Goal: Task Accomplishment & Management: Complete application form

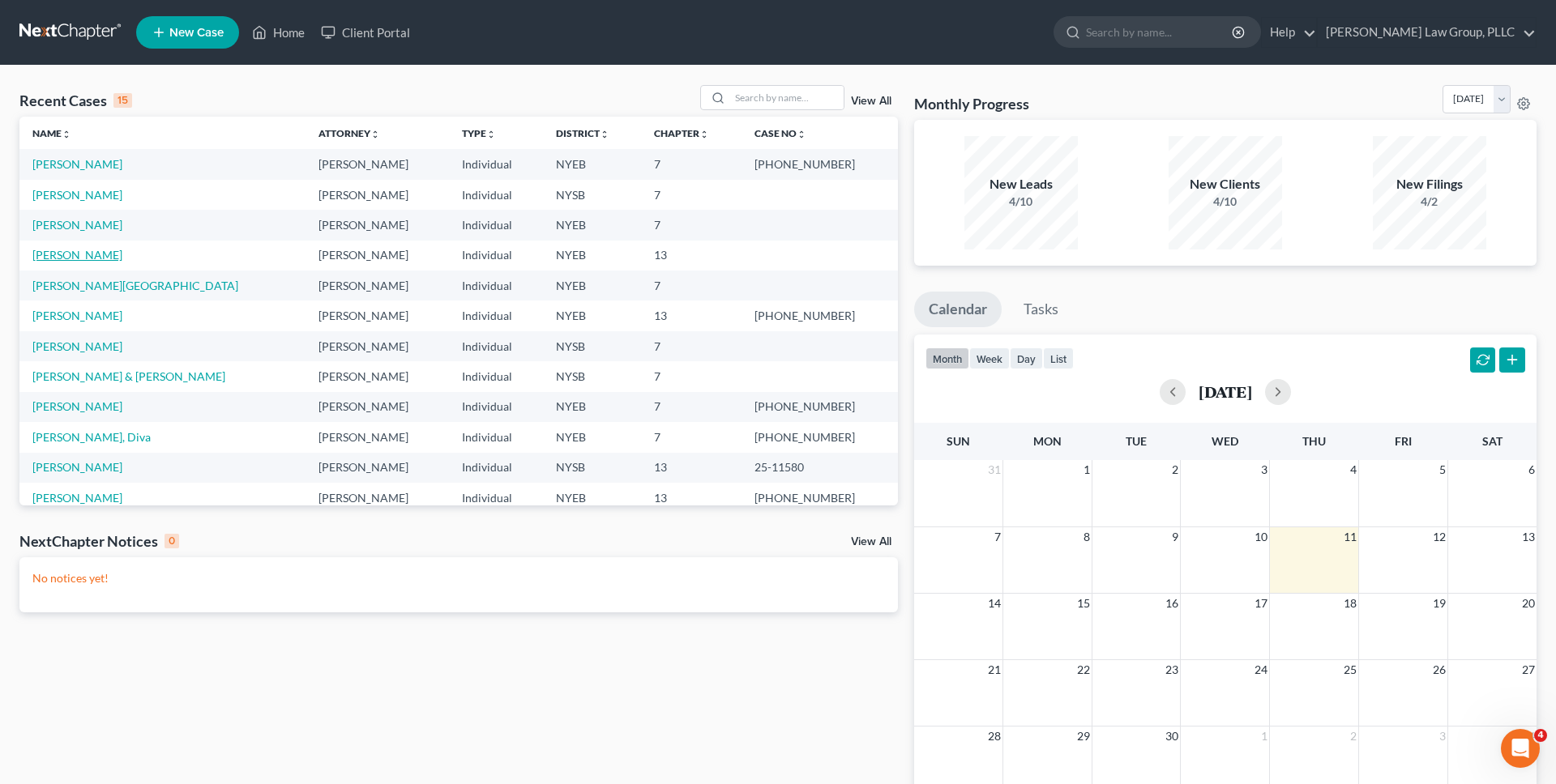
click at [111, 253] on link "[PERSON_NAME]" at bounding box center [77, 255] width 90 height 13
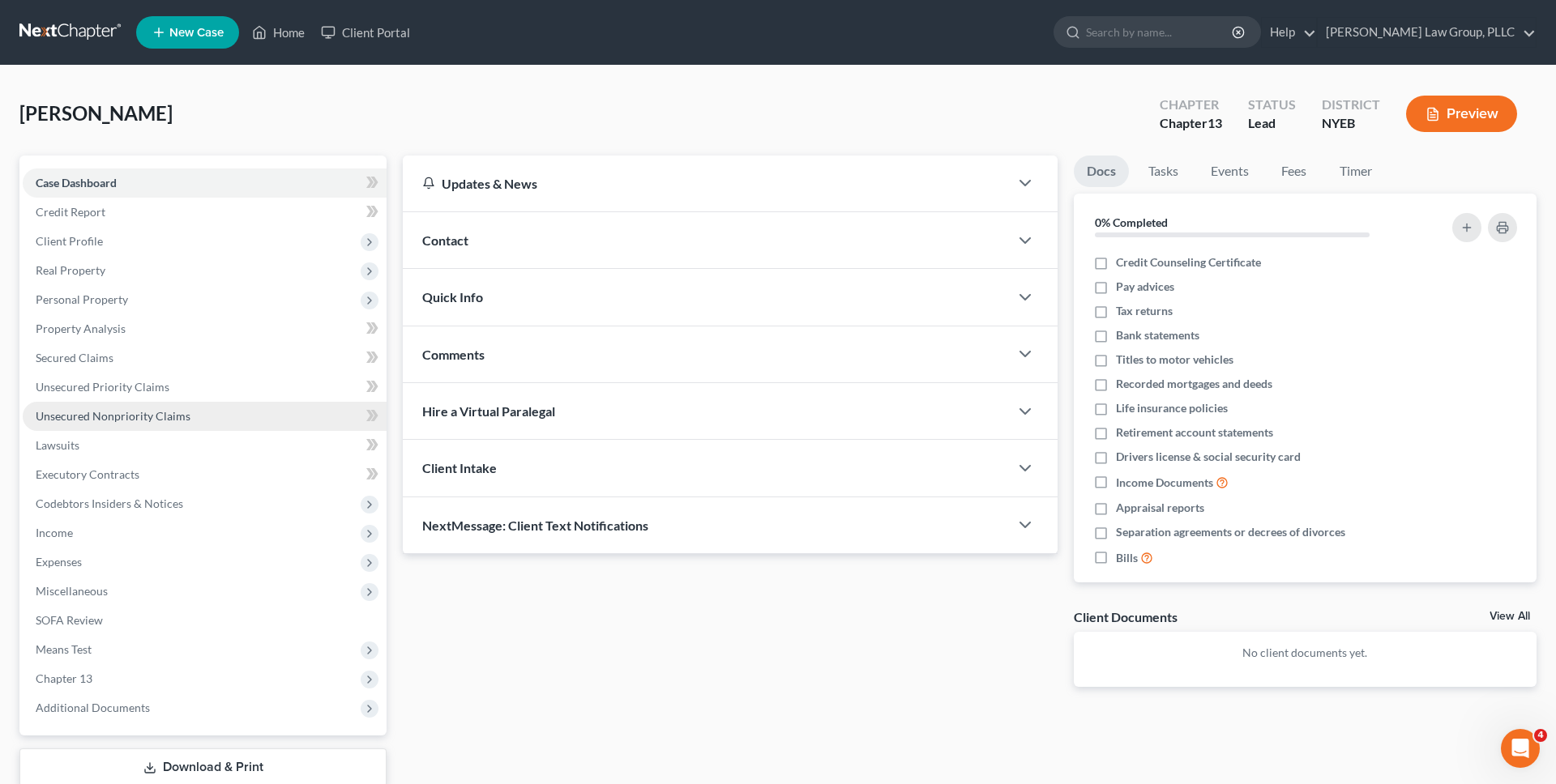
click at [235, 420] on link "Unsecured Nonpriority Claims" at bounding box center [204, 416] width 364 height 29
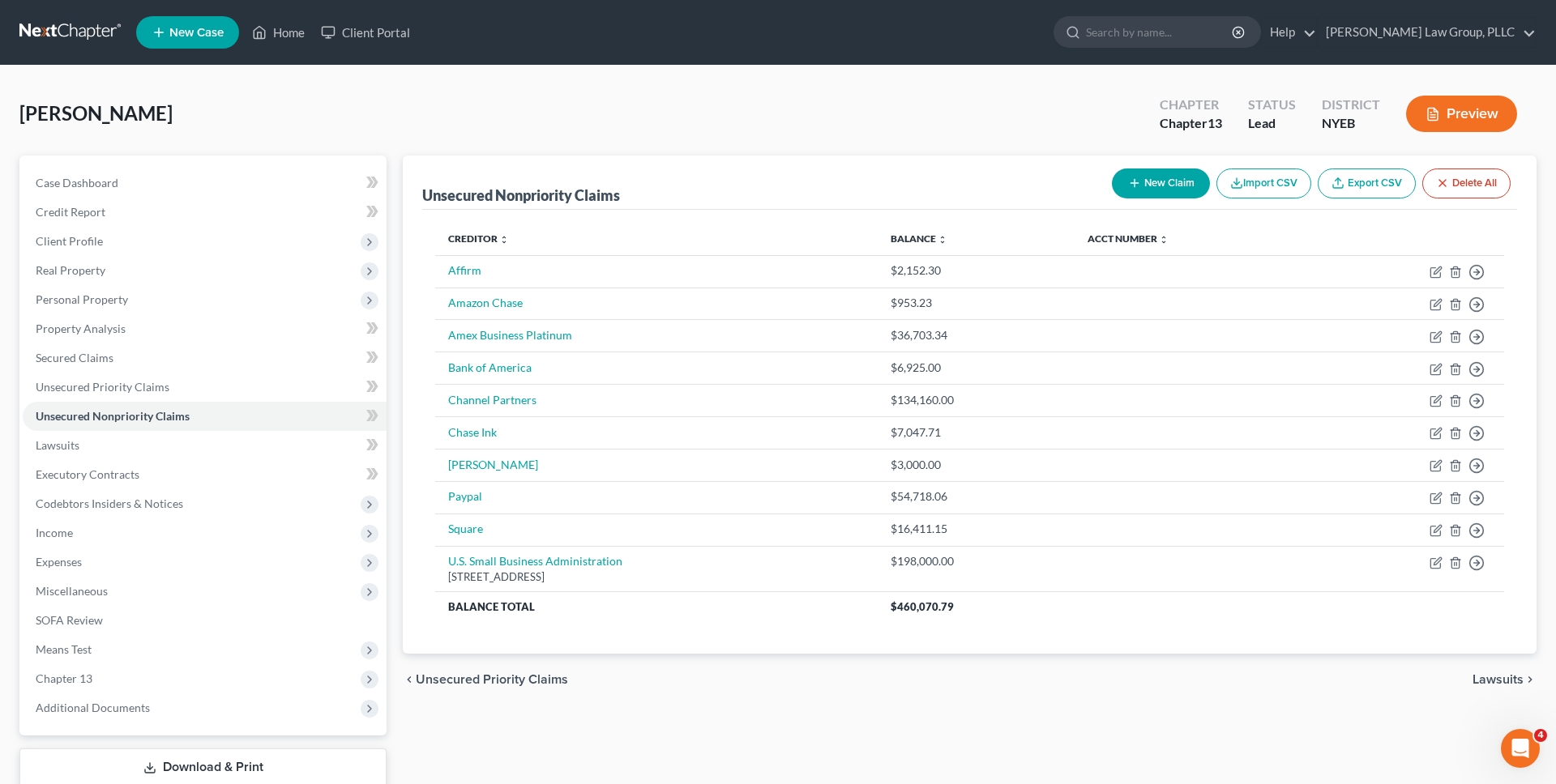
click at [527, 134] on div "Morrissey, Carrie Upgraded Chapter Chapter 13 Status Lead District NYEB Preview" at bounding box center [778, 120] width 1517 height 71
click at [901, 712] on div "Unsecured Nonpriority Claims New Claim Import CSV Export CSV Delete All Credito…" at bounding box center [969, 492] width 1150 height 673
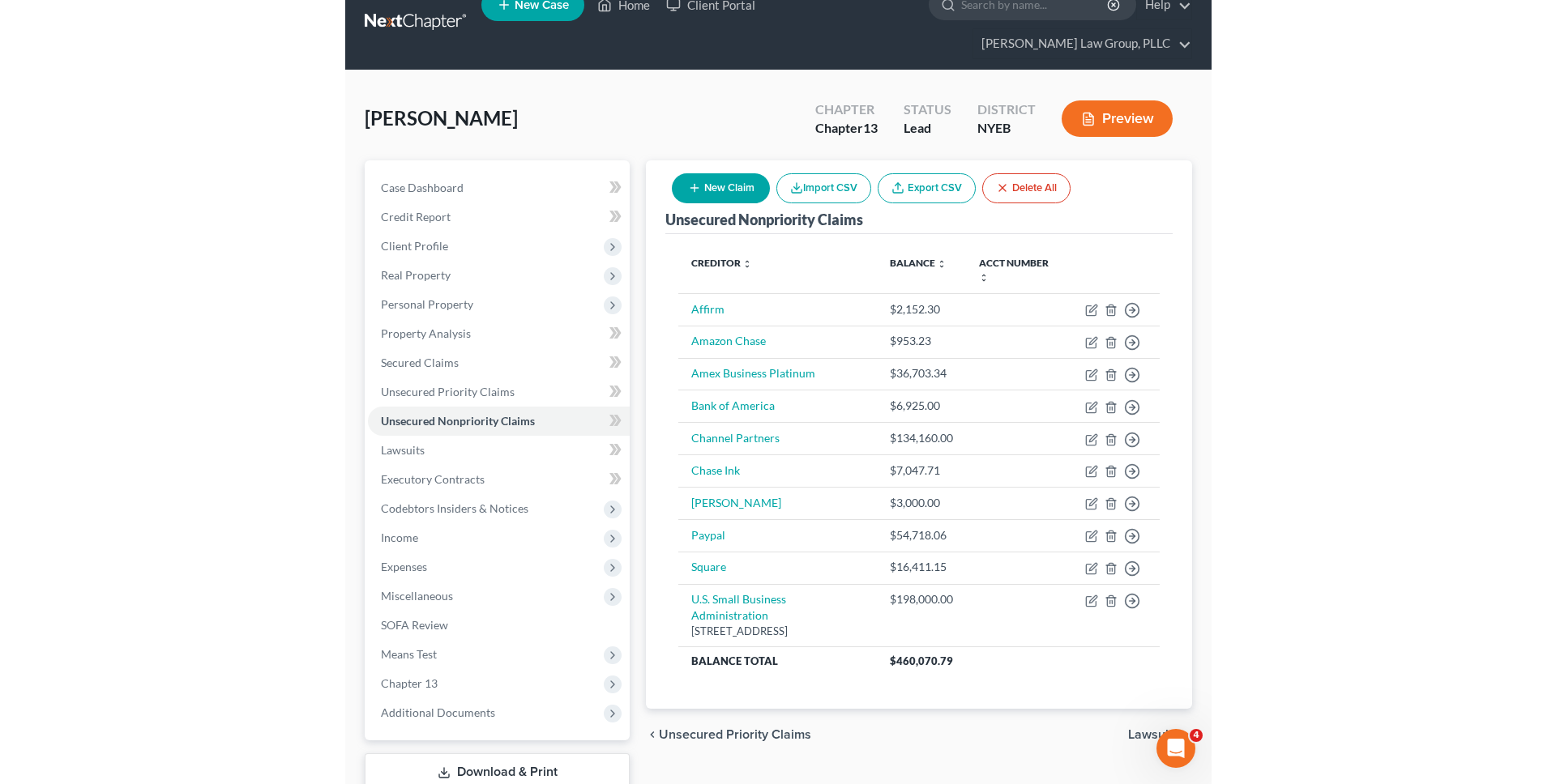
scroll to position [10, 0]
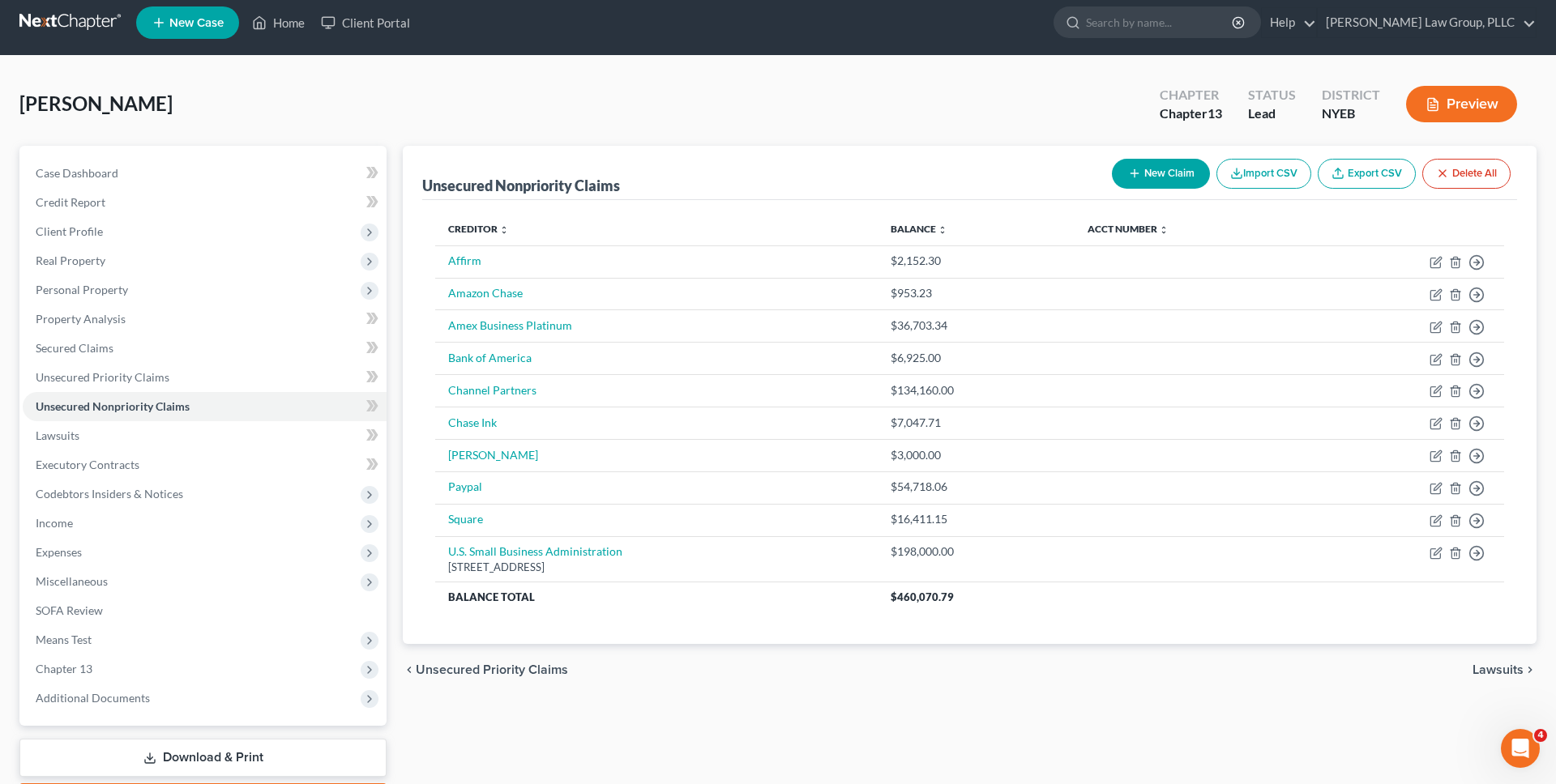
click at [75, 28] on link at bounding box center [71, 23] width 103 height 29
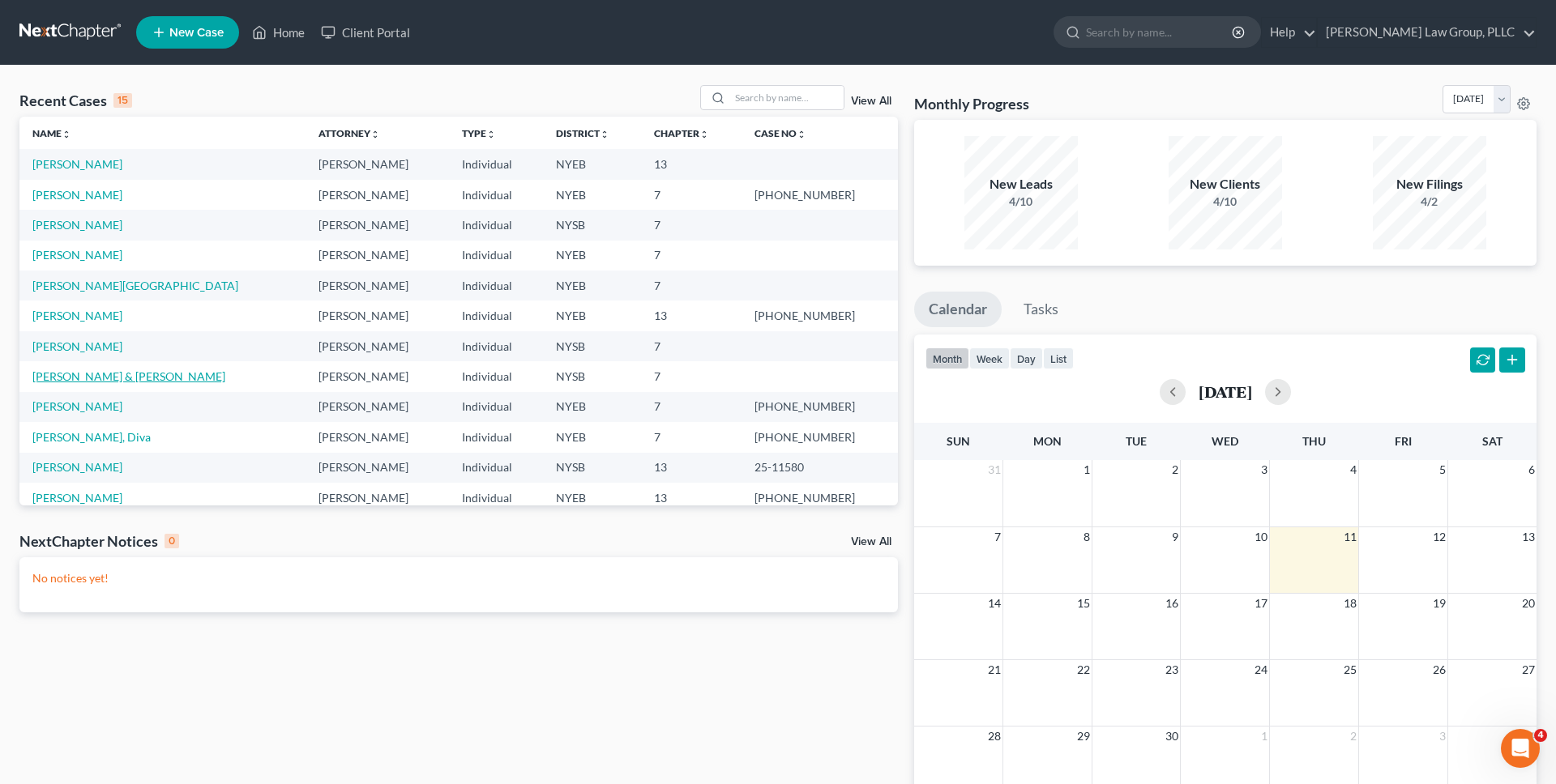
click at [73, 376] on link "[PERSON_NAME] & [PERSON_NAME]" at bounding box center [129, 376] width 193 height 13
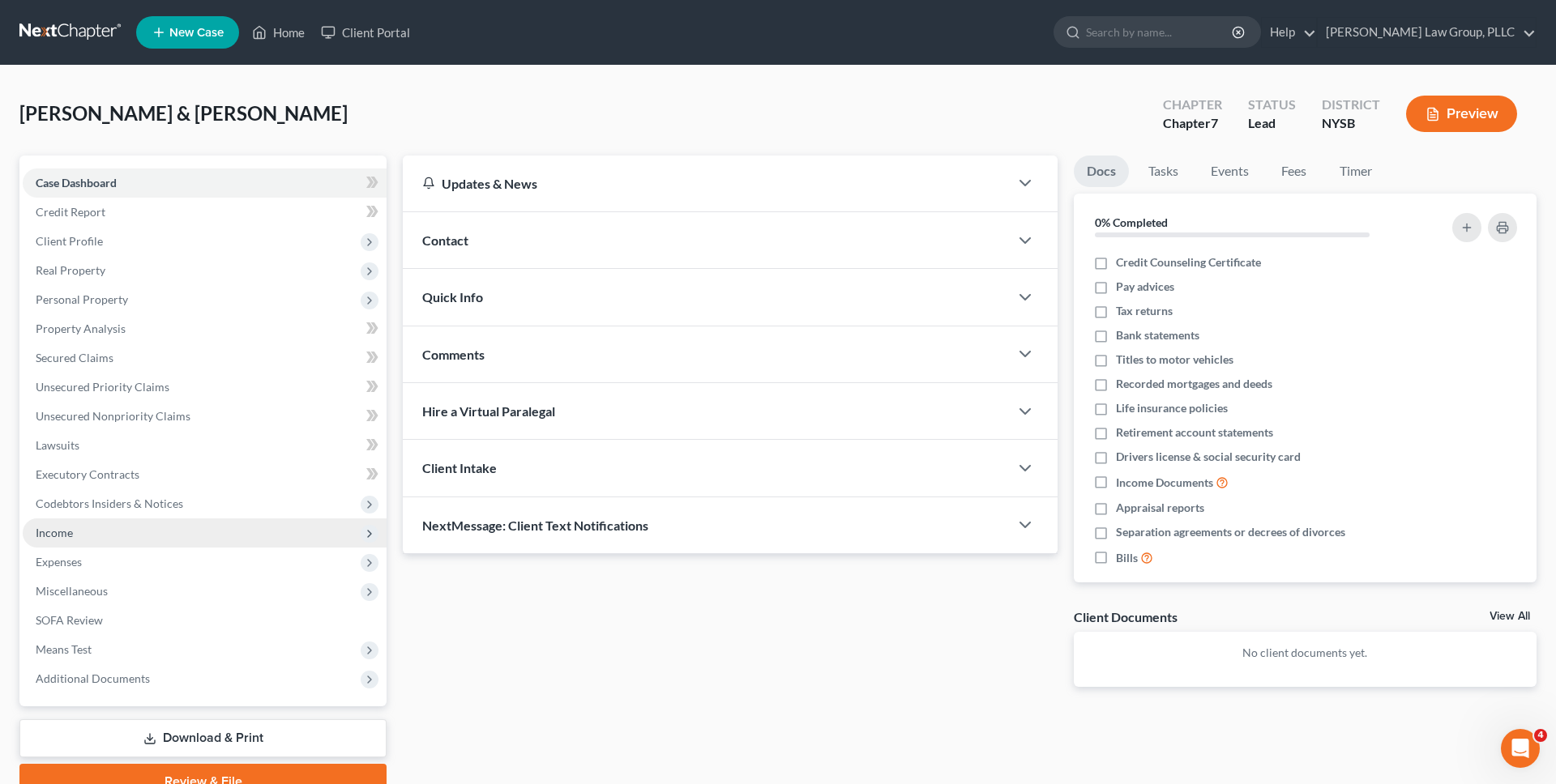
click at [98, 532] on span "Income" at bounding box center [204, 533] width 364 height 29
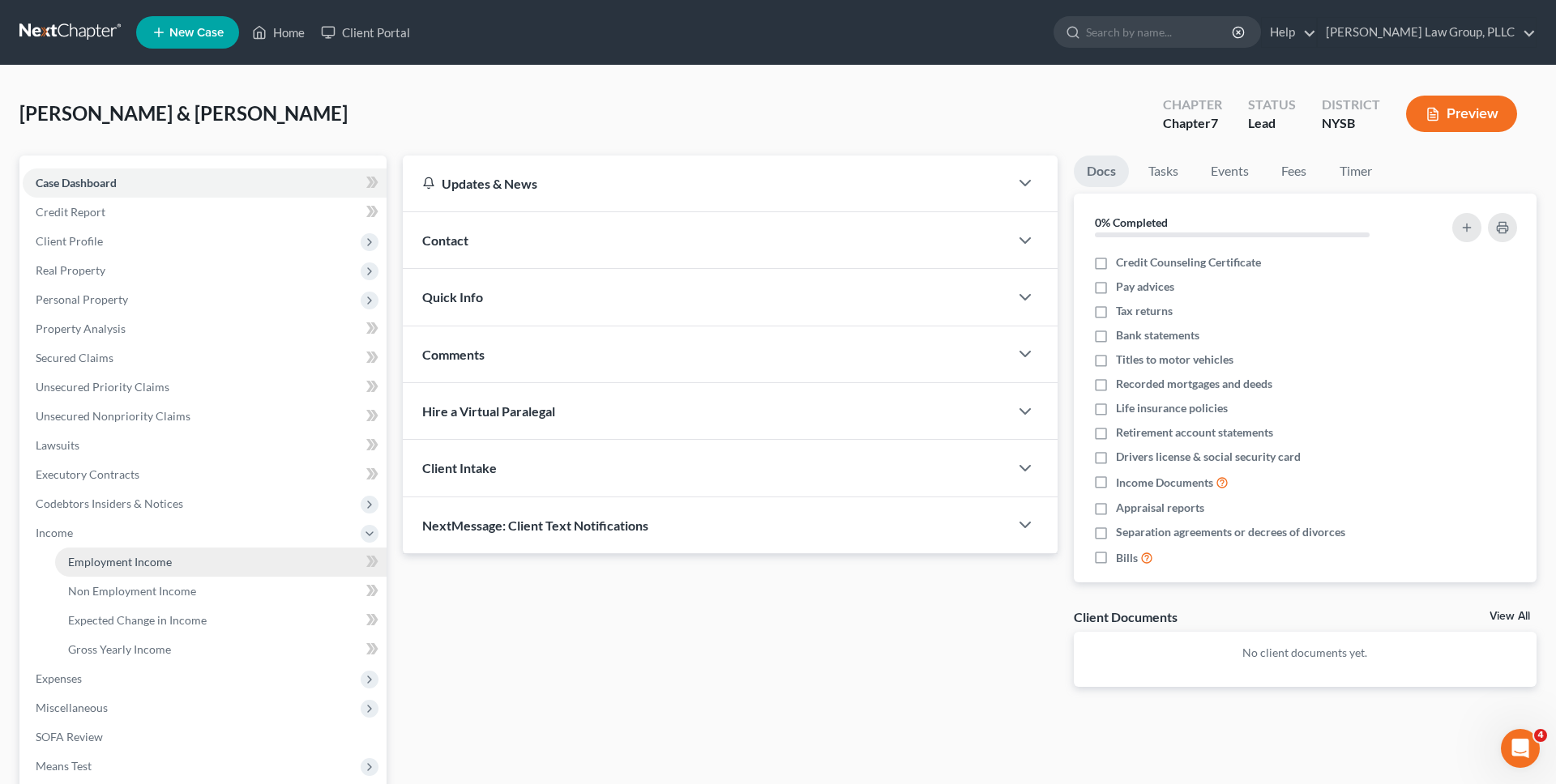
click at [105, 556] on span "Employment Income" at bounding box center [119, 561] width 103 height 13
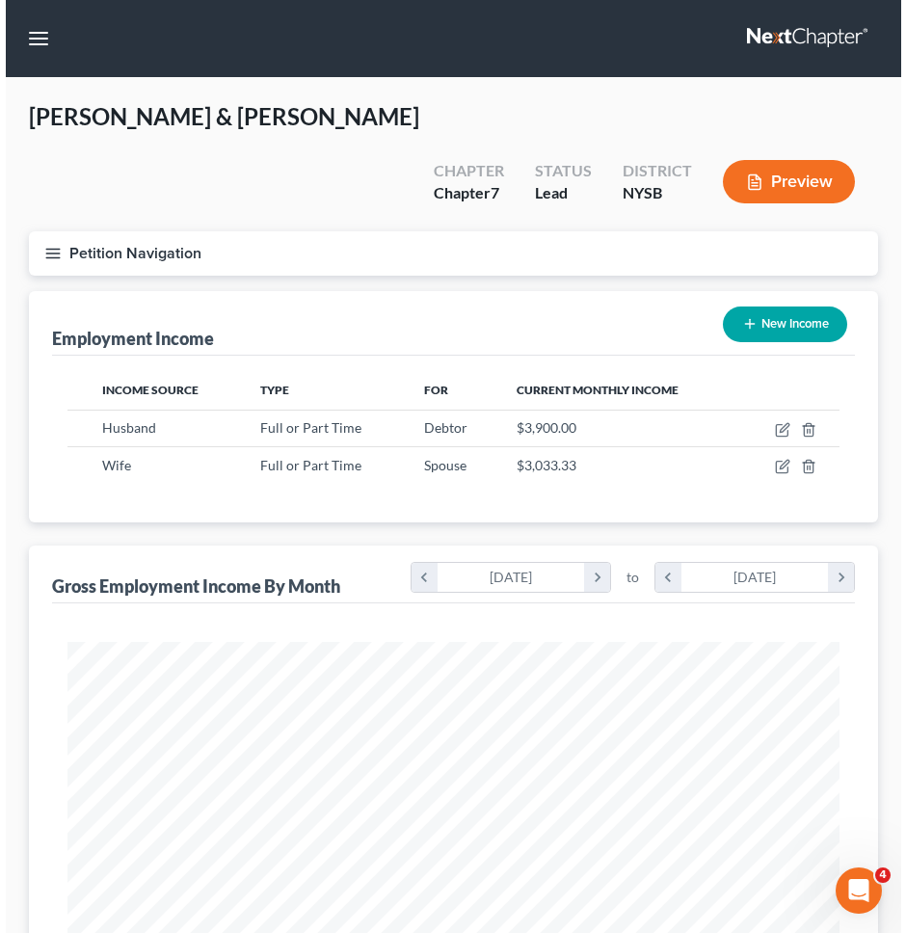
scroll to position [391, 821]
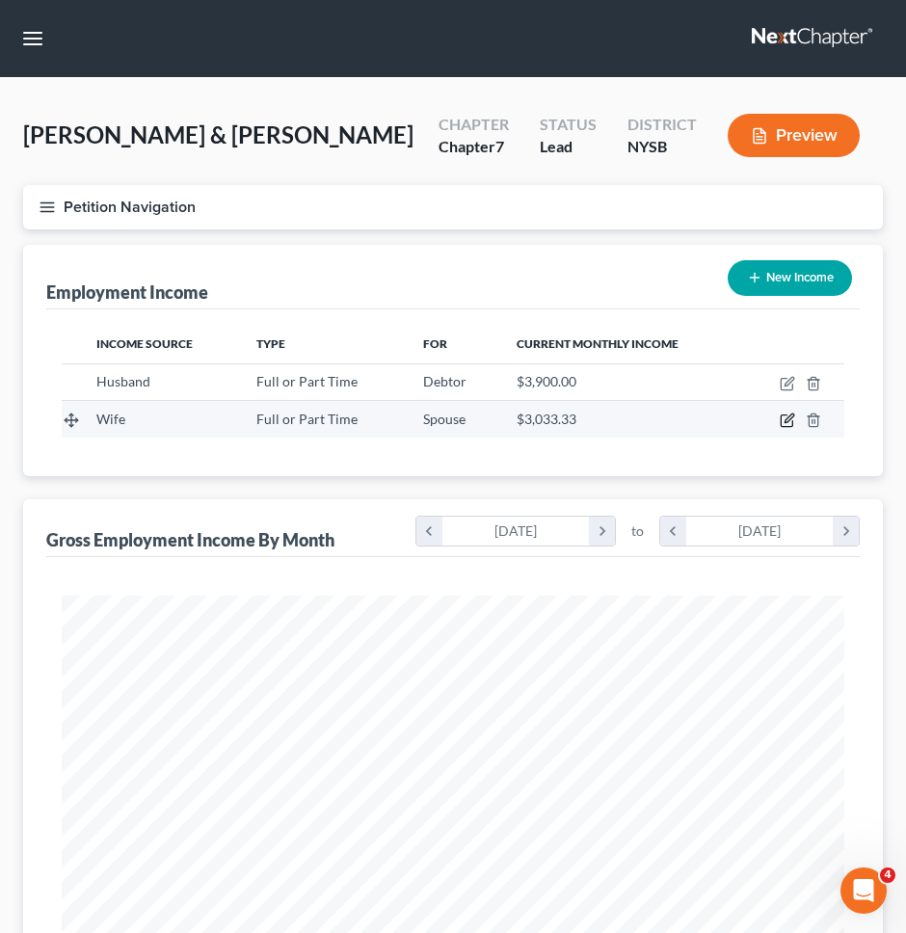
click at [787, 418] on icon "button" at bounding box center [789, 419] width 9 height 9
select select "0"
select select "2"
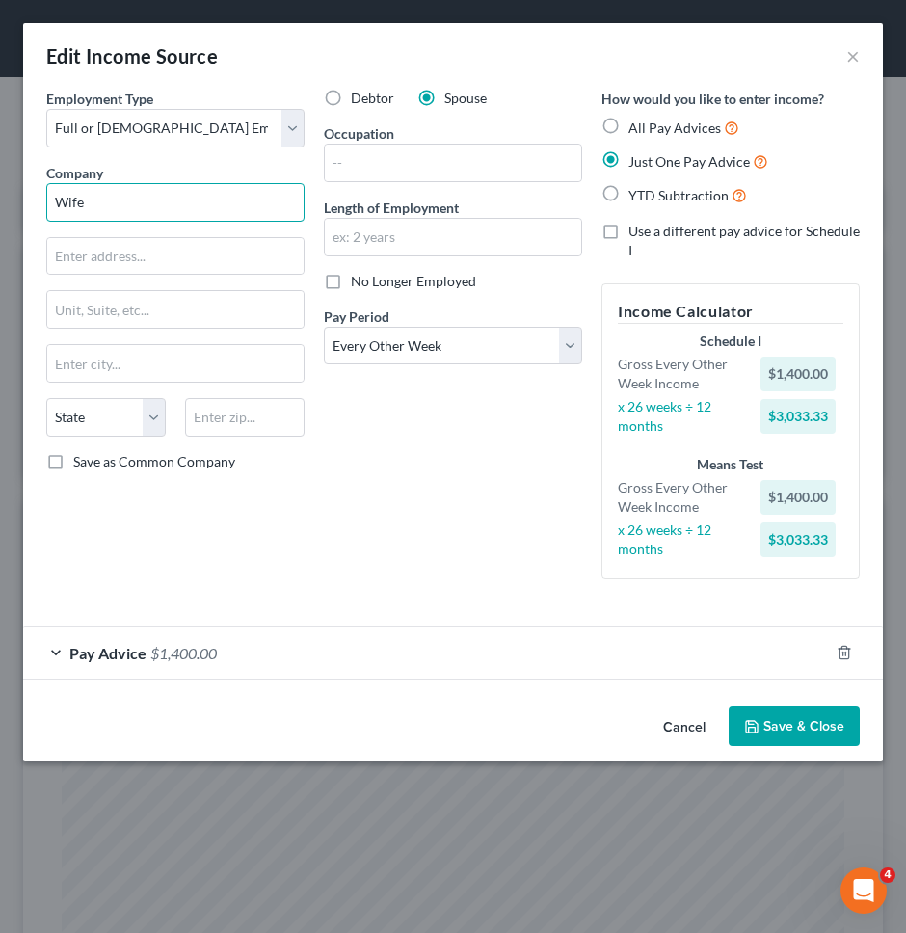
click at [237, 212] on input "Wife" at bounding box center [175, 202] width 258 height 39
type input "Pine Plains CSD"
click at [230, 259] on input "text" at bounding box center [175, 256] width 256 height 37
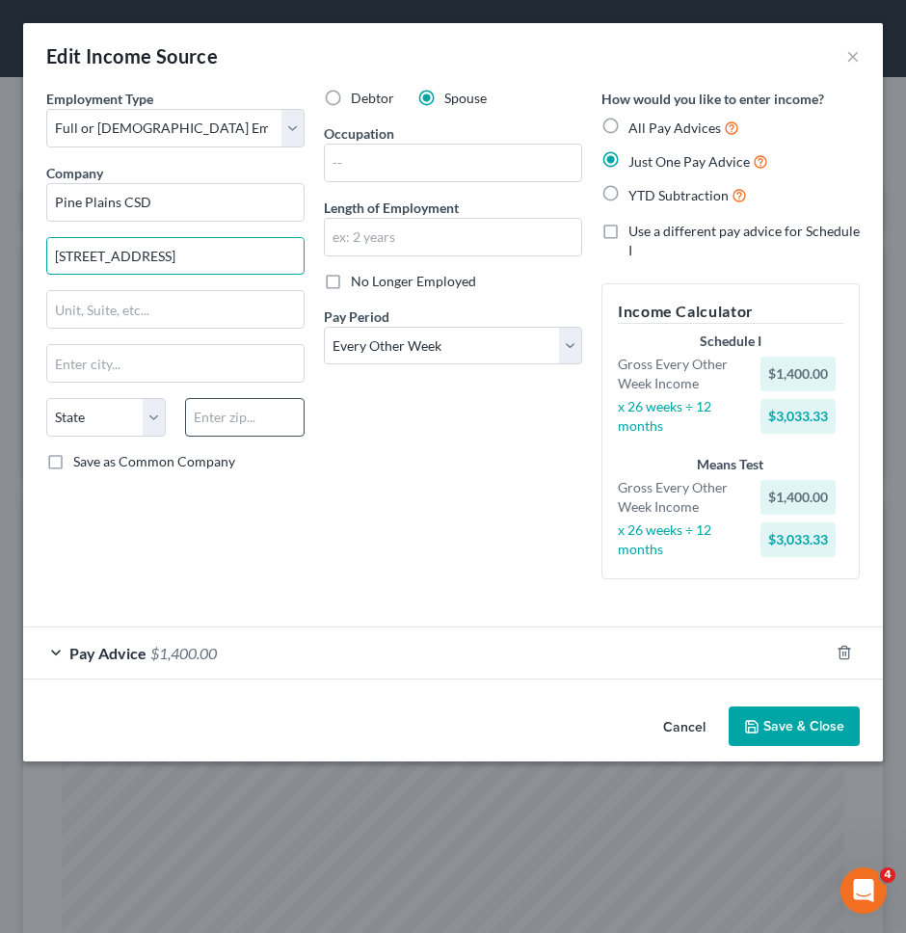
type input "[STREET_ADDRESS]"
click at [280, 418] on input "text" at bounding box center [245, 417] width 120 height 39
type input "12567"
type input "[GEOGRAPHIC_DATA]"
select select "35"
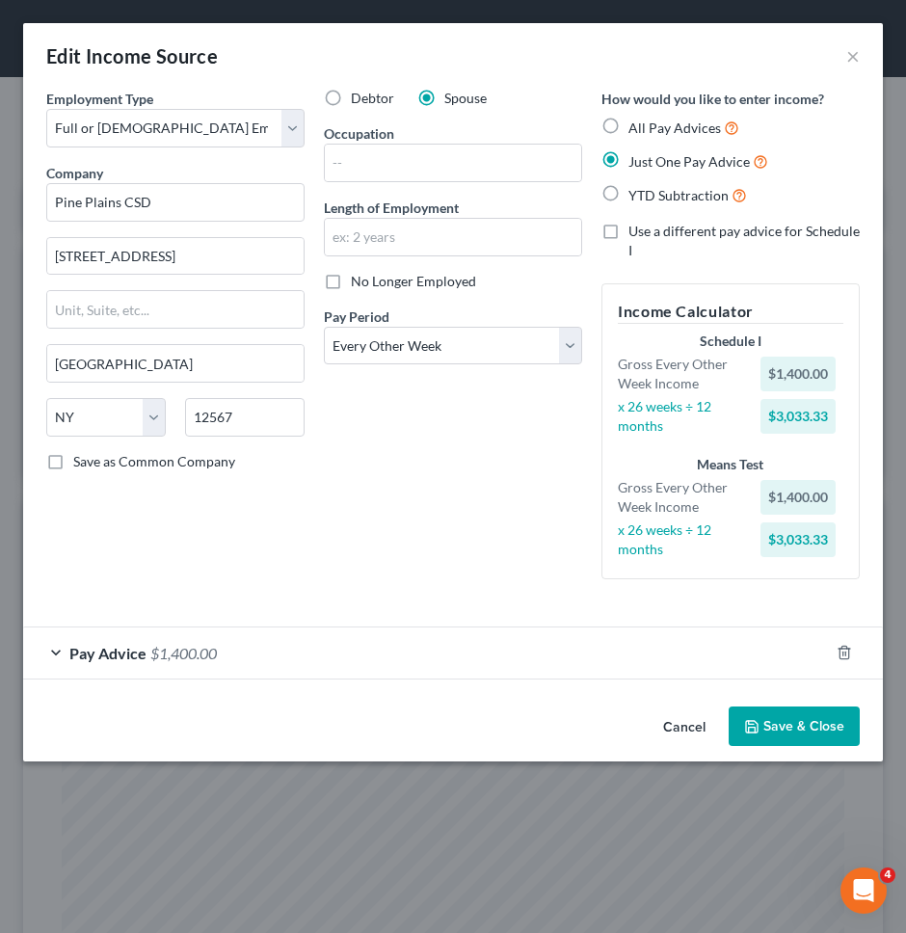
drag, startPoint x: 391, startPoint y: 478, endPoint x: 369, endPoint y: 480, distance: 22.3
click at [392, 478] on div "Debtor Spouse Occupation Length of Employment No Longer Employed Pay Period * S…" at bounding box center [453, 342] width 278 height 506
click at [202, 464] on span "Save as Common Company" at bounding box center [154, 461] width 162 height 16
click at [94, 464] on input "Save as Common Company" at bounding box center [87, 458] width 13 height 13
checkbox input "true"
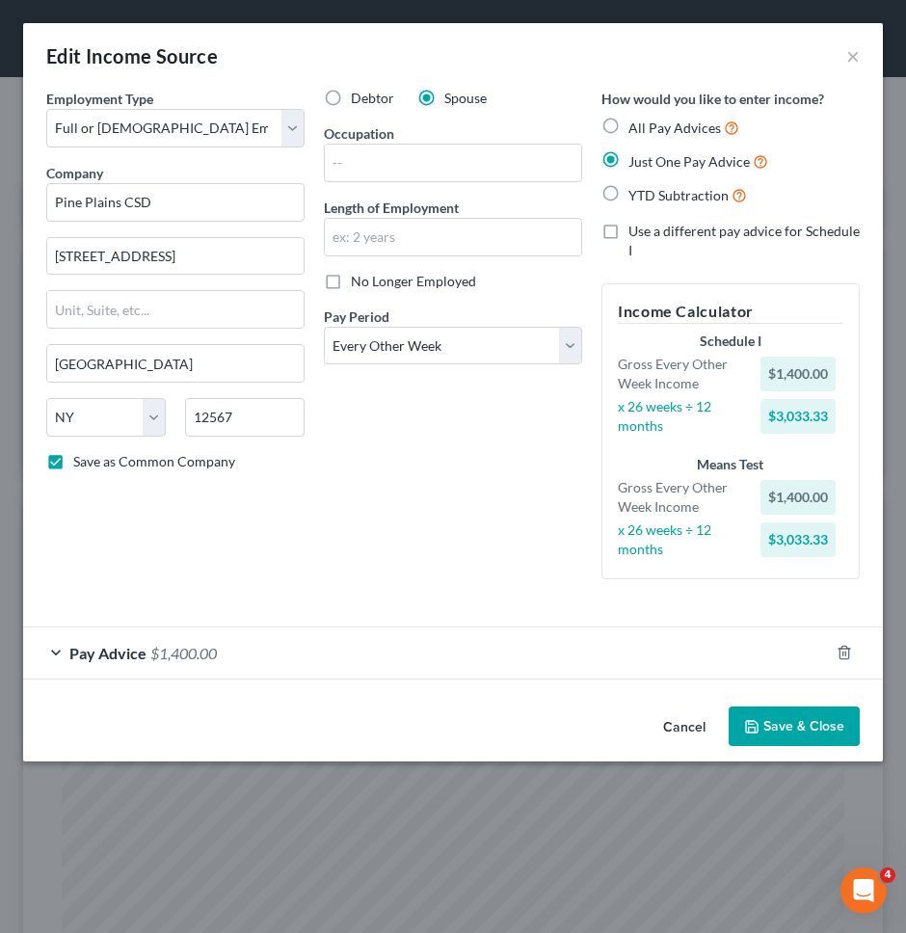
click at [374, 637] on div "Pay Advice $1,400.00" at bounding box center [426, 653] width 806 height 51
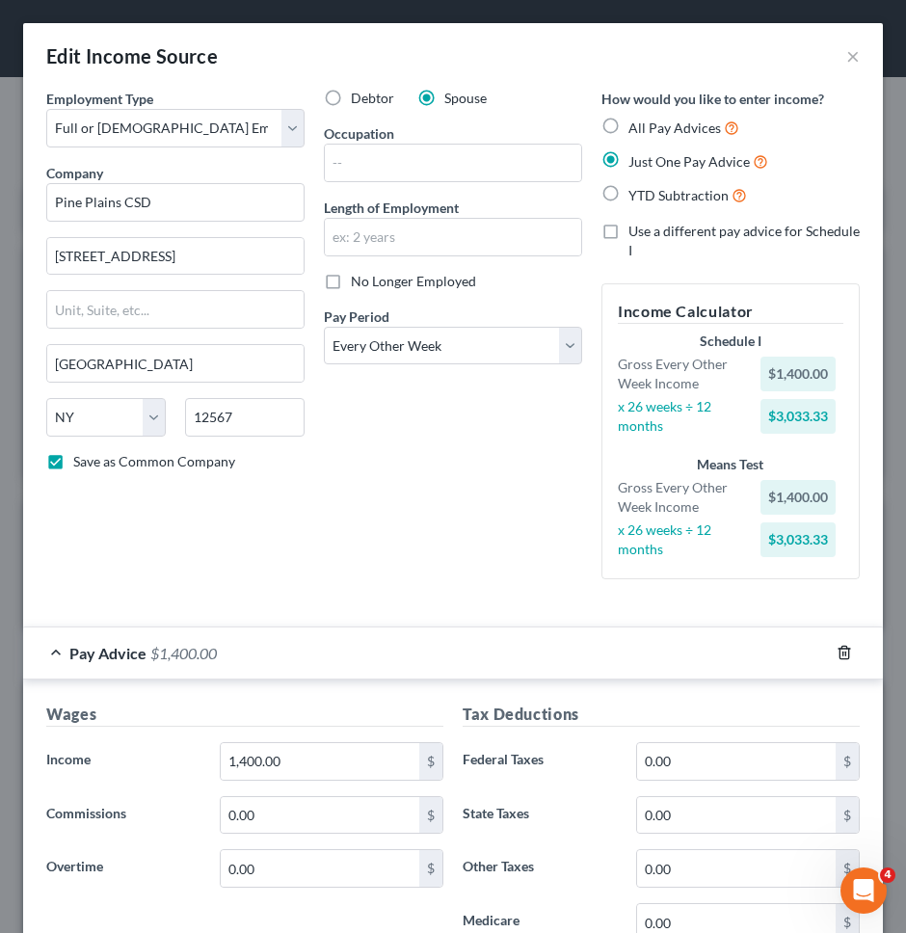
click at [841, 652] on icon "button" at bounding box center [844, 652] width 15 height 15
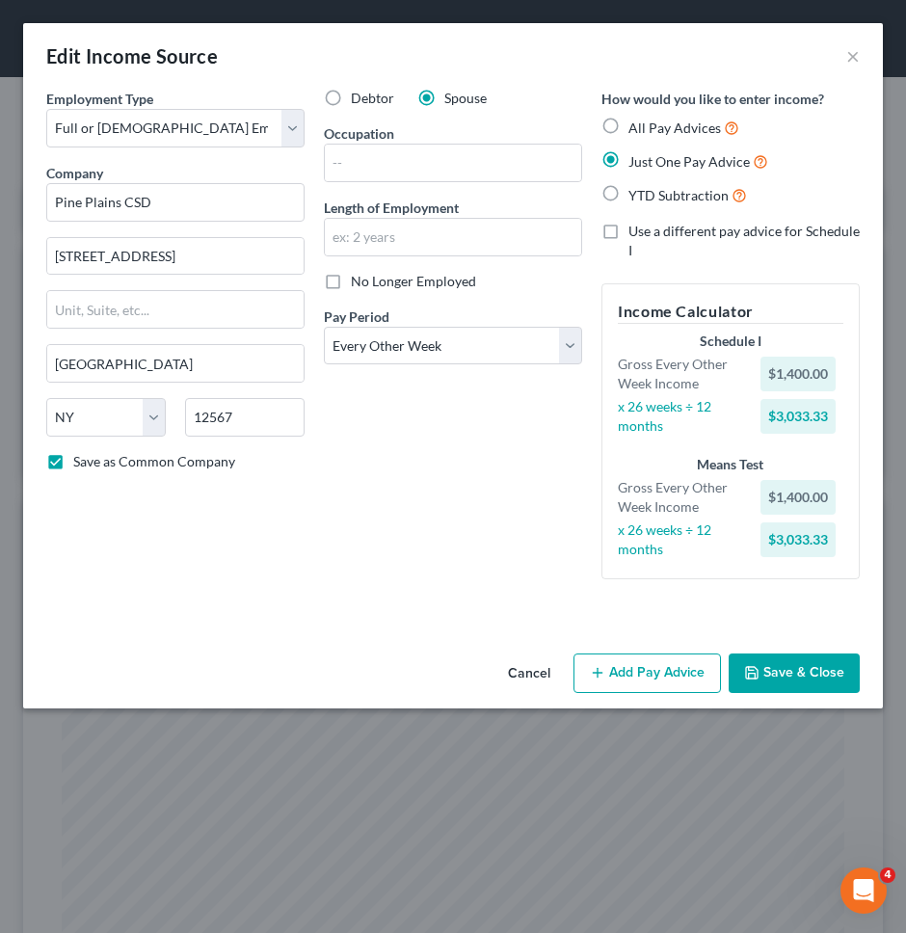
click at [511, 449] on div "Debtor Spouse Occupation Length of Employment No Longer Employed Pay Period * S…" at bounding box center [453, 342] width 278 height 506
click at [463, 162] on input "text" at bounding box center [453, 163] width 256 height 37
type input "Teacher"
click at [430, 481] on div "Debtor Spouse Occupation Teacher Length of Employment No Longer Employed Pay Pe…" at bounding box center [453, 342] width 278 height 506
click at [614, 663] on button "Add Pay Advice" at bounding box center [647, 674] width 147 height 40
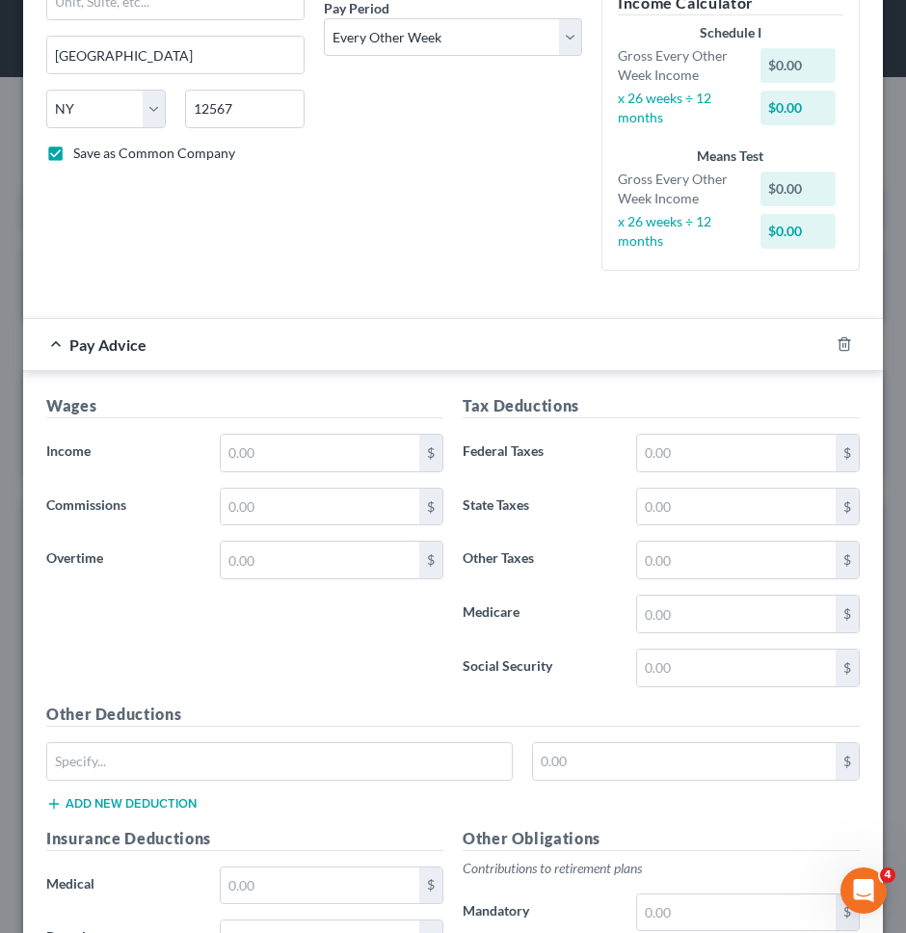
scroll to position [415, 0]
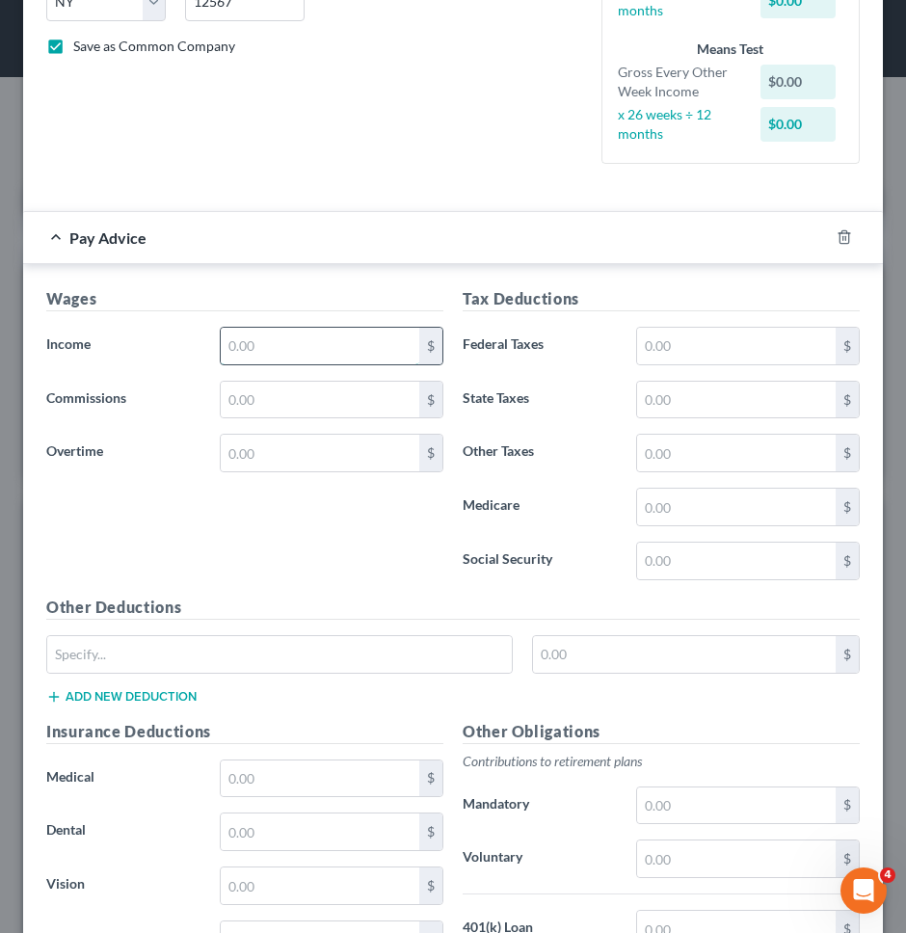
click at [346, 345] on input "text" at bounding box center [320, 346] width 199 height 37
type input "1,403.13"
click at [754, 355] on input "text" at bounding box center [736, 346] width 199 height 37
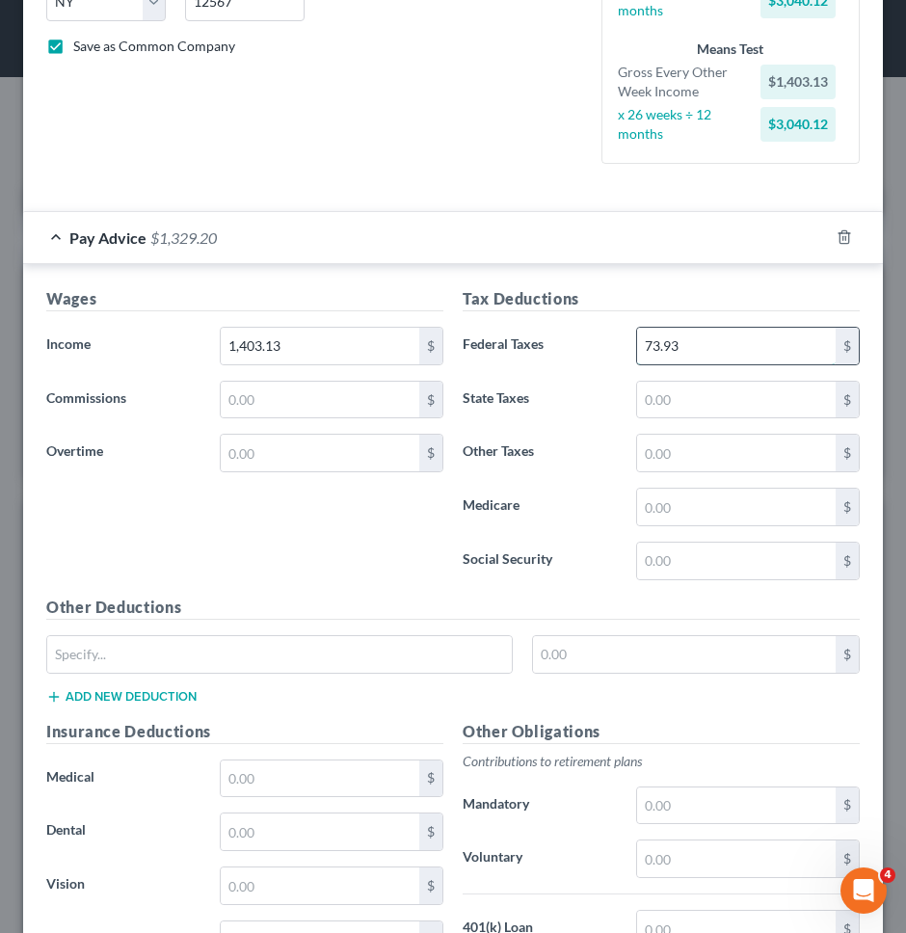
click at [762, 352] on input "73.93" at bounding box center [736, 346] width 199 height 37
type input "73.93"
click at [750, 355] on input "73.93" at bounding box center [736, 346] width 199 height 37
click at [556, 371] on div "Tax Deductions Federal Taxes $ State Taxes $ Other Taxes $ Medicare $ Social Se…" at bounding box center [661, 441] width 416 height 308
click at [750, 556] on input "text" at bounding box center [736, 561] width 199 height 37
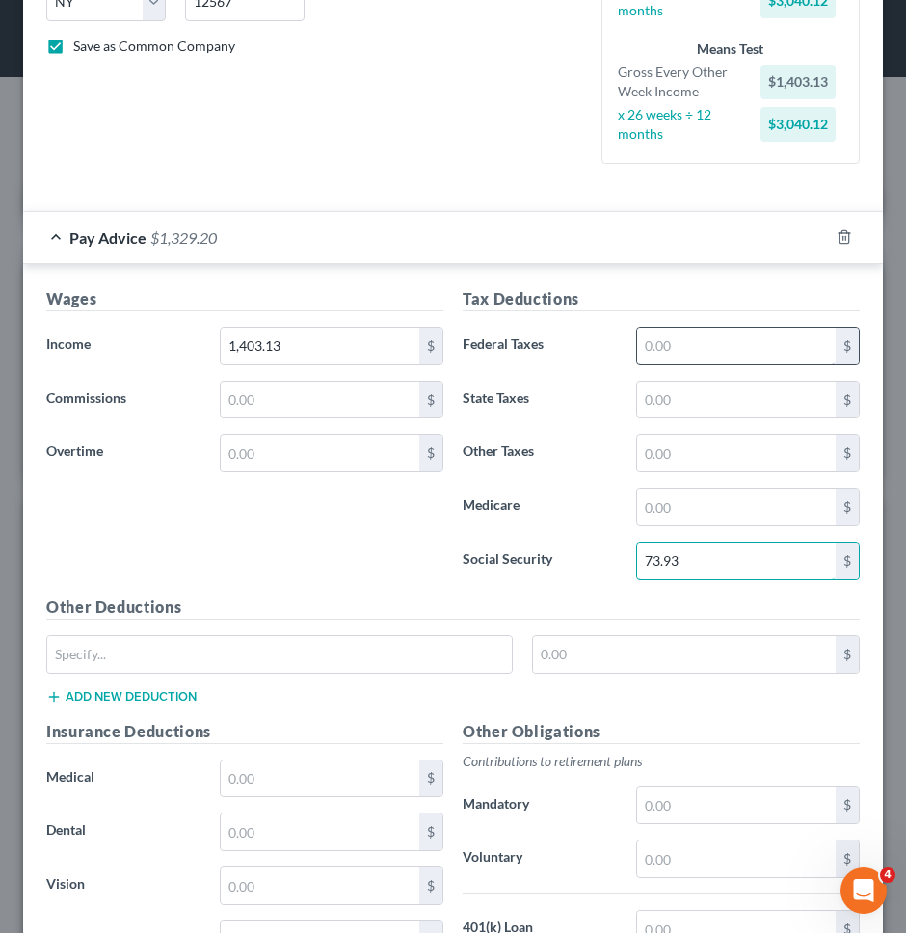
type input "73.93"
click at [745, 356] on input "text" at bounding box center [736, 346] width 199 height 37
type input "53.11"
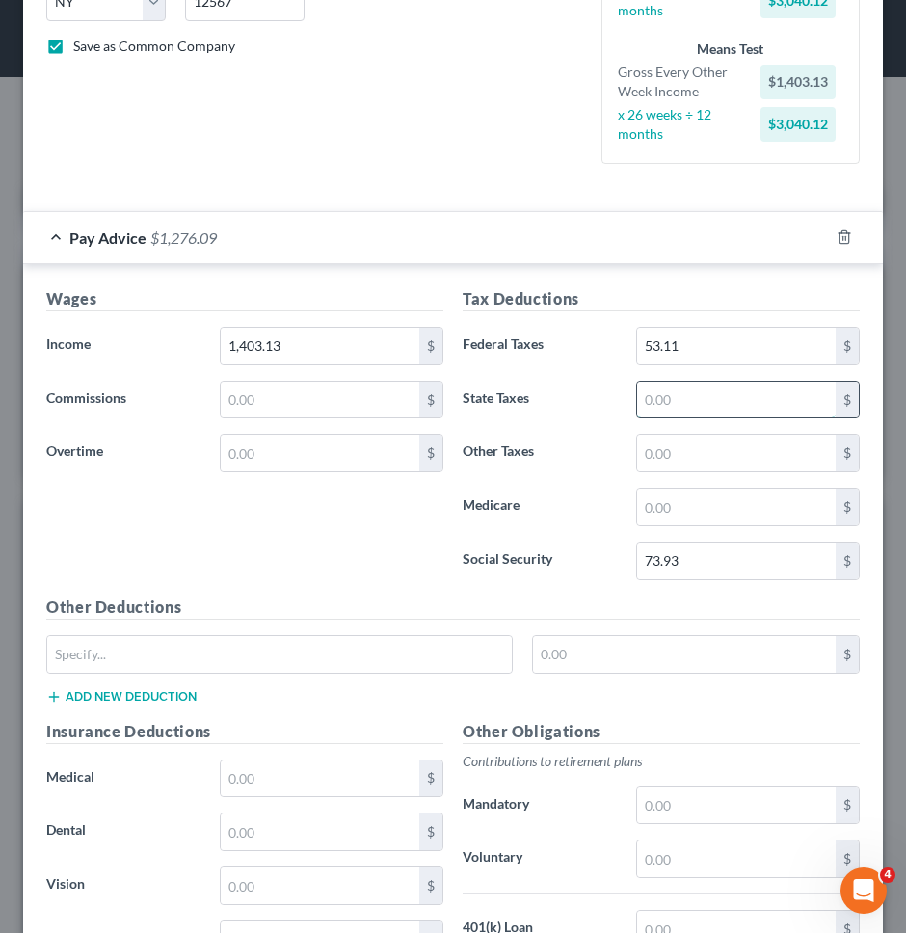
click at [734, 405] on input "text" at bounding box center [736, 400] width 199 height 37
type input "40.51"
click at [712, 501] on input "text" at bounding box center [736, 507] width 199 height 37
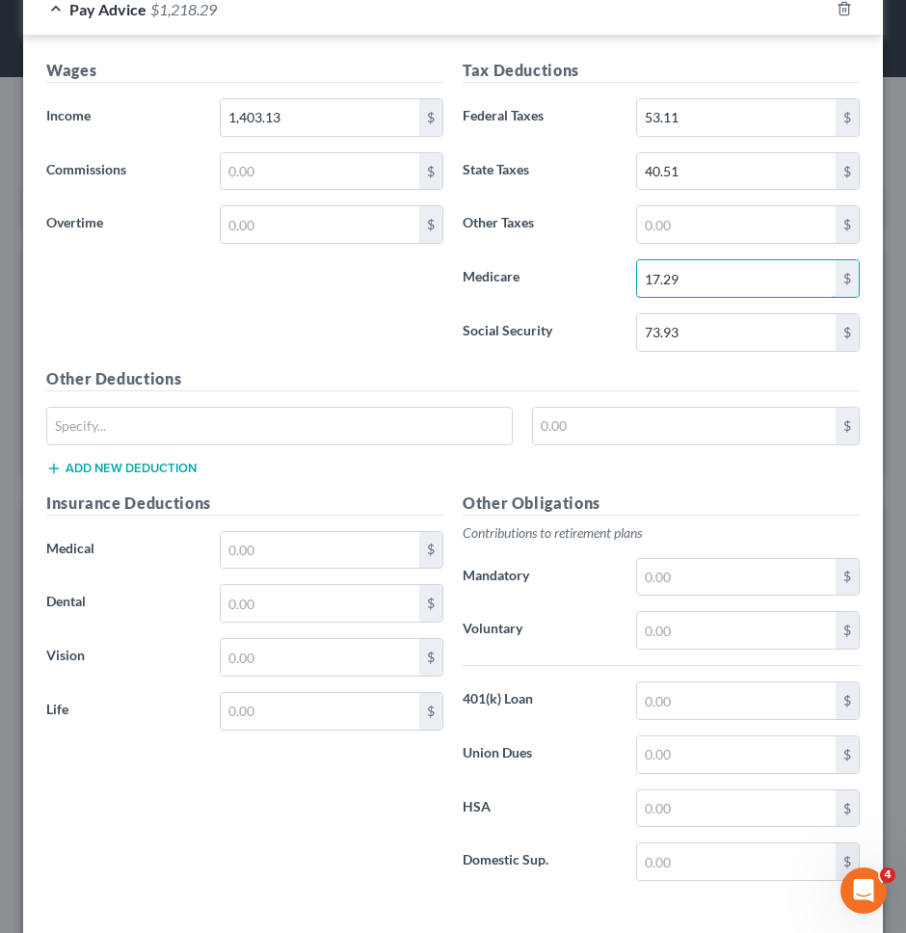
scroll to position [689, 0]
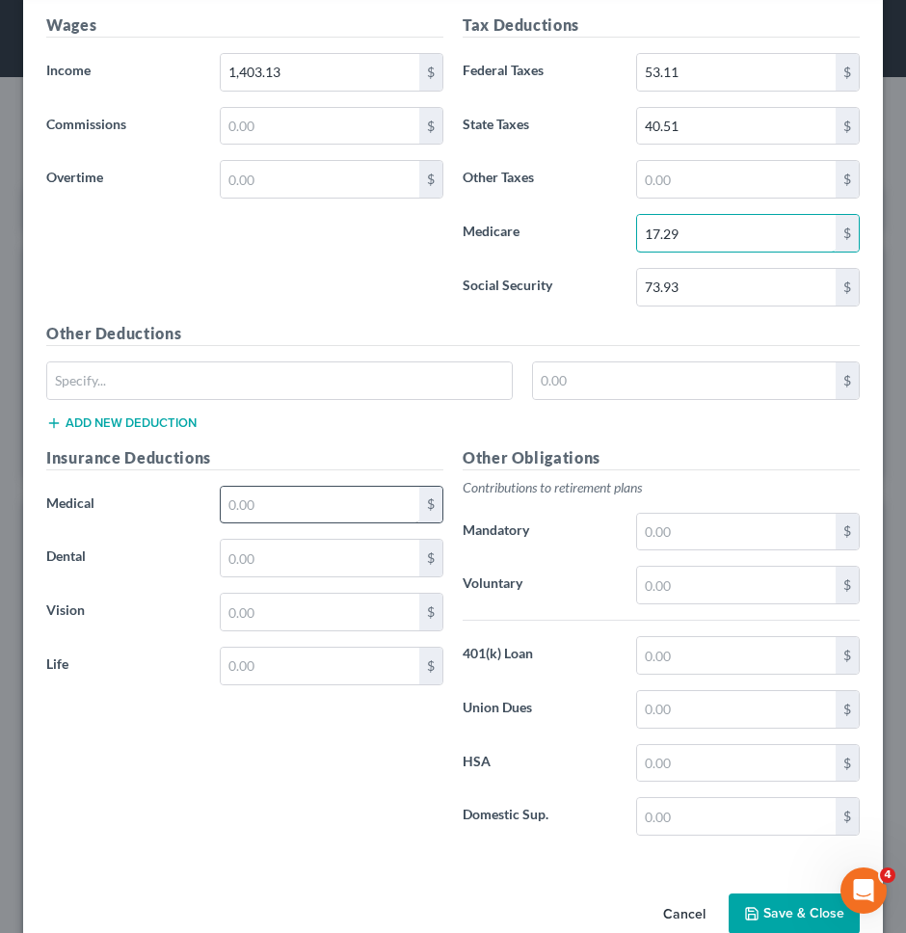
type input "17.29"
click at [305, 515] on input "text" at bounding box center [320, 505] width 199 height 37
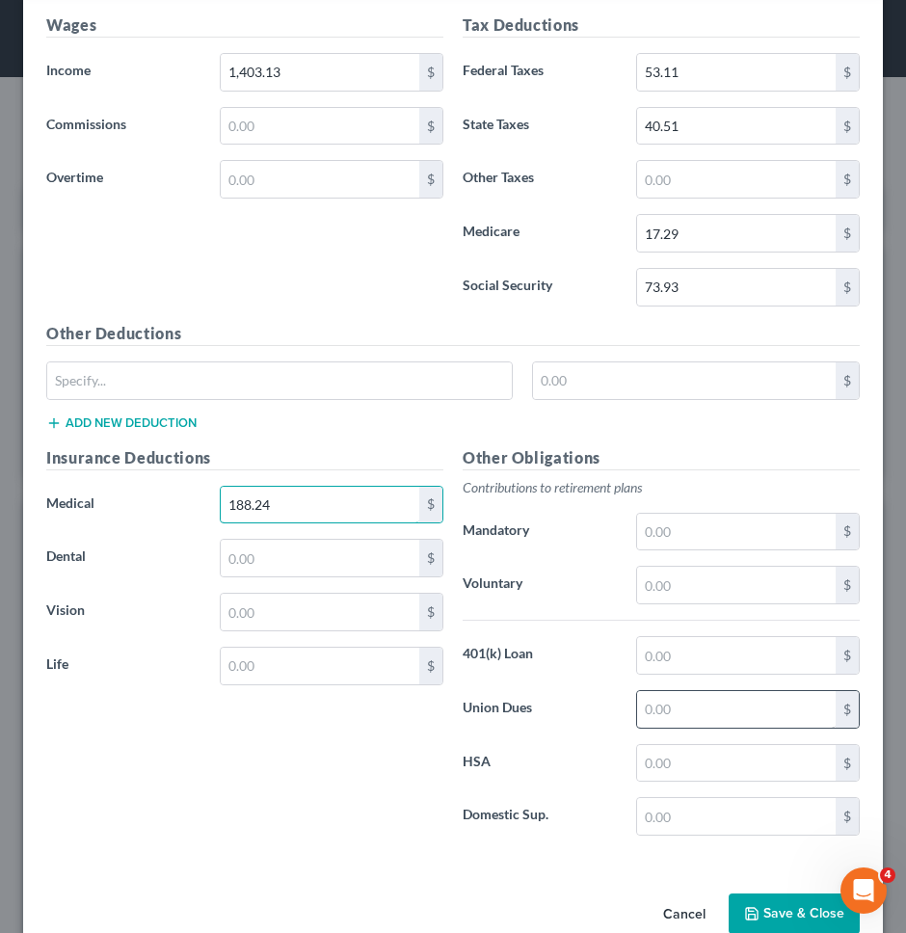
type input "188.24"
click at [706, 707] on input "text" at bounding box center [736, 709] width 199 height 37
type input "24.60"
click at [711, 577] on input "text" at bounding box center [736, 585] width 199 height 37
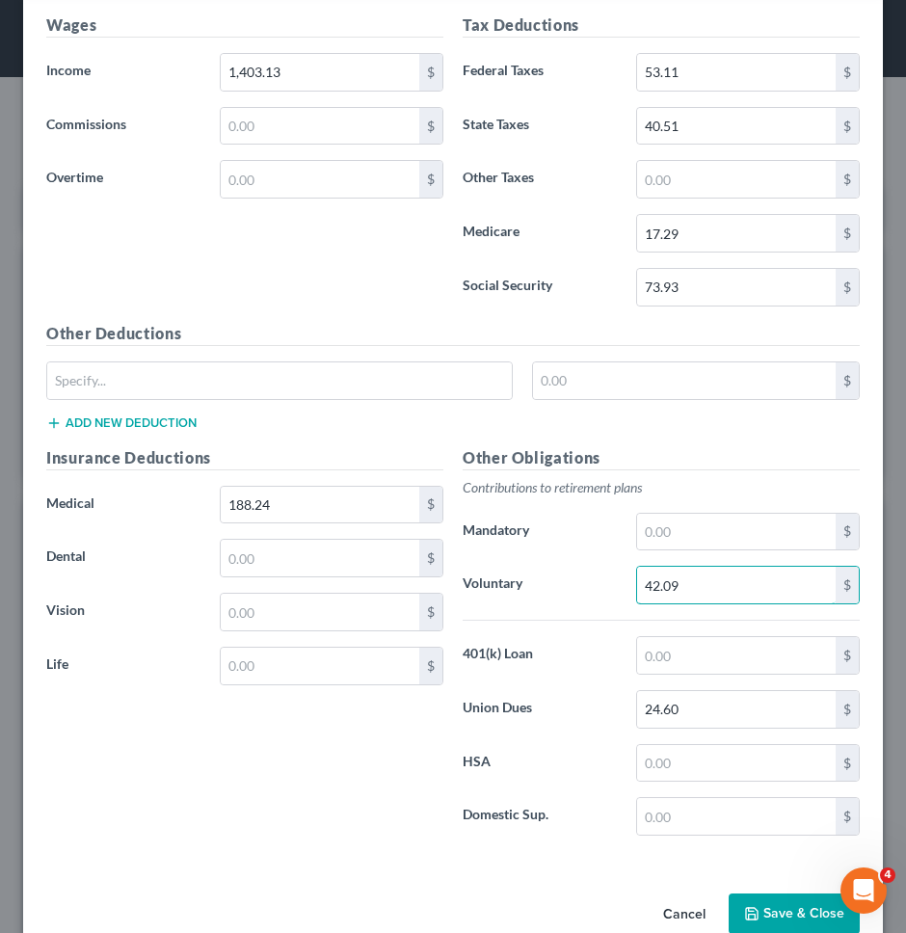
type input "42.09"
click at [565, 575] on label "Voluntary" at bounding box center [540, 585] width 174 height 39
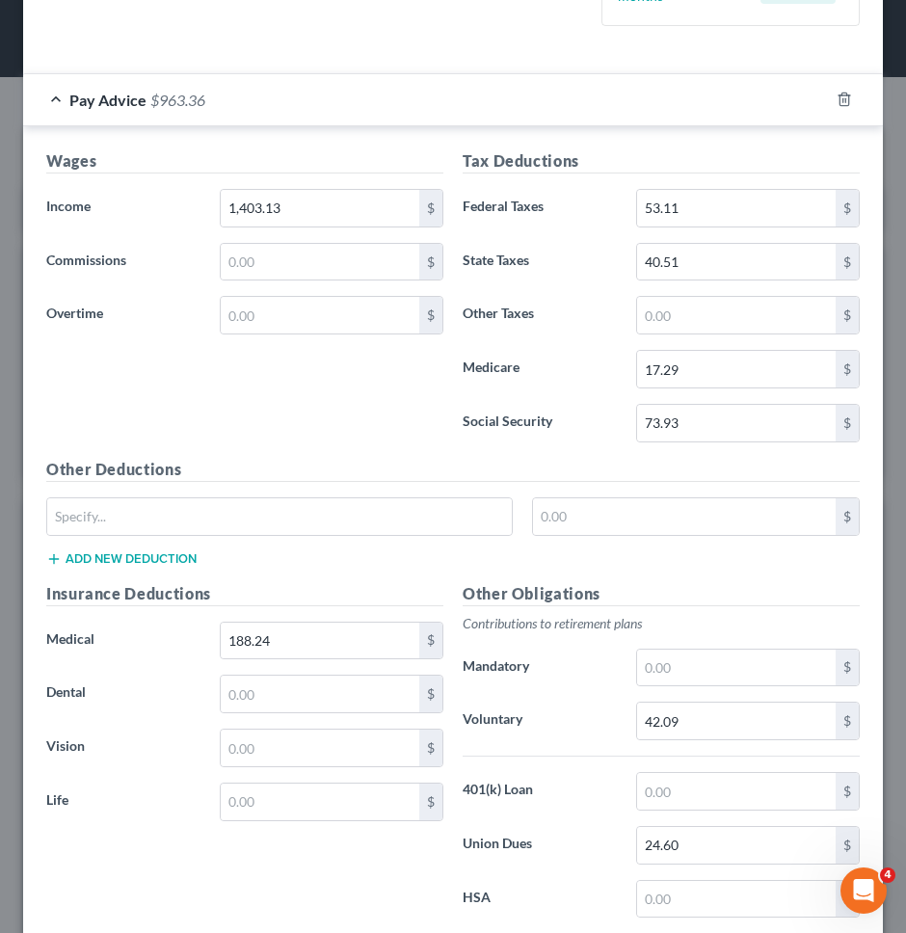
scroll to position [546, 0]
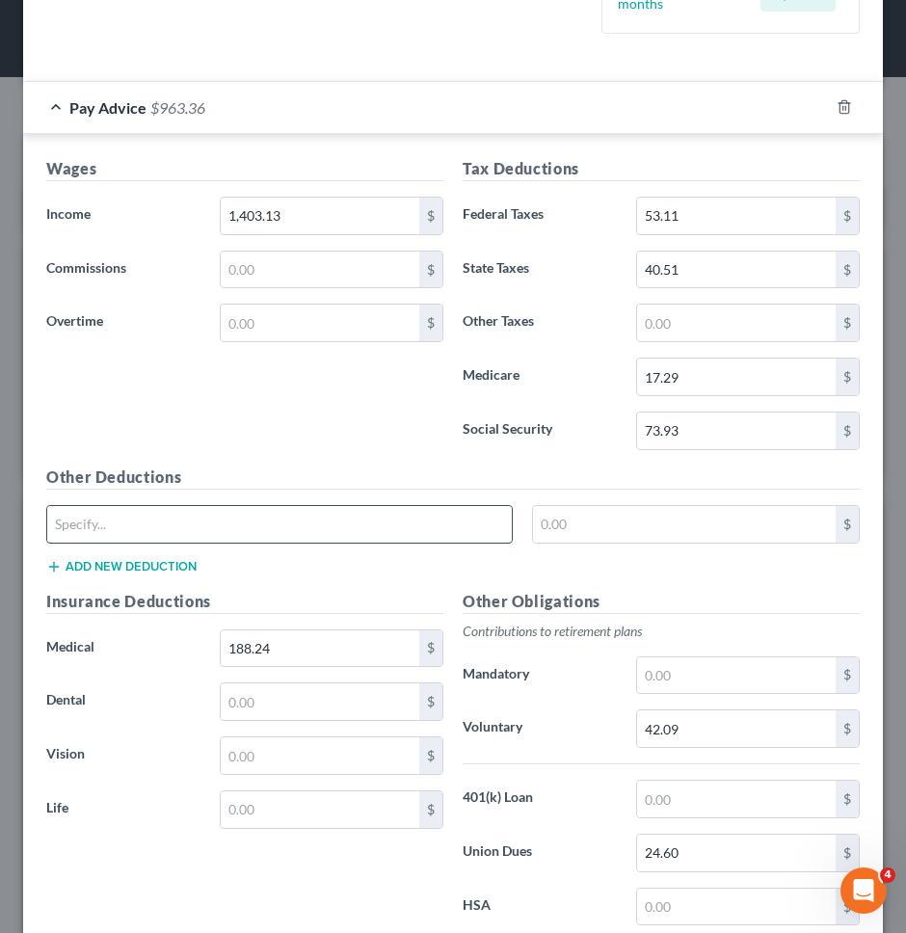
click at [343, 524] on input "text" at bounding box center [279, 524] width 465 height 37
type input "F-Welfare Trust"
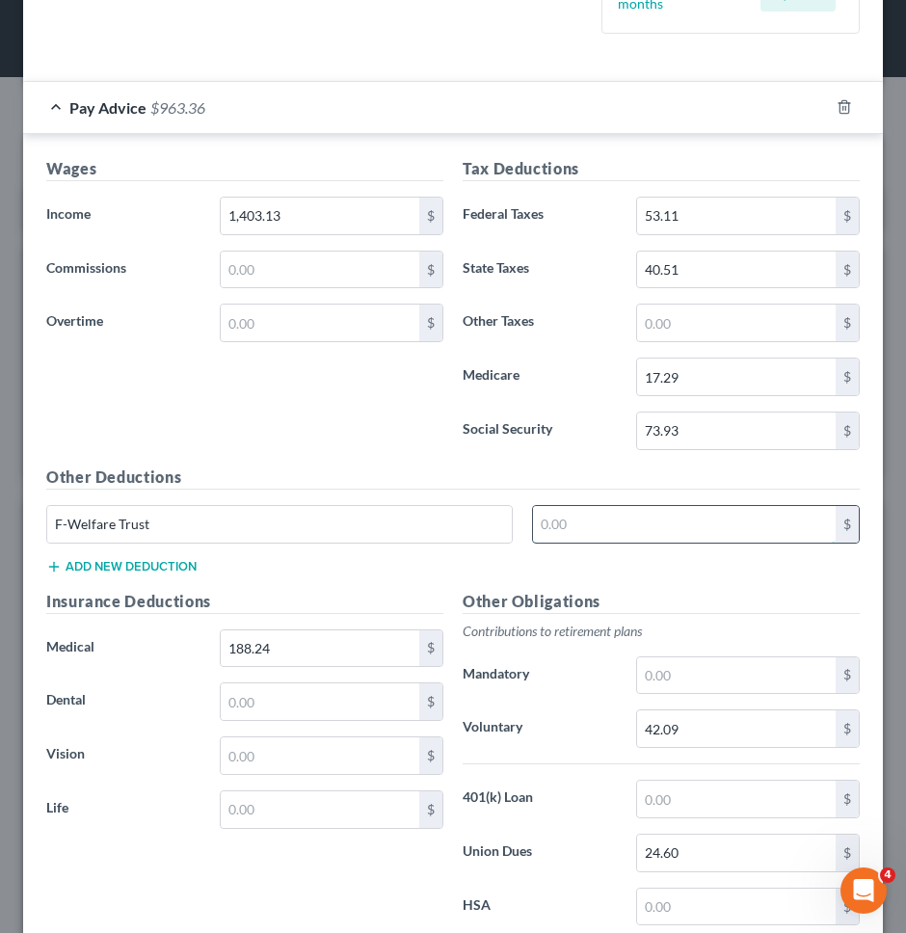
click at [601, 524] on input "text" at bounding box center [684, 524] width 303 height 37
type input "22.4"
click at [577, 596] on h5 "Other Obligations" at bounding box center [661, 602] width 397 height 24
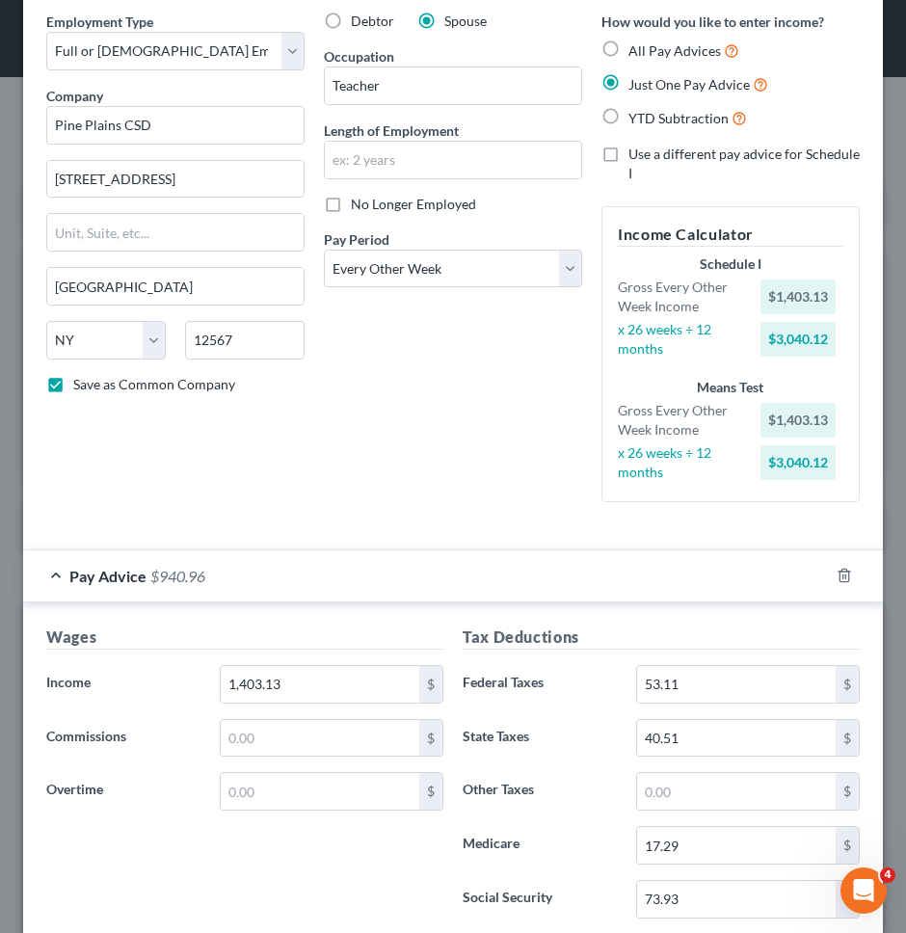
scroll to position [0, 0]
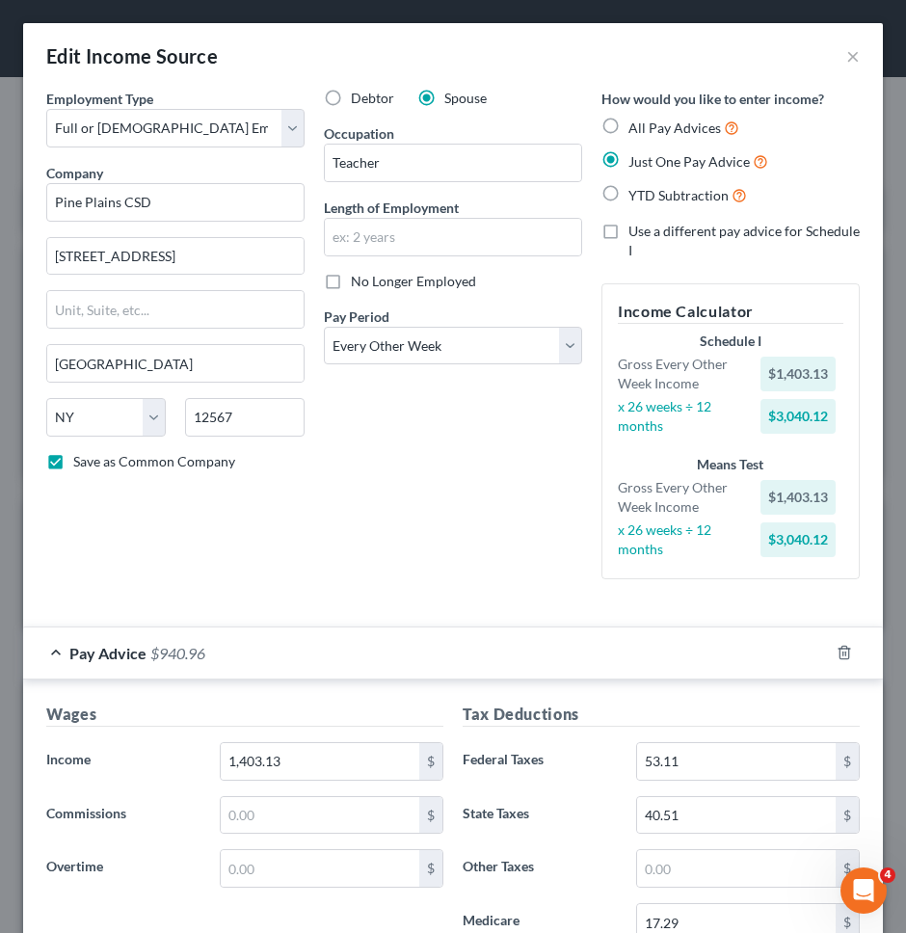
click at [629, 190] on span "YTD Subtraction" at bounding box center [679, 195] width 100 height 16
click at [636, 190] on input "YTD Subtraction" at bounding box center [642, 190] width 13 height 13
radio input "true"
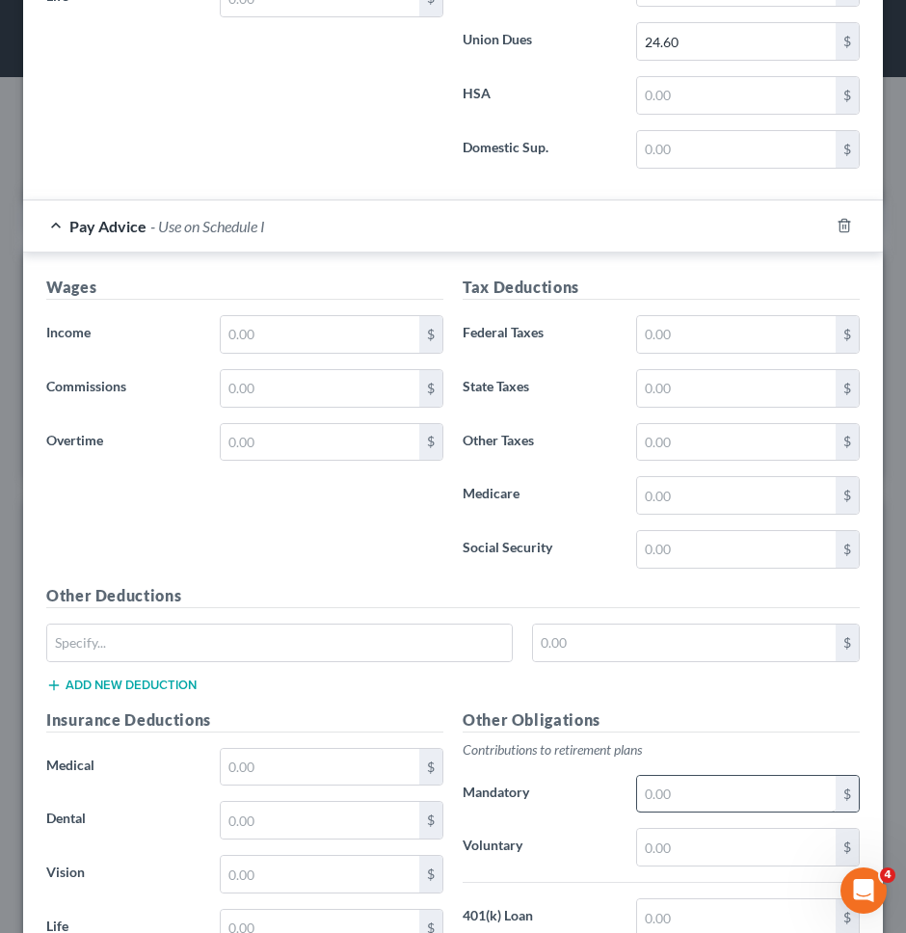
scroll to position [1580, 0]
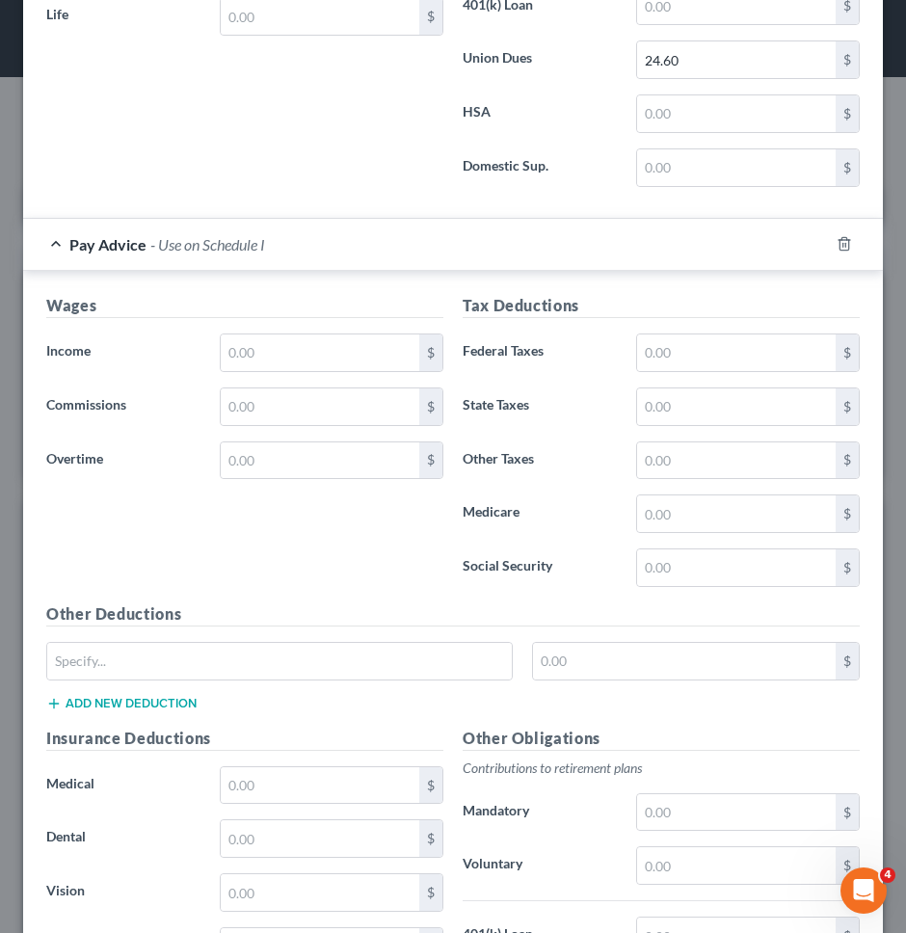
click at [842, 254] on div at bounding box center [856, 243] width 54 height 31
click at [844, 249] on icon "button" at bounding box center [844, 243] width 15 height 15
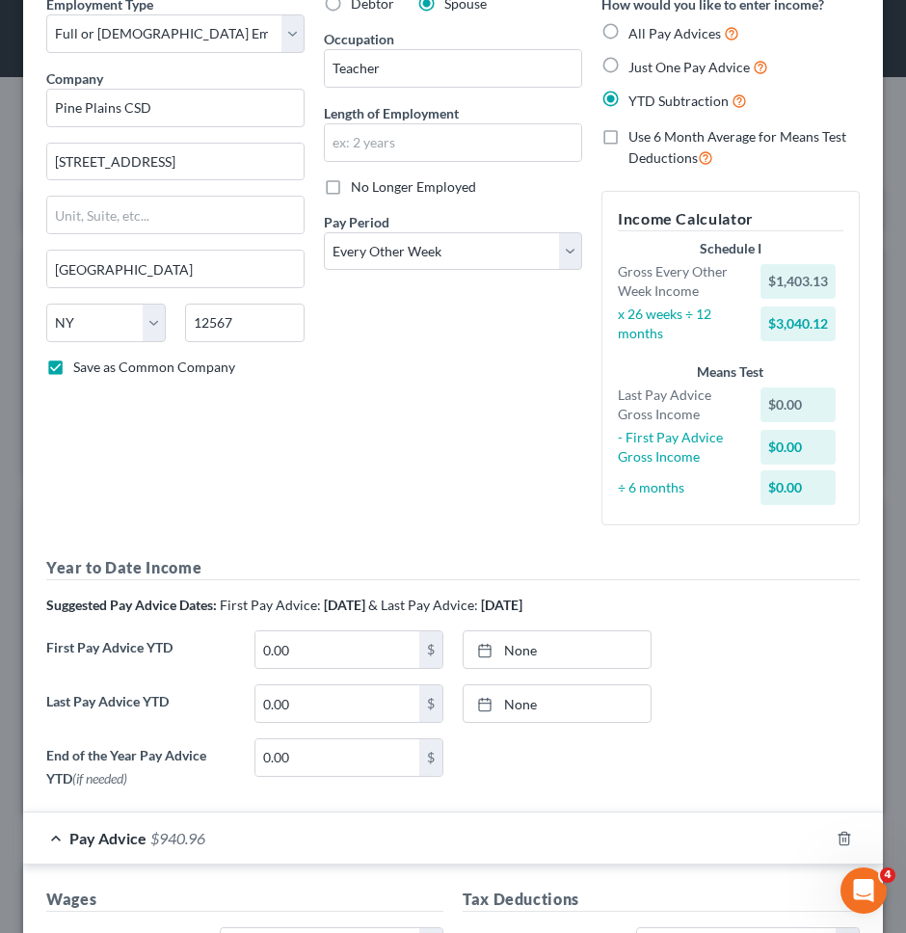
scroll to position [102, 0]
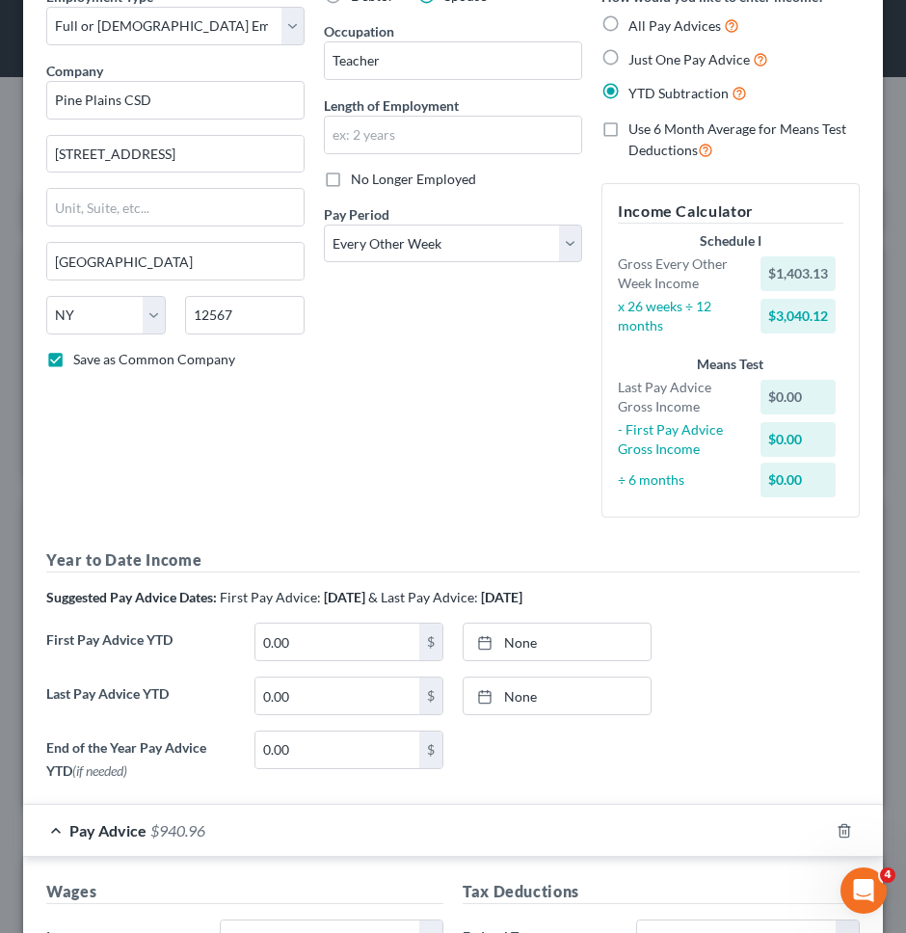
click at [542, 669] on div "First Pay Advice YTD 0.00 $ None close Date Time chevron_left [DATE] chevron_ri…" at bounding box center [453, 650] width 833 height 54
click at [545, 652] on link "None" at bounding box center [557, 642] width 187 height 37
type input "[DATE]"
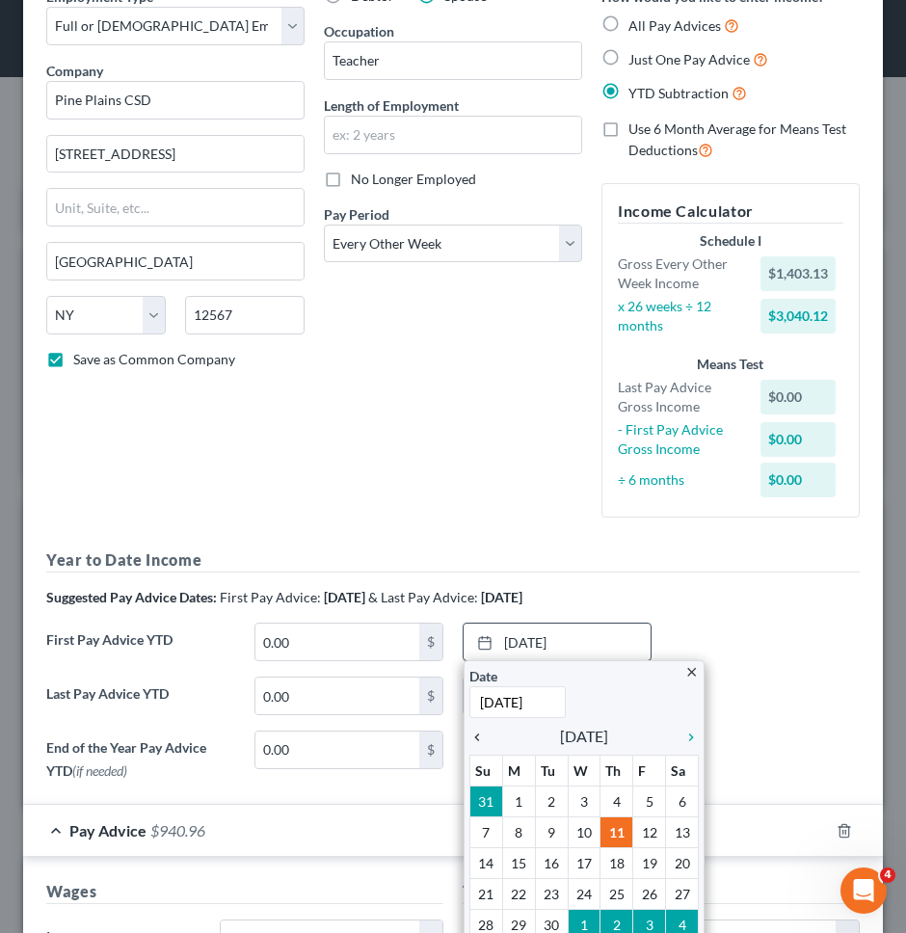
click at [479, 739] on icon "chevron_left" at bounding box center [481, 737] width 25 height 15
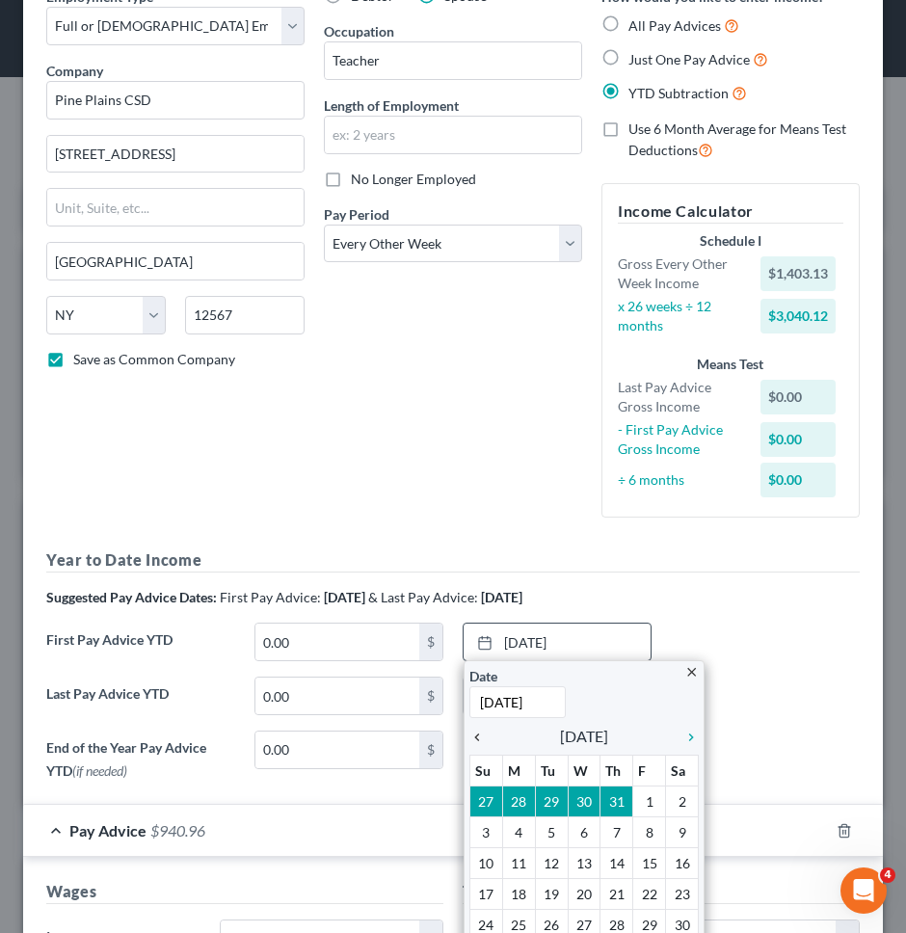
click at [479, 738] on icon "chevron_left" at bounding box center [481, 737] width 25 height 15
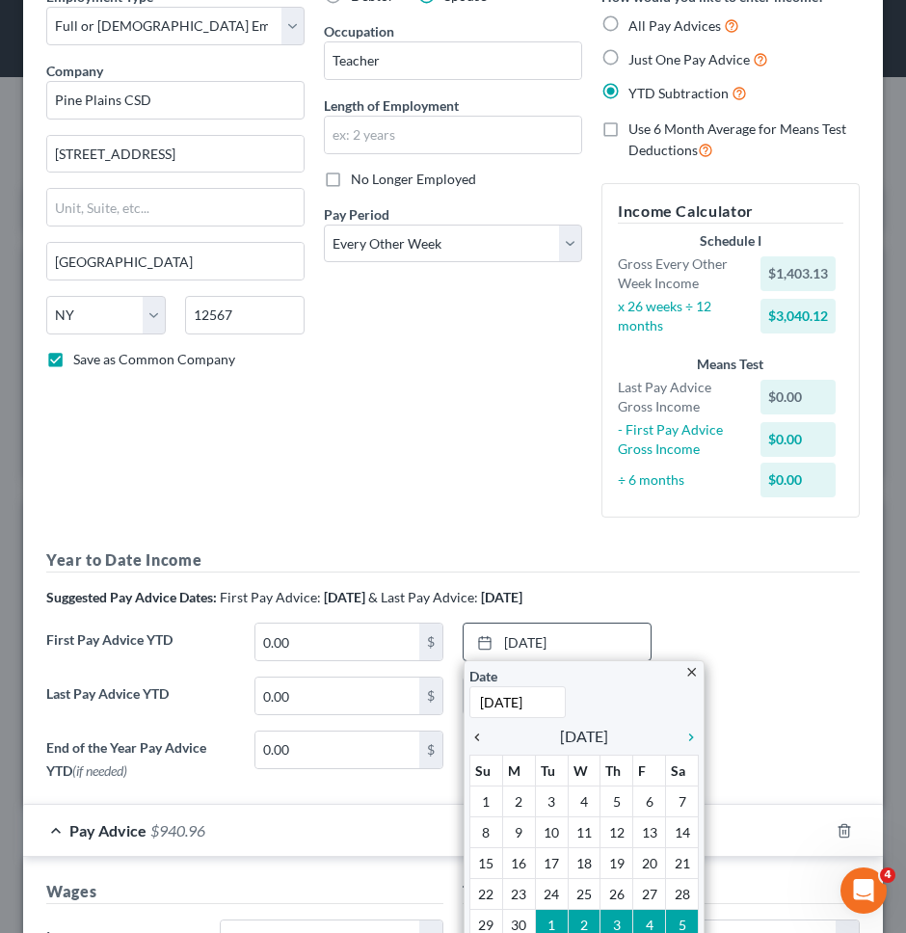
click at [479, 738] on icon "chevron_left" at bounding box center [481, 737] width 25 height 15
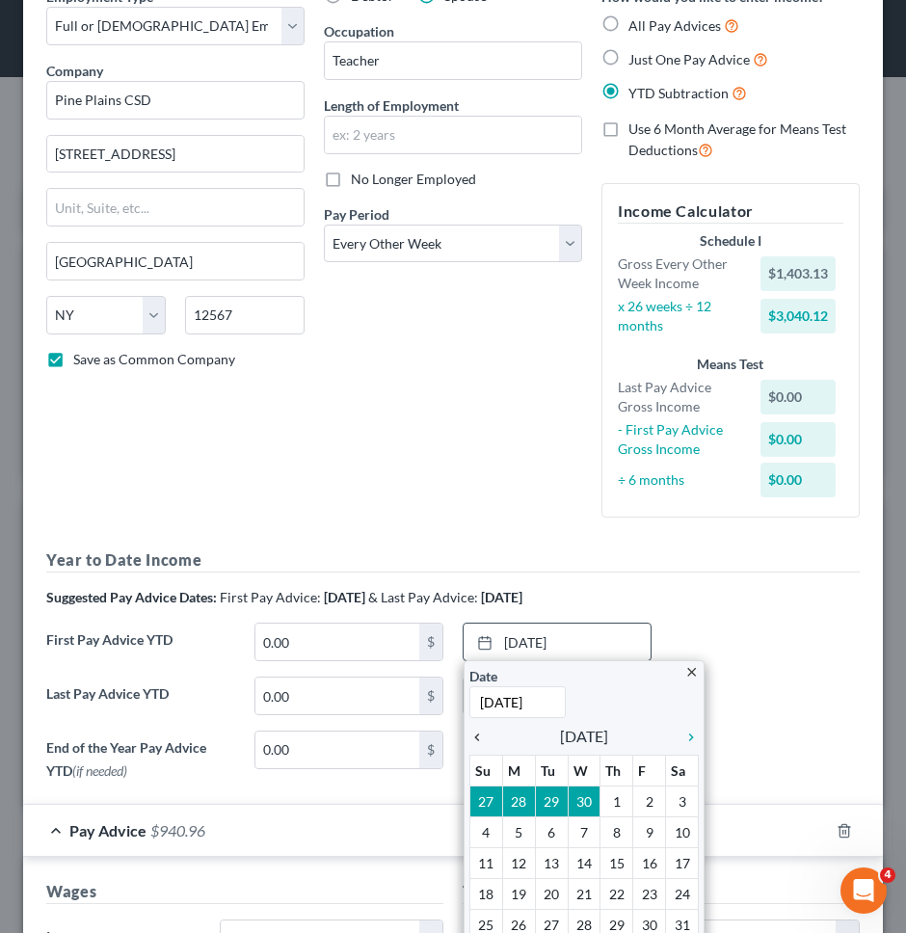
click at [479, 738] on icon "chevron_left" at bounding box center [481, 737] width 25 height 15
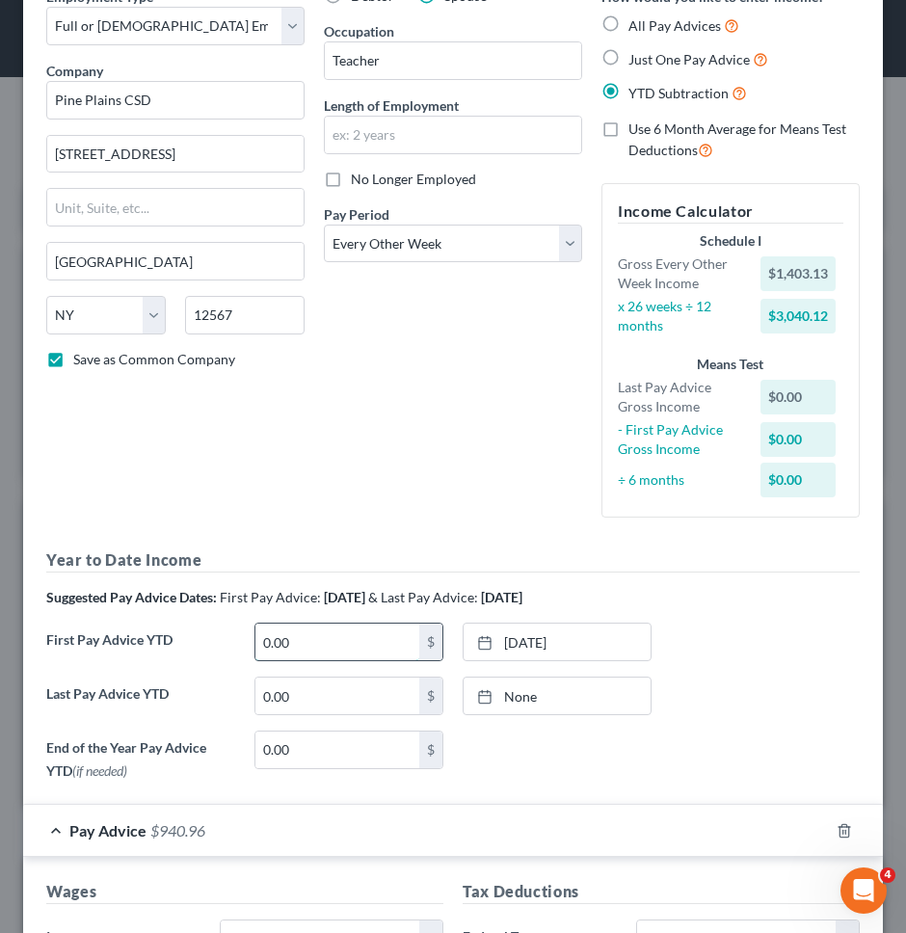
click at [362, 647] on input "0.00" at bounding box center [337, 642] width 164 height 37
type input "18,290"
type input "7,015.65"
click at [386, 547] on div "Employment Type * Select Full or [DEMOGRAPHIC_DATA] Employment Self Employment …" at bounding box center [453, 388] width 833 height 802
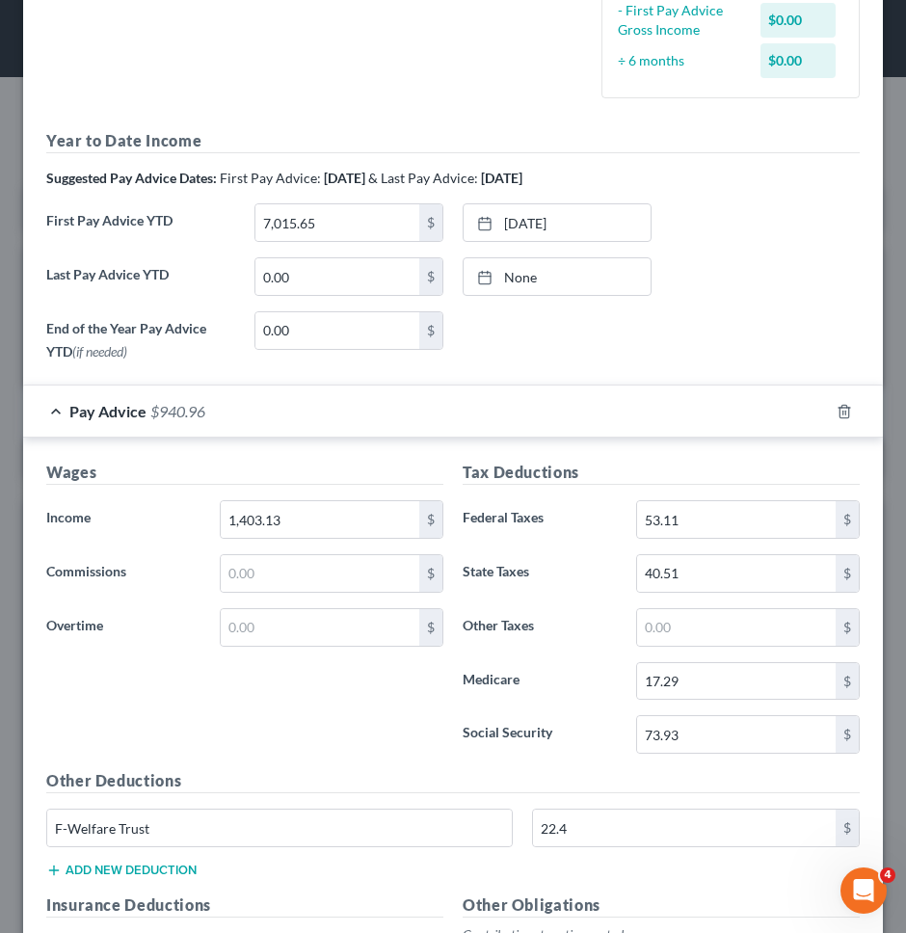
scroll to position [0, 0]
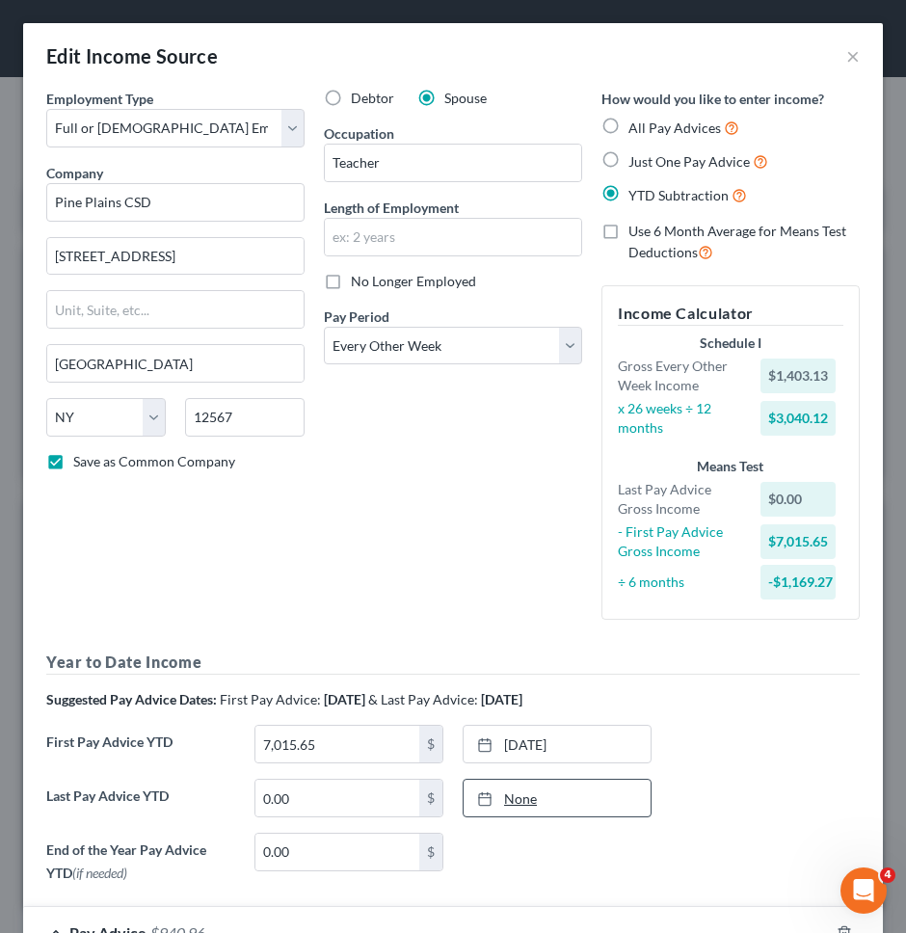
click at [555, 790] on link "None" at bounding box center [557, 798] width 187 height 37
type input "[DATE]"
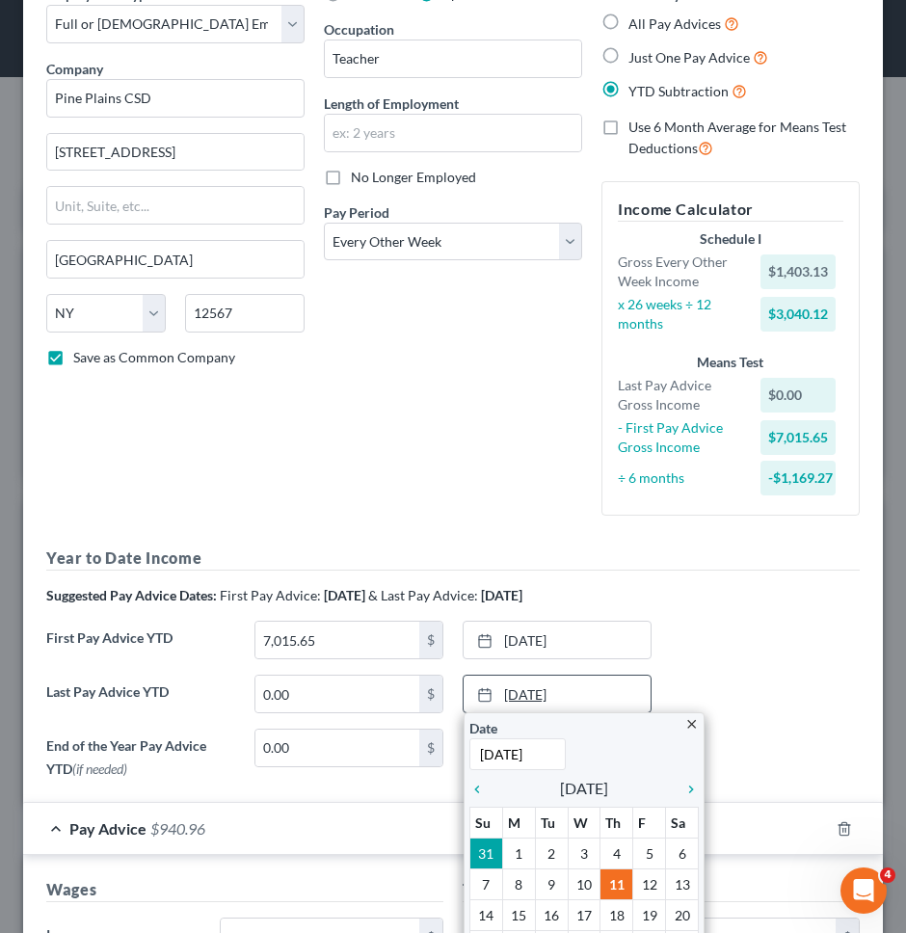
scroll to position [151, 0]
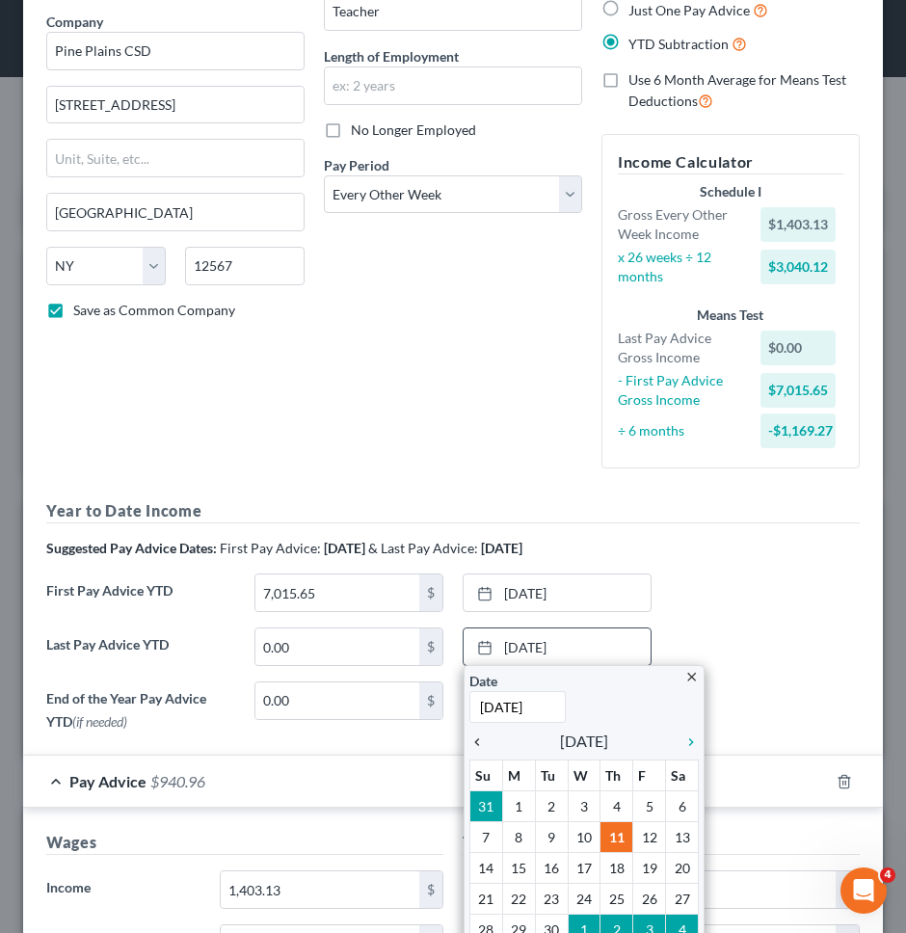
click at [478, 741] on icon "chevron_left" at bounding box center [481, 742] width 25 height 15
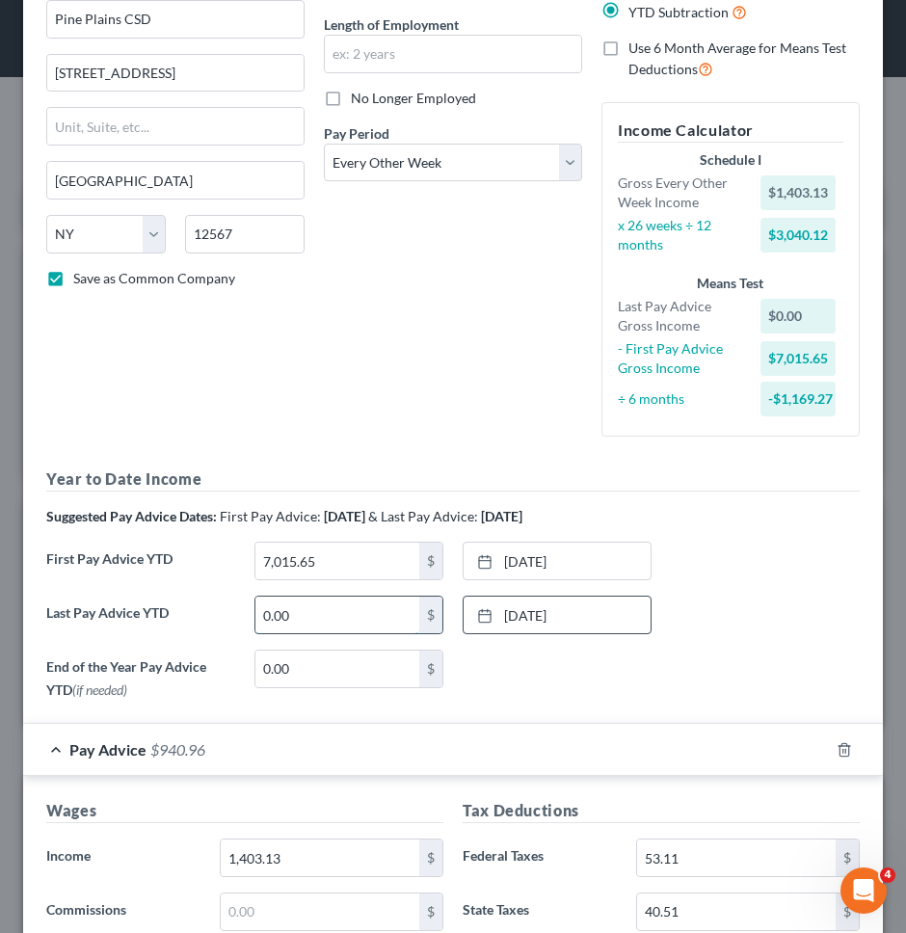
click at [374, 605] on input "0.00" at bounding box center [337, 615] width 164 height 37
type input "22,449.96"
click at [359, 430] on div "Debtor Spouse Occupation Teacher Length of Employment No Longer Employed Pay Pe…" at bounding box center [453, 179] width 278 height 547
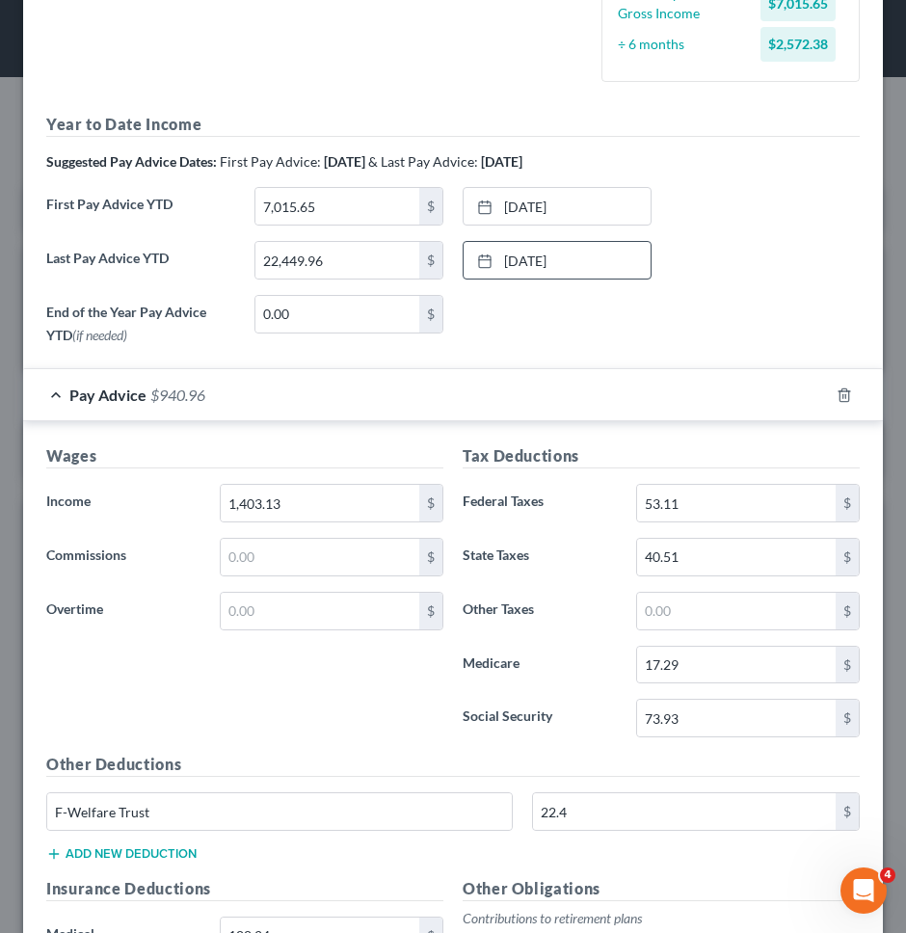
scroll to position [1008, 0]
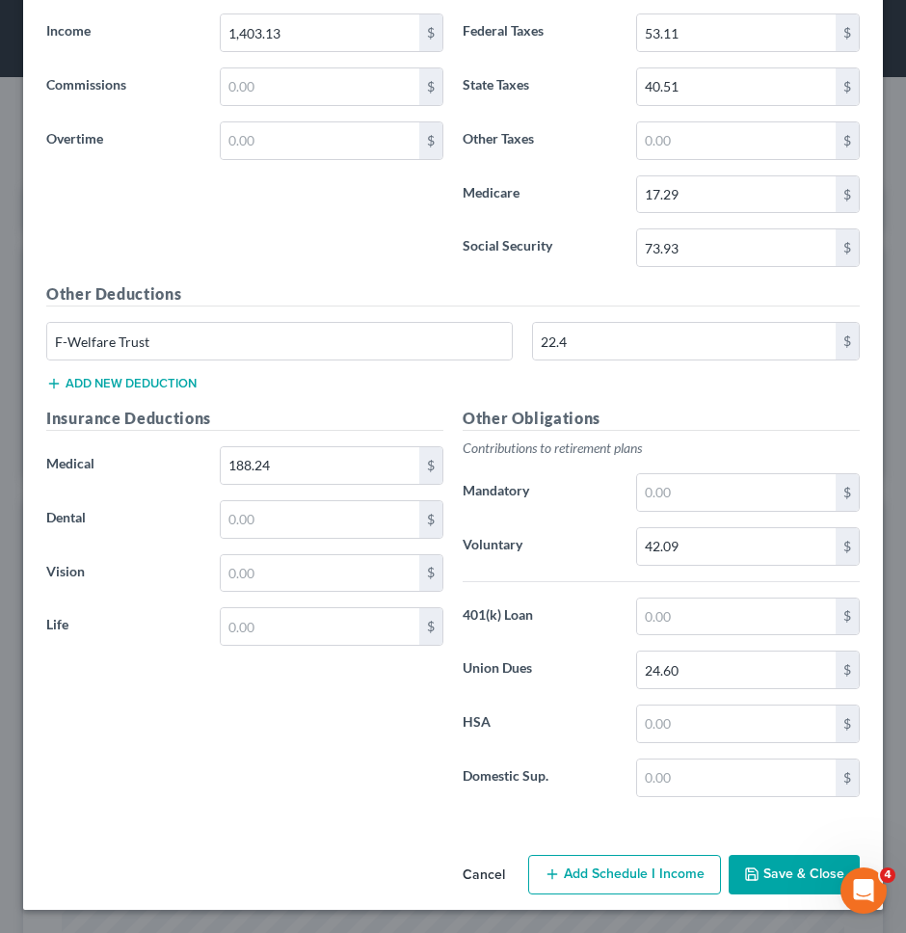
click at [770, 872] on button "Save & Close" at bounding box center [794, 875] width 131 height 40
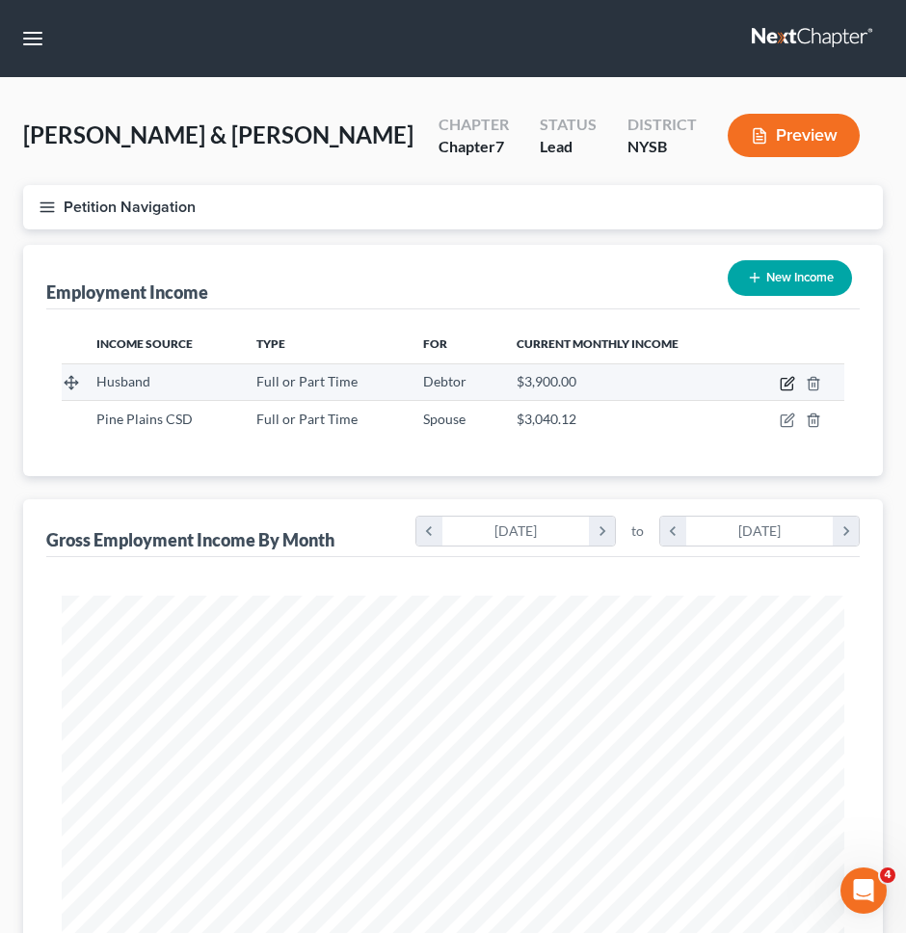
click at [786, 388] on icon "button" at bounding box center [787, 383] width 15 height 15
select select "0"
select select "3"
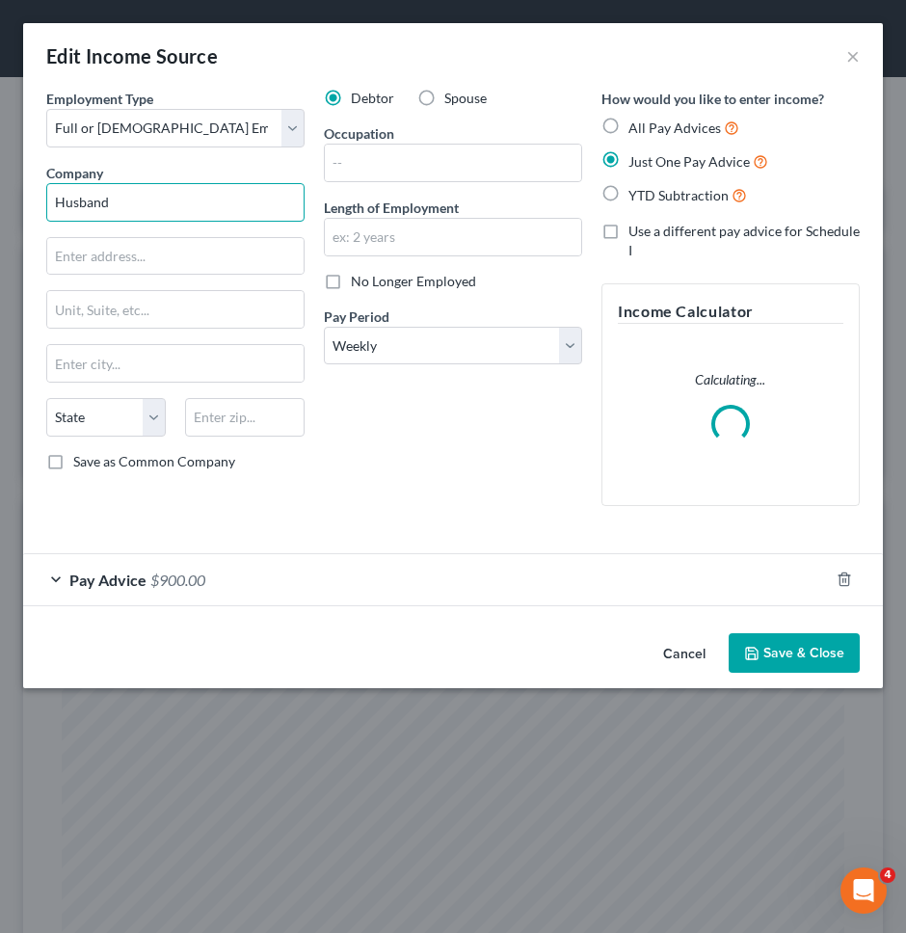
click at [197, 199] on input "Husband" at bounding box center [175, 202] width 258 height 39
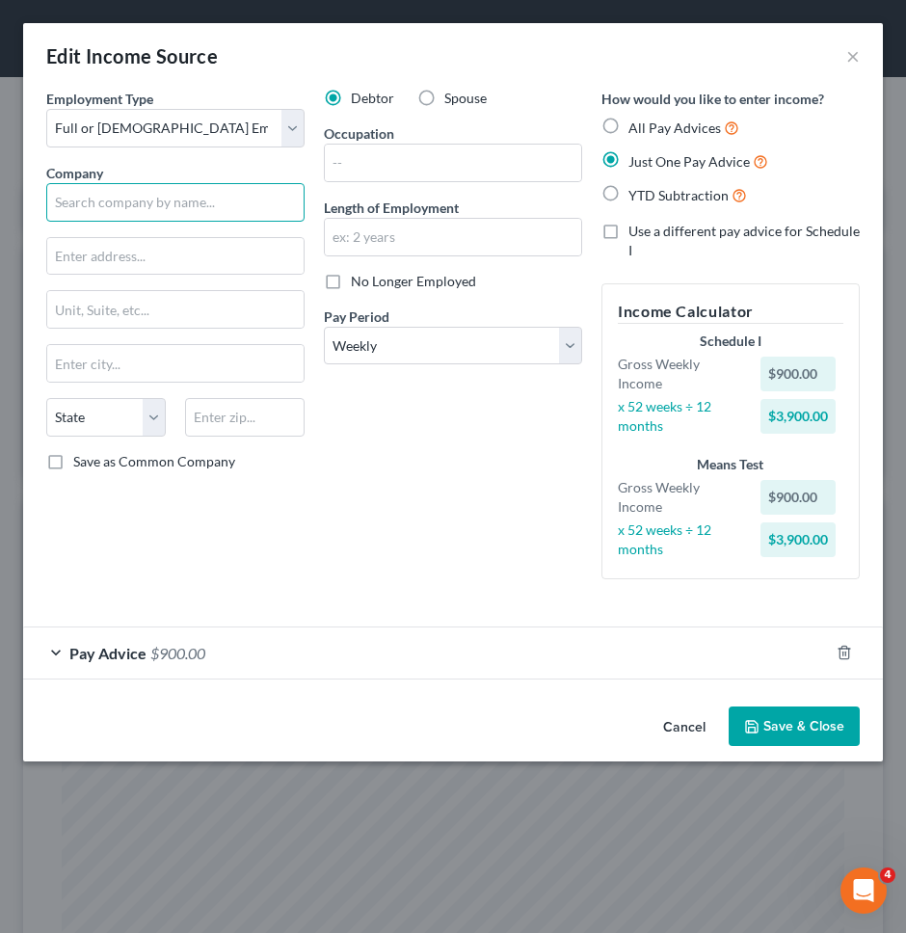
click at [252, 211] on input "text" at bounding box center [175, 202] width 258 height 39
type input "LHV Precast, Inc."
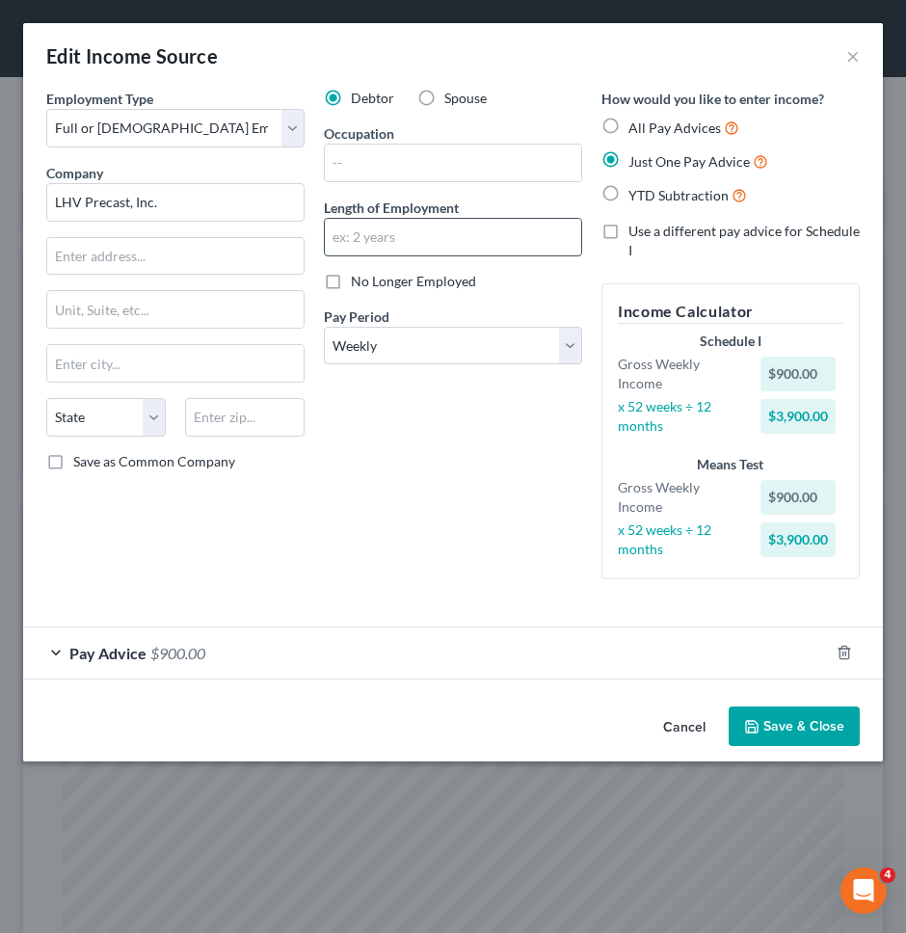
click at [400, 245] on input "text" at bounding box center [453, 237] width 256 height 37
type input "3"
type input "4 months"
click at [201, 248] on input "text" at bounding box center [175, 256] width 256 height 37
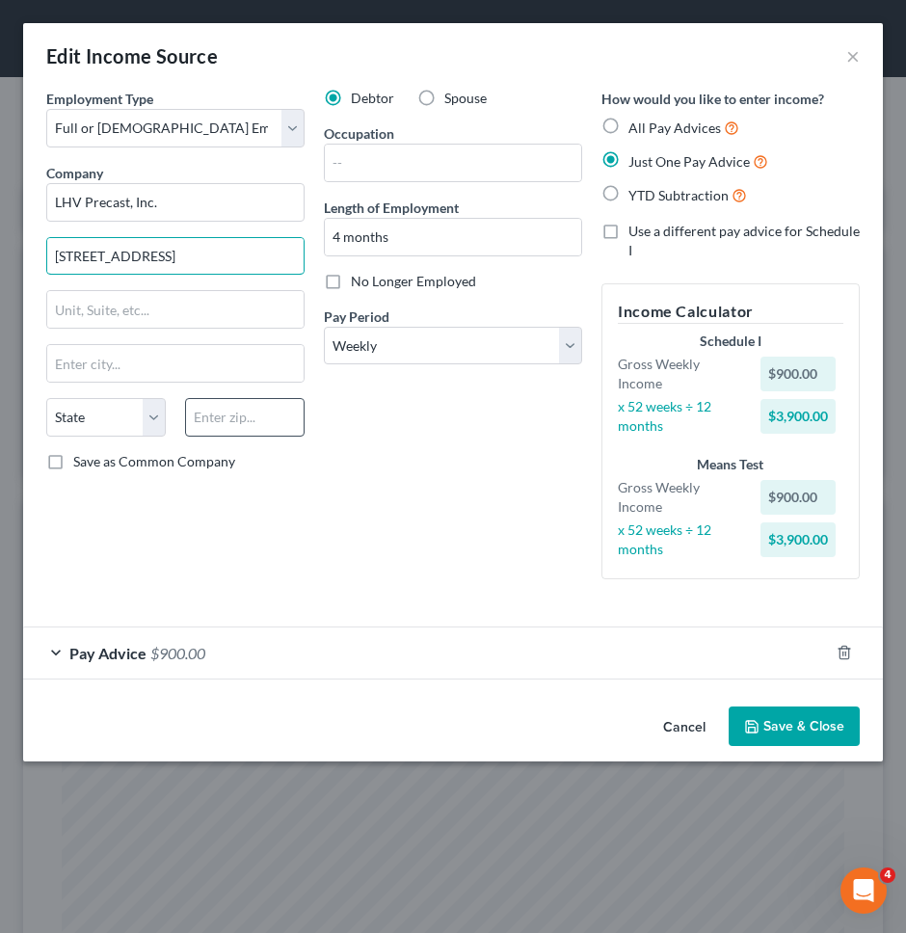
type input "[STREET_ADDRESS]"
click at [216, 413] on input "text" at bounding box center [245, 417] width 120 height 39
type input "12401"
click at [282, 472] on div "Employment Type * Select Full or [DEMOGRAPHIC_DATA] Employment Self Employment …" at bounding box center [176, 342] width 278 height 506
type input "[GEOGRAPHIC_DATA]"
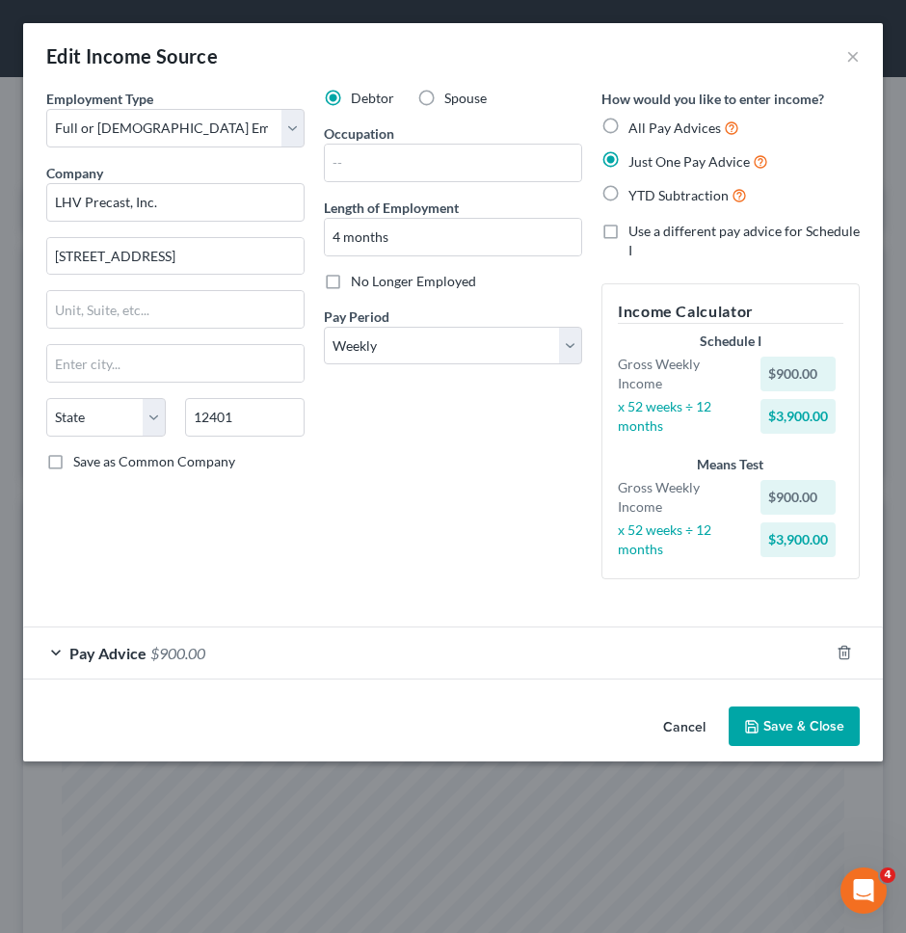
select select "35"
click at [215, 468] on span "Save as Common Company" at bounding box center [154, 461] width 162 height 16
click at [94, 465] on input "Save as Common Company" at bounding box center [87, 458] width 13 height 13
checkbox input "true"
click at [843, 645] on icon "button" at bounding box center [844, 652] width 15 height 15
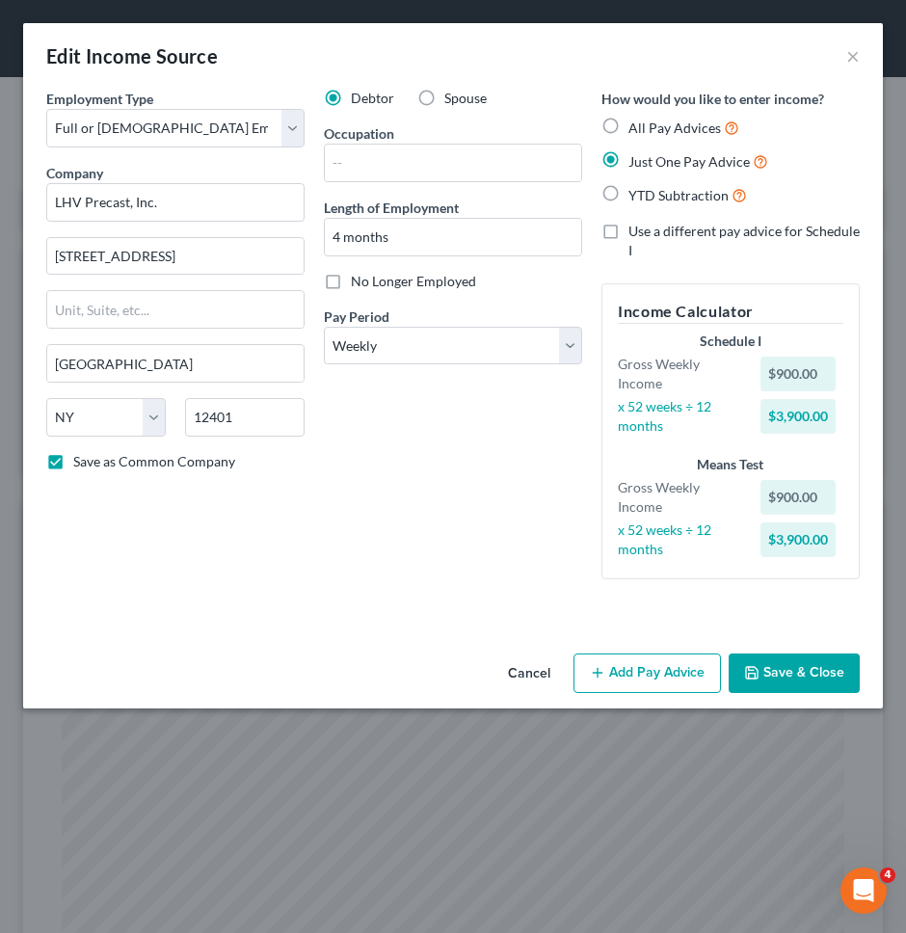
click at [627, 204] on div "YTD Subtraction" at bounding box center [731, 195] width 258 height 22
click at [629, 199] on span "YTD Subtraction" at bounding box center [679, 195] width 100 height 16
click at [636, 197] on input "YTD Subtraction" at bounding box center [642, 190] width 13 height 13
radio input "true"
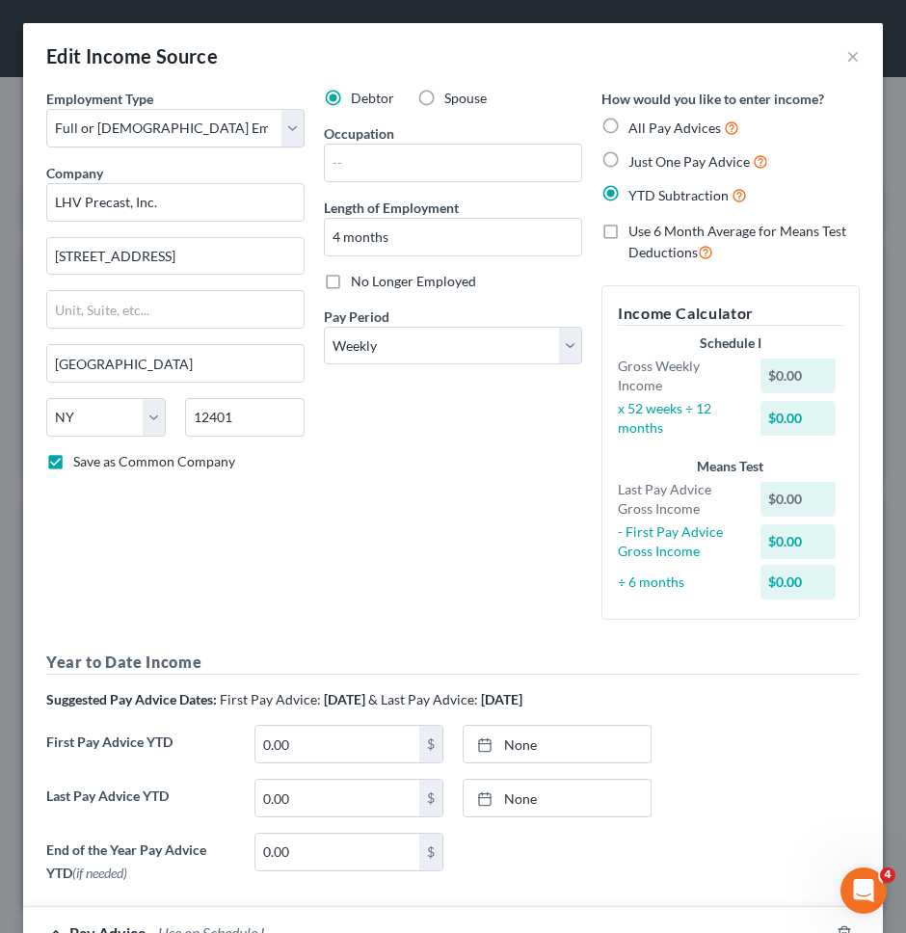
click at [522, 612] on div "Debtor Spouse Occupation Length of Employment 4 months No Longer Employed Pay P…" at bounding box center [453, 362] width 278 height 547
click at [544, 739] on link "None" at bounding box center [557, 744] width 187 height 37
type input "[DATE]"
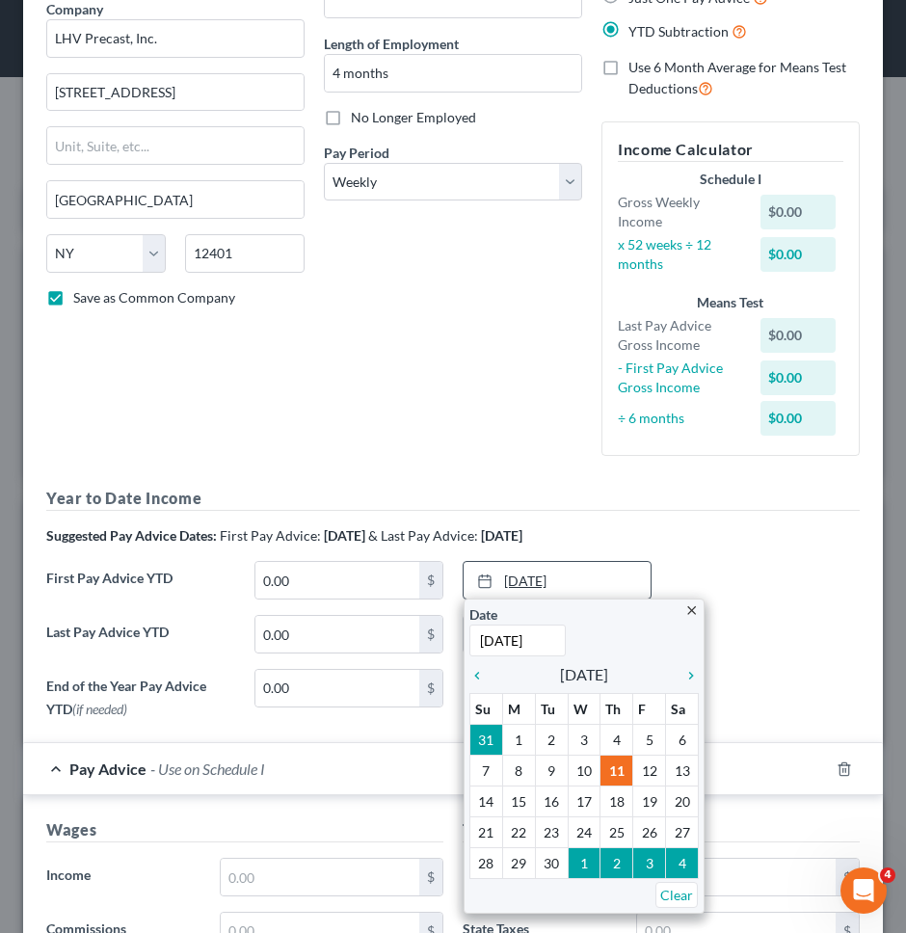
scroll to position [167, 0]
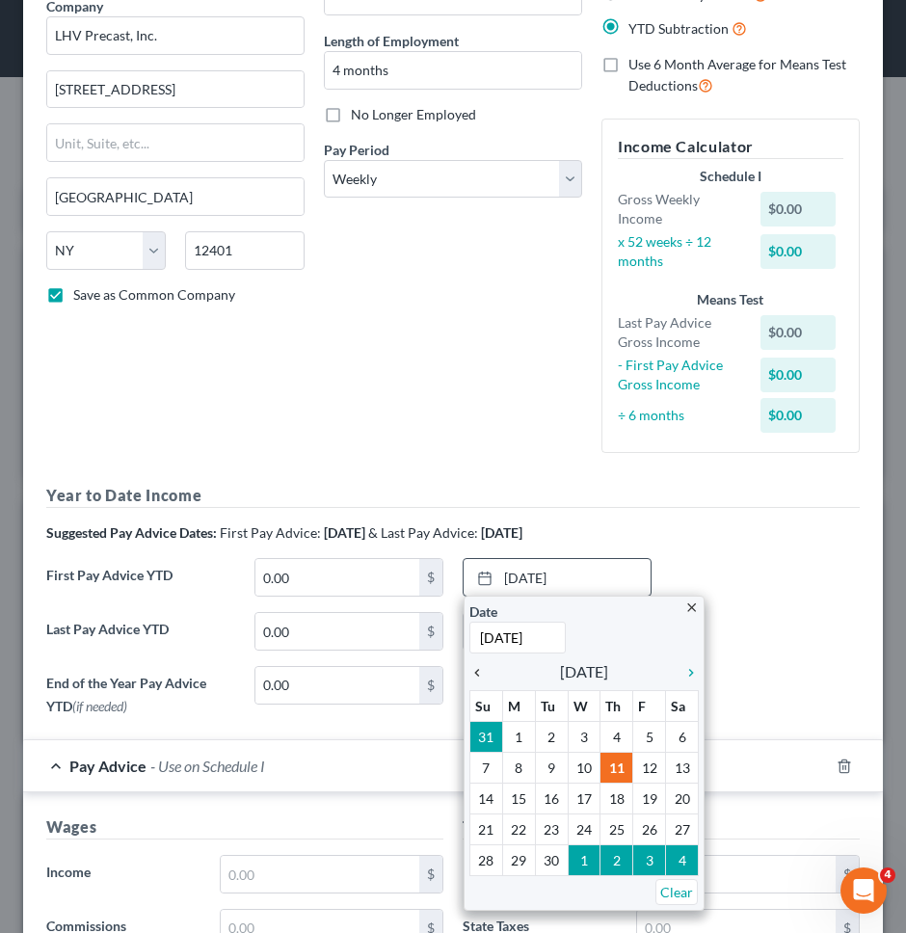
click at [485, 679] on icon "chevron_left" at bounding box center [481, 672] width 25 height 15
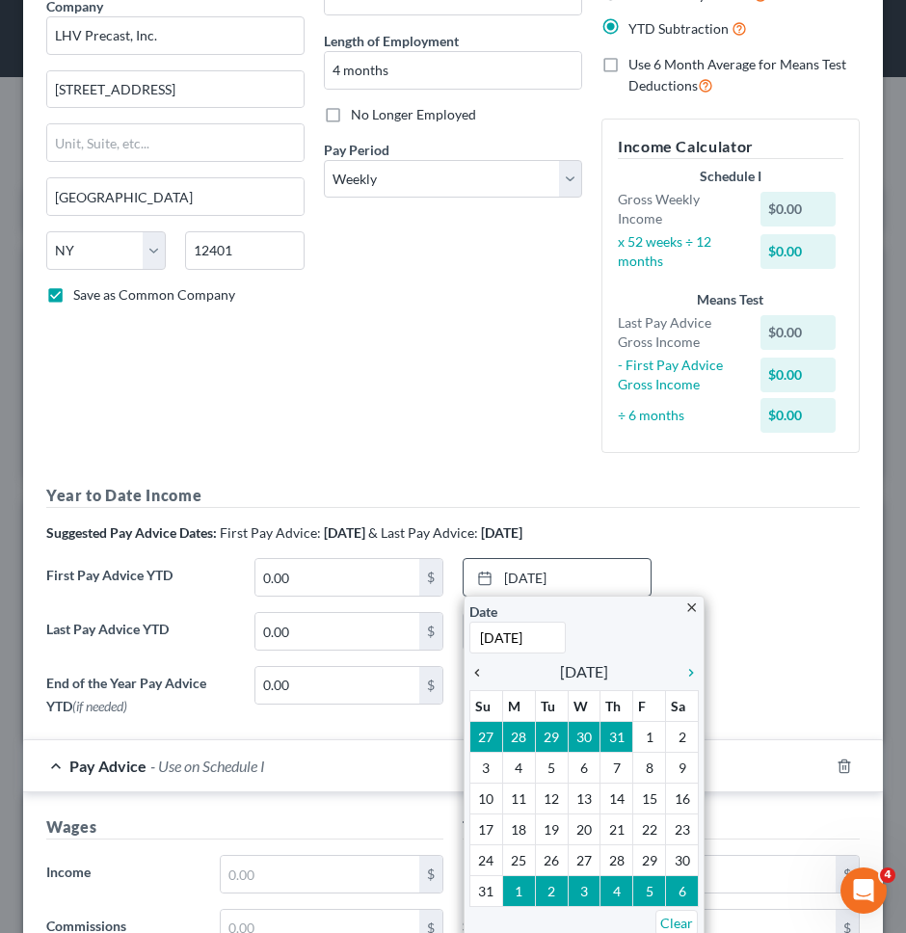
click at [484, 678] on icon "chevron_left" at bounding box center [481, 672] width 25 height 15
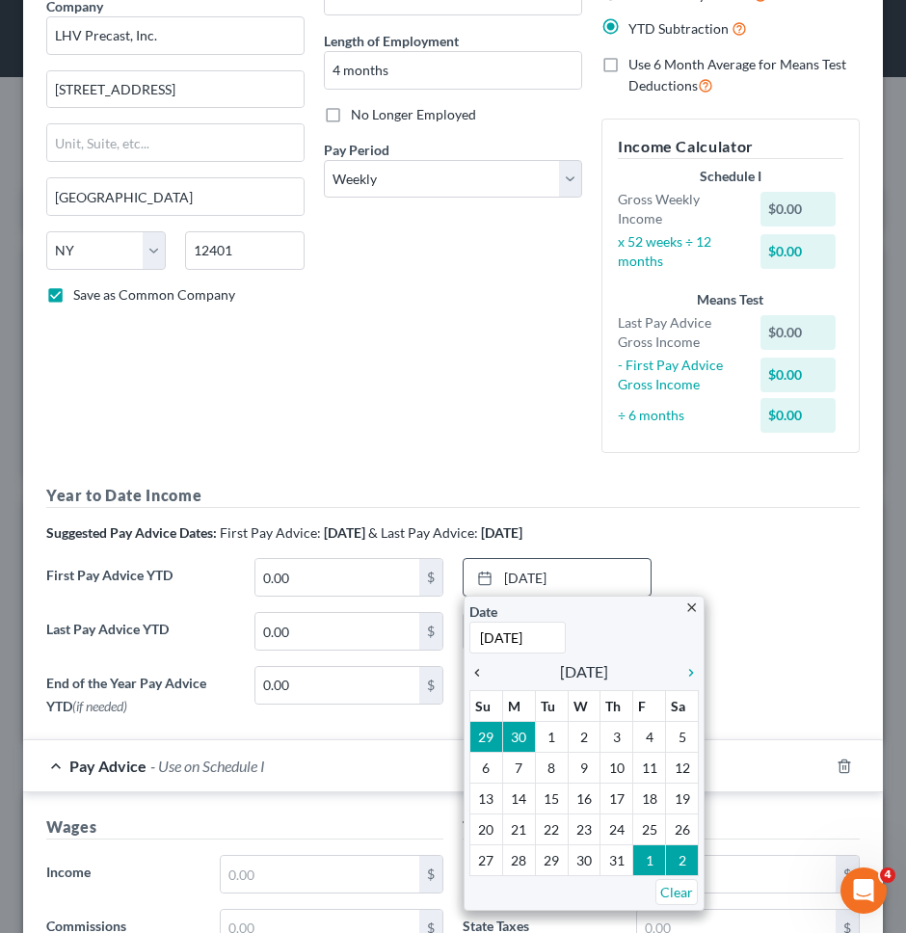
click at [484, 678] on icon "chevron_left" at bounding box center [481, 672] width 25 height 15
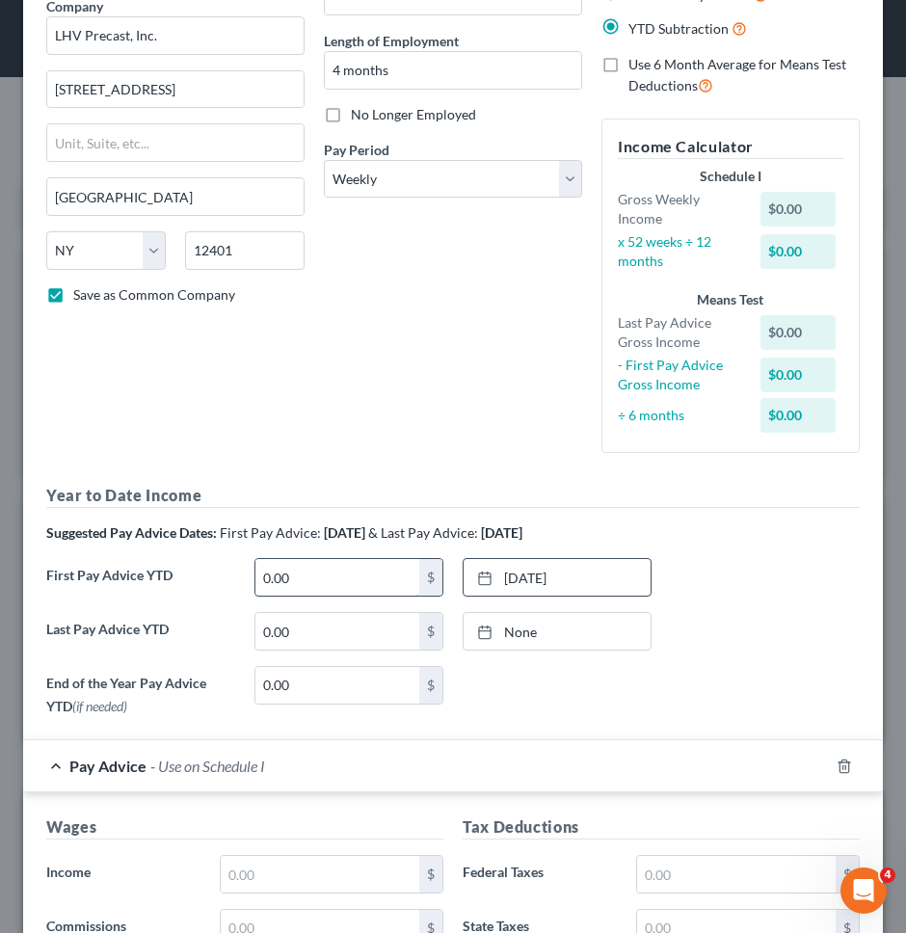
click at [403, 574] on input "0.00" at bounding box center [337, 577] width 164 height 37
type input "0"
click at [416, 443] on div "Debtor Spouse Occupation Length of Employment 4 months No Longer Employed Pay P…" at bounding box center [453, 195] width 278 height 547
click at [583, 629] on link "None" at bounding box center [557, 631] width 187 height 37
type input "[DATE]"
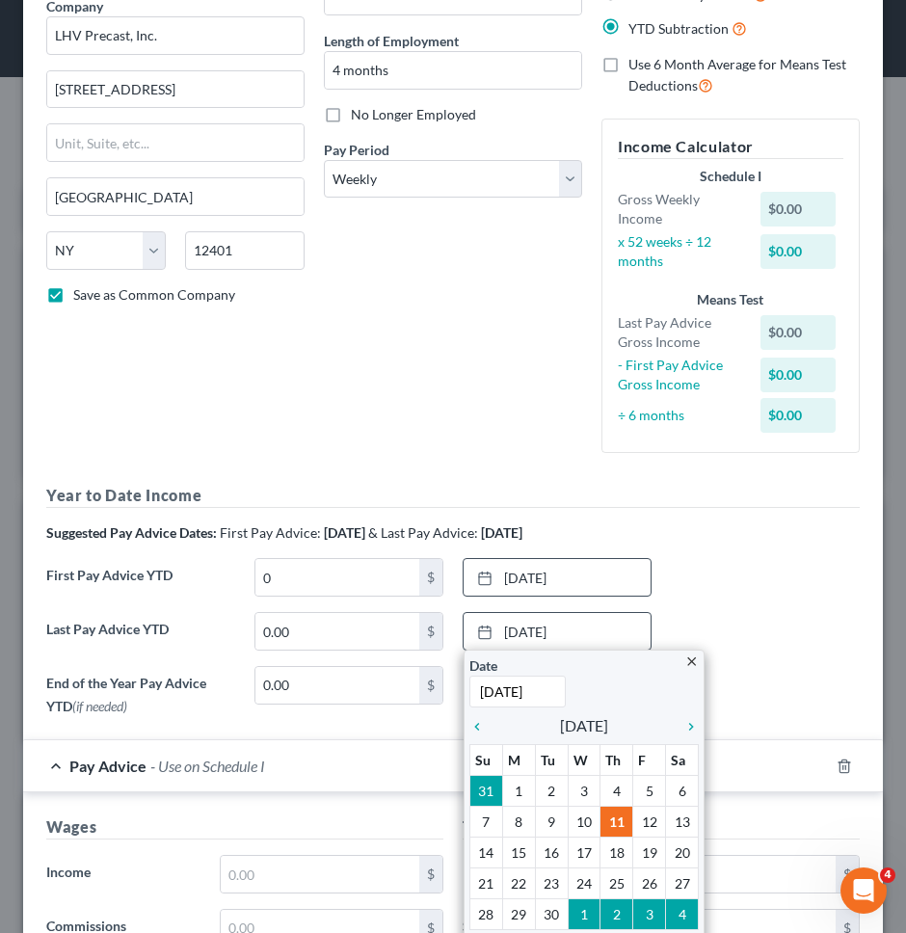
scroll to position [247, 0]
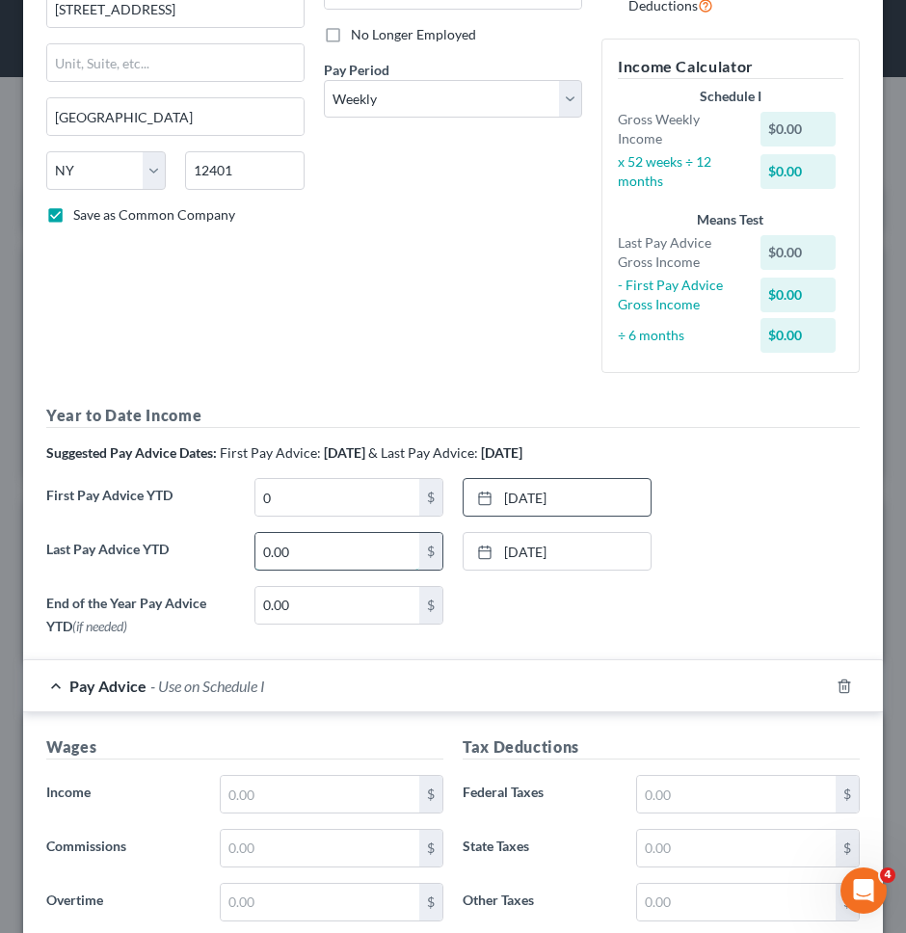
click at [380, 552] on input "0.00" at bounding box center [337, 551] width 164 height 37
type input "13,154.93"
click at [290, 394] on div "Employment Type * Select Full or [DEMOGRAPHIC_DATA] Employment Self Employment …" at bounding box center [453, 243] width 833 height 802
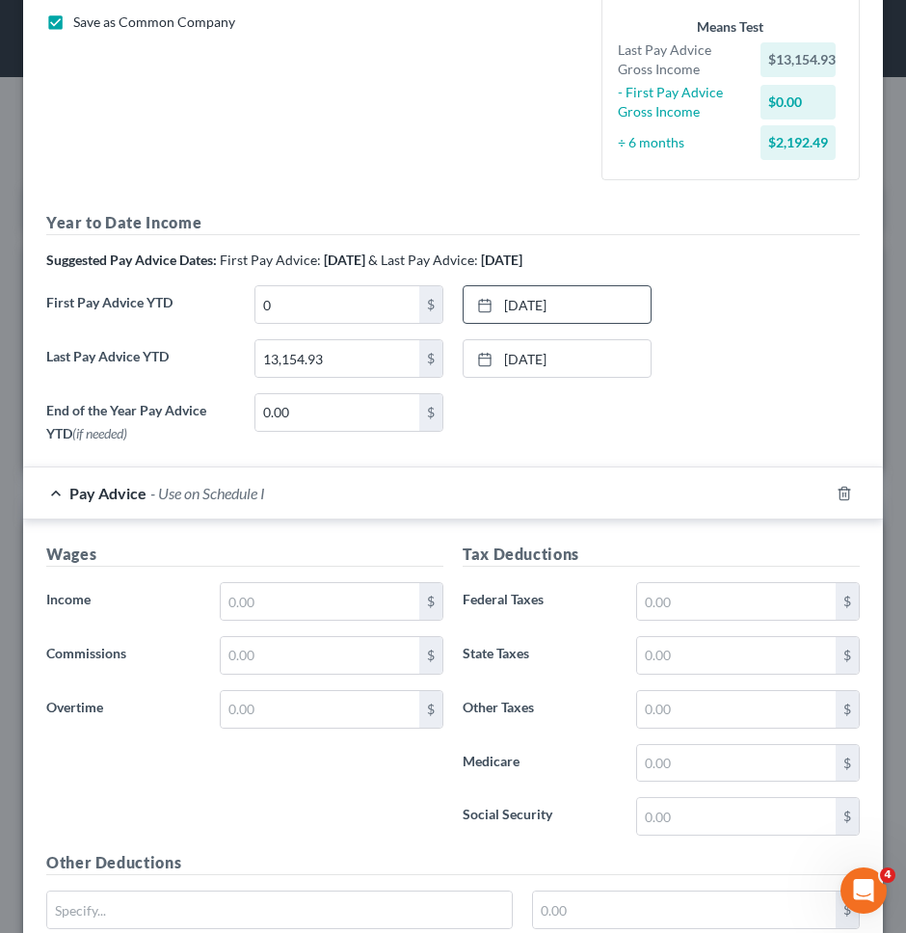
scroll to position [450, 0]
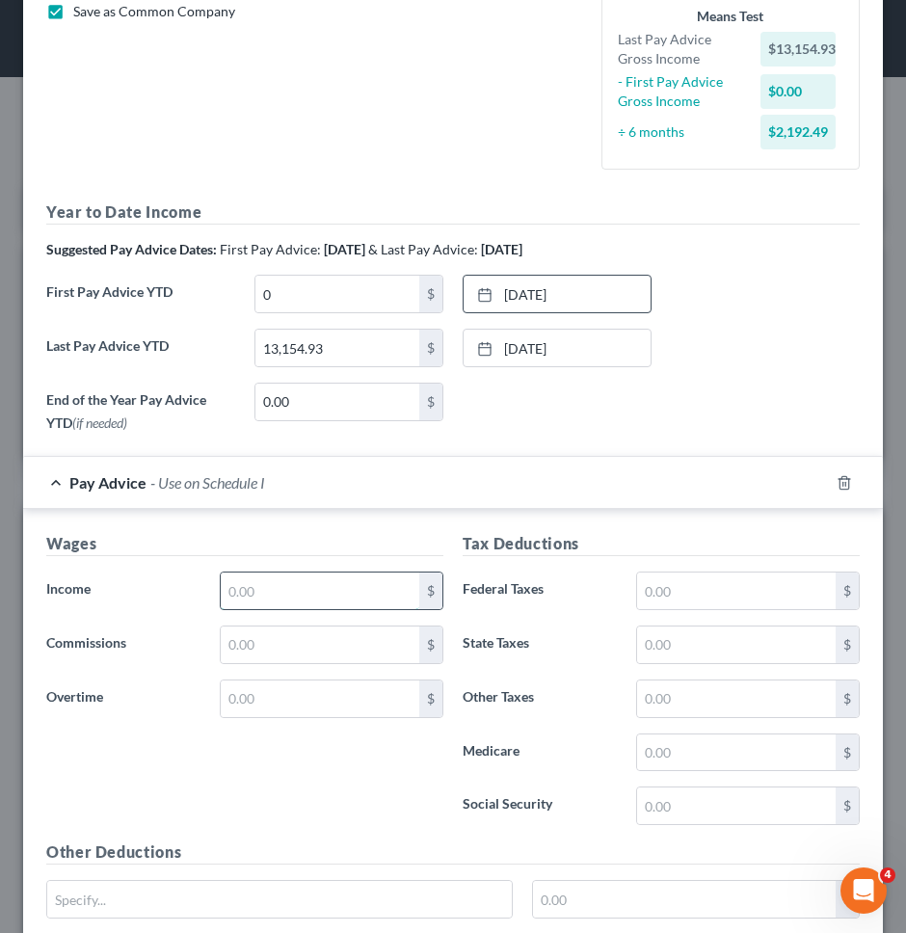
click at [305, 591] on input "text" at bounding box center [320, 591] width 199 height 37
type input "873.95"
click at [757, 759] on input "text" at bounding box center [736, 753] width 199 height 37
click at [660, 757] on input "text" at bounding box center [736, 753] width 199 height 37
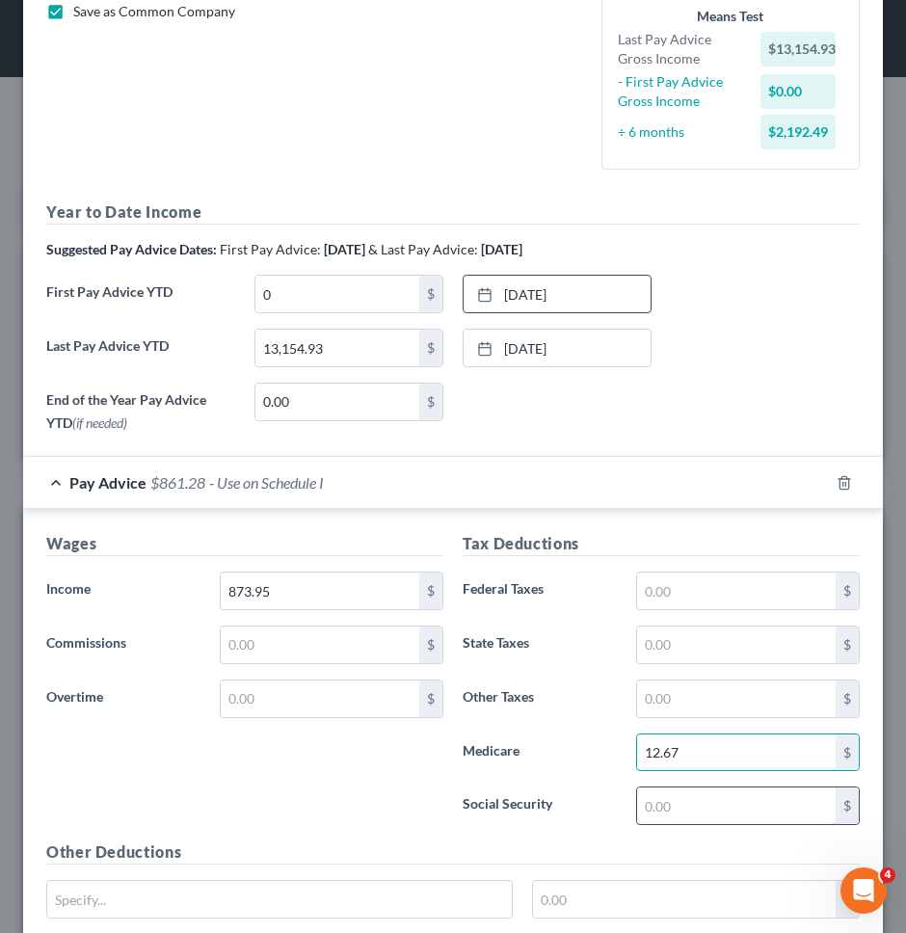
type input "12.67"
click at [701, 797] on input "text" at bounding box center [736, 806] width 199 height 37
type input "54.18"
click at [749, 599] on input "text" at bounding box center [736, 591] width 199 height 37
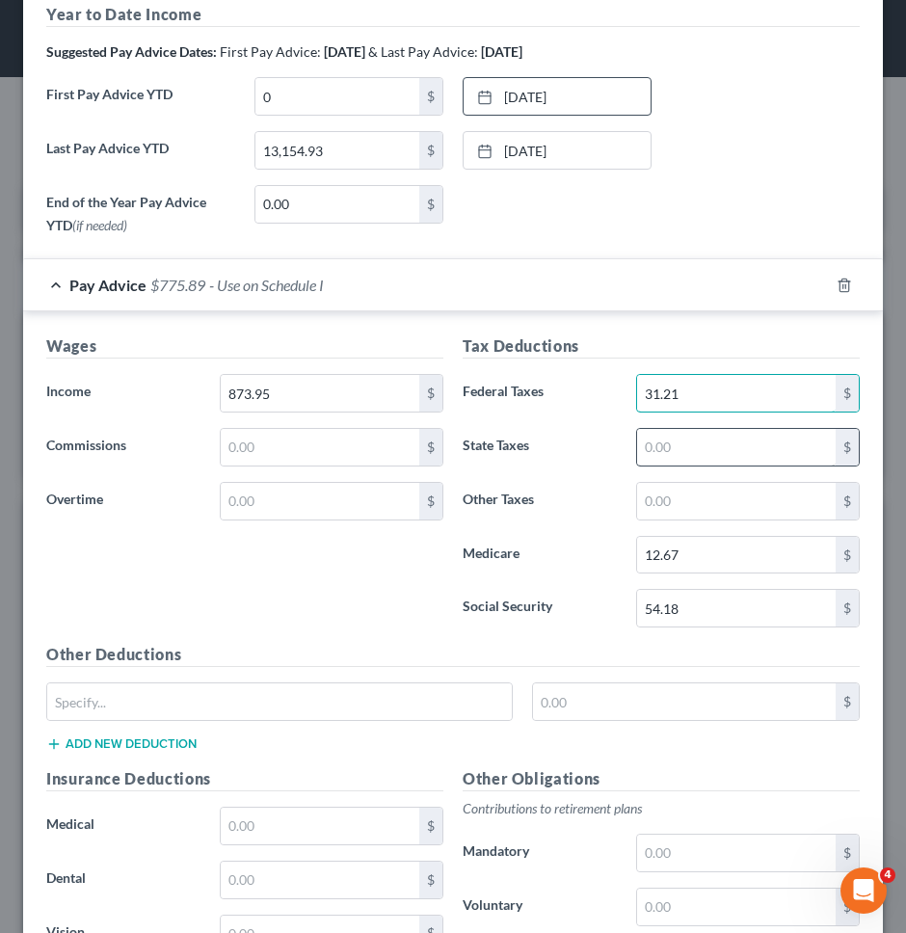
scroll to position [654, 0]
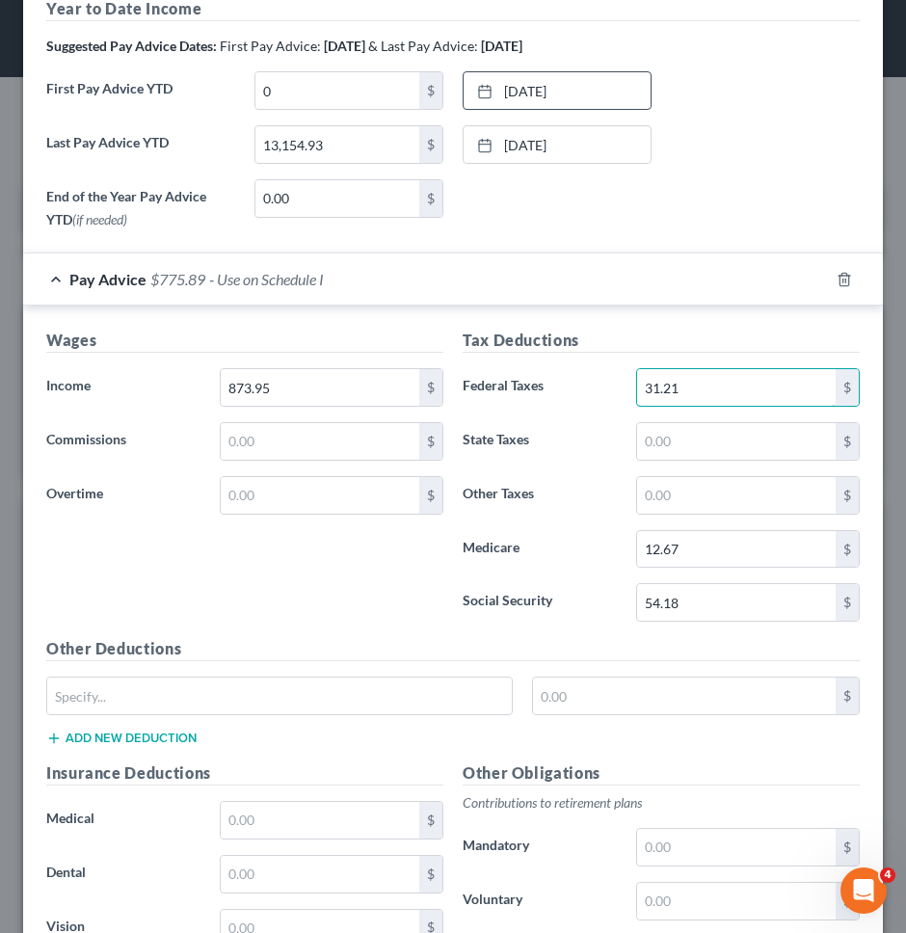
type input "31.21"
click at [652, 716] on div "$" at bounding box center [453, 704] width 833 height 54
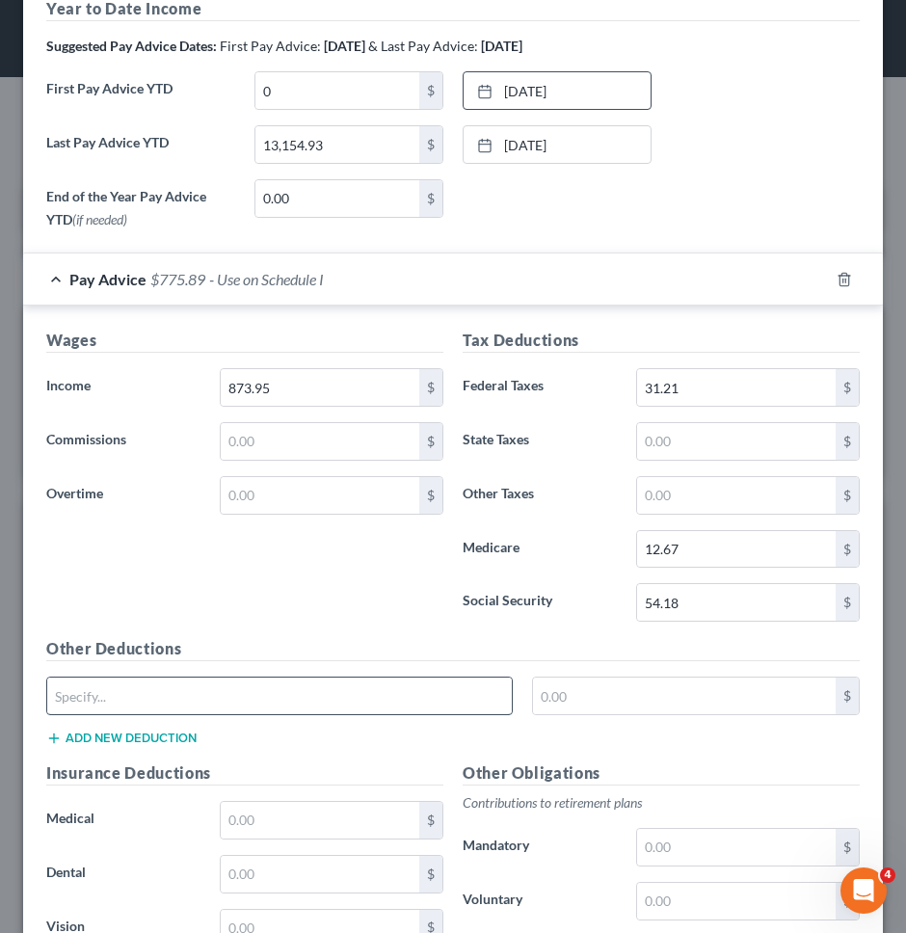
click at [390, 710] on input "text" at bounding box center [279, 696] width 465 height 37
type input "NY PFL"
click at [160, 738] on button "Add new deduction" at bounding box center [121, 738] width 150 height 15
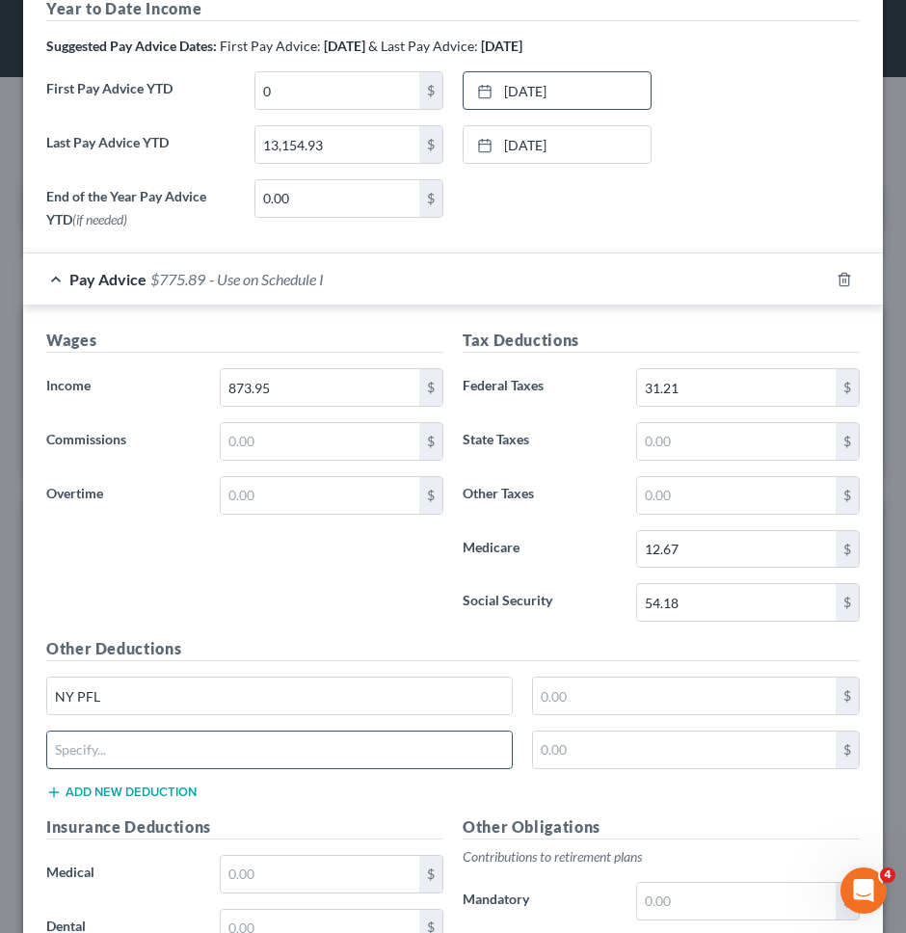
click at [168, 738] on input "text" at bounding box center [279, 750] width 465 height 37
type input "NY SDI"
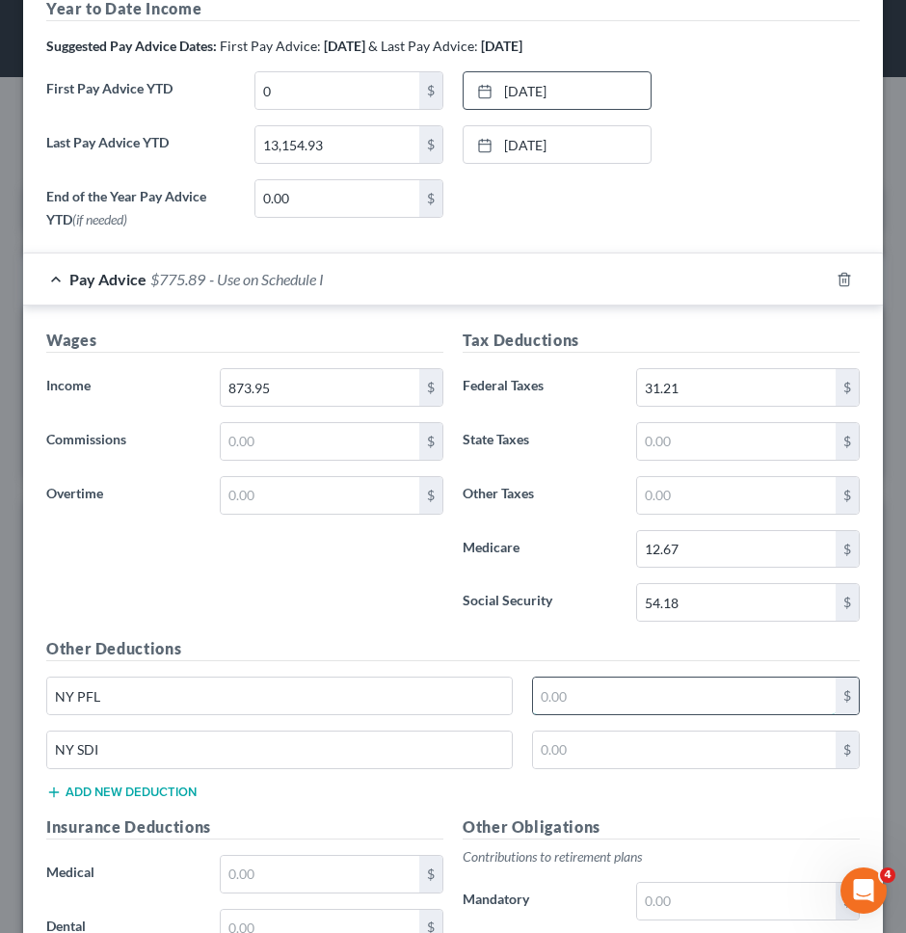
click at [616, 695] on input "text" at bounding box center [684, 696] width 303 height 37
type input "3.39"
click at [605, 749] on input "text" at bounding box center [684, 750] width 303 height 37
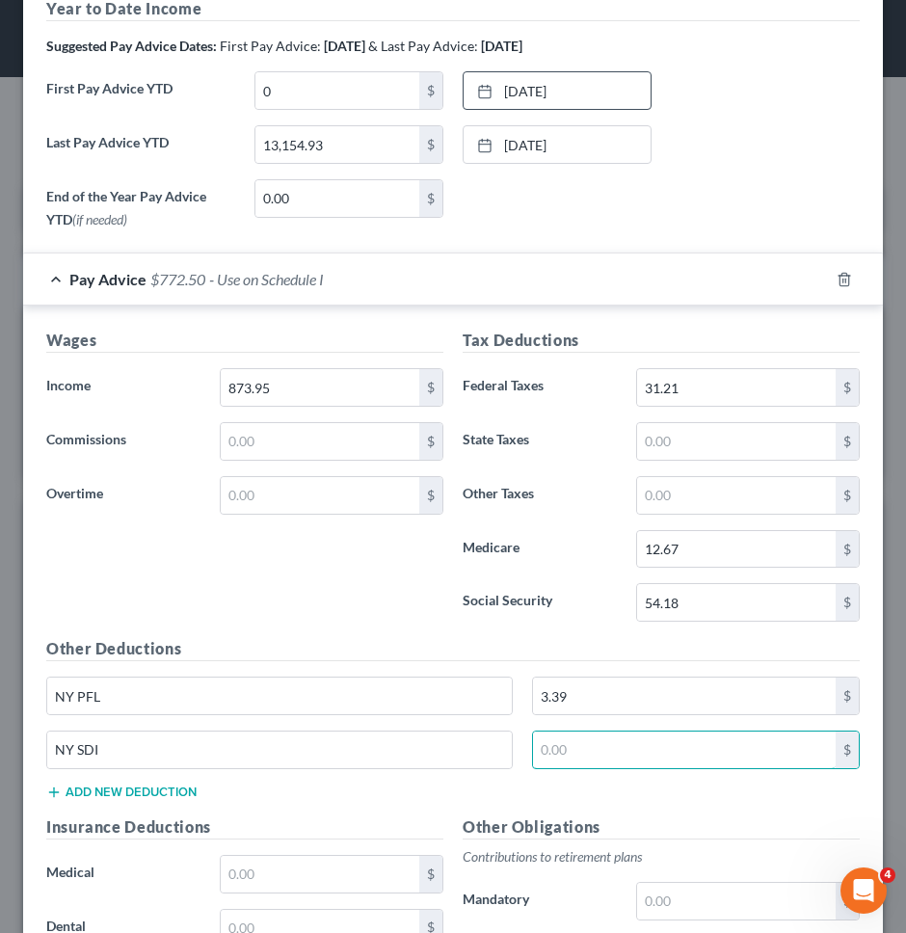
type input "0.60"
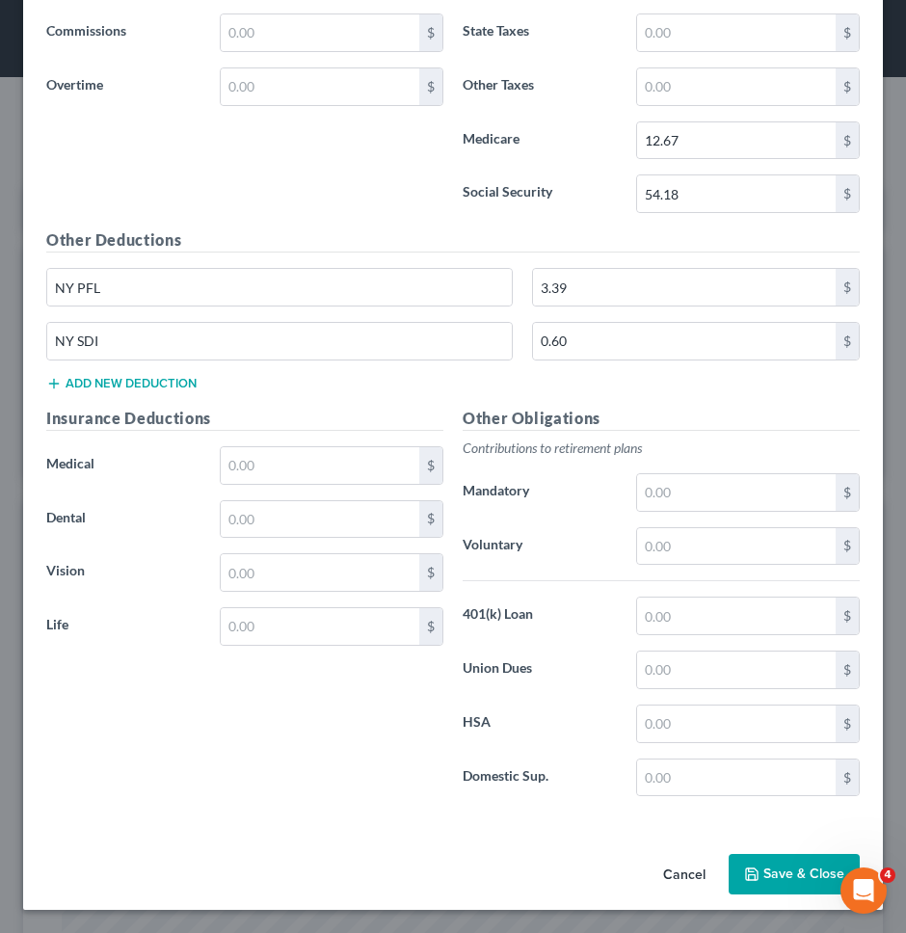
click at [762, 886] on button "Save & Close" at bounding box center [794, 874] width 131 height 40
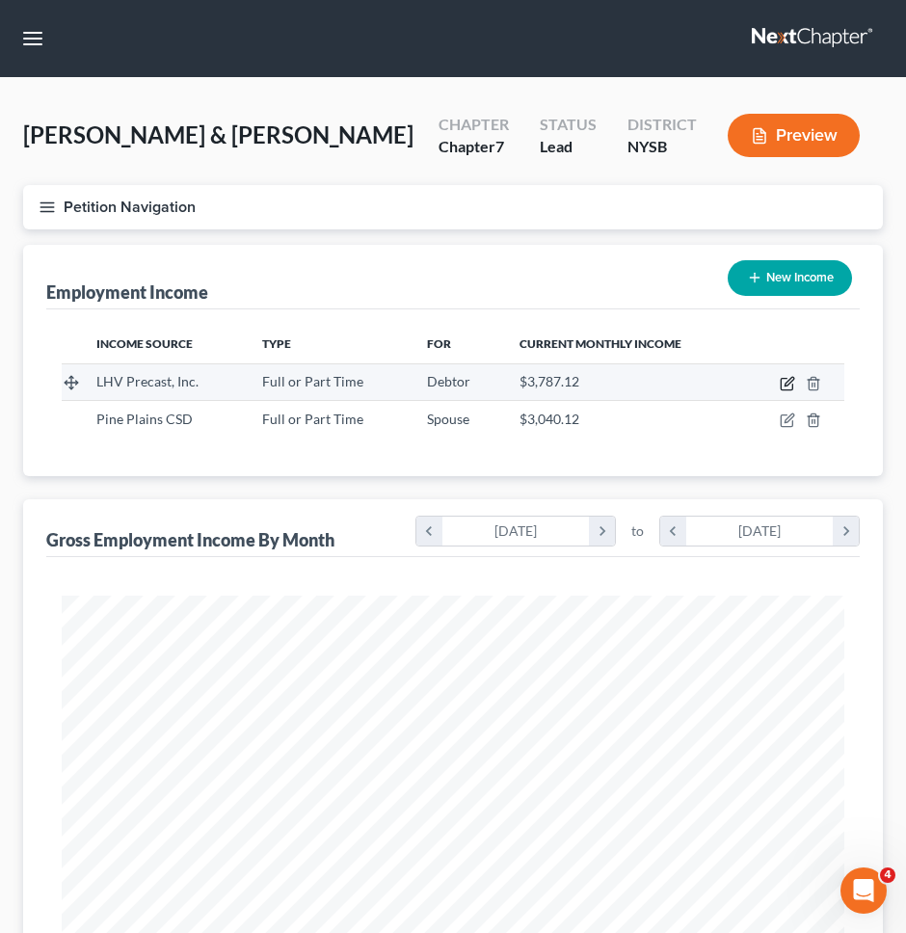
click at [784, 388] on icon "button" at bounding box center [787, 383] width 15 height 15
select select "0"
select select "35"
select select "3"
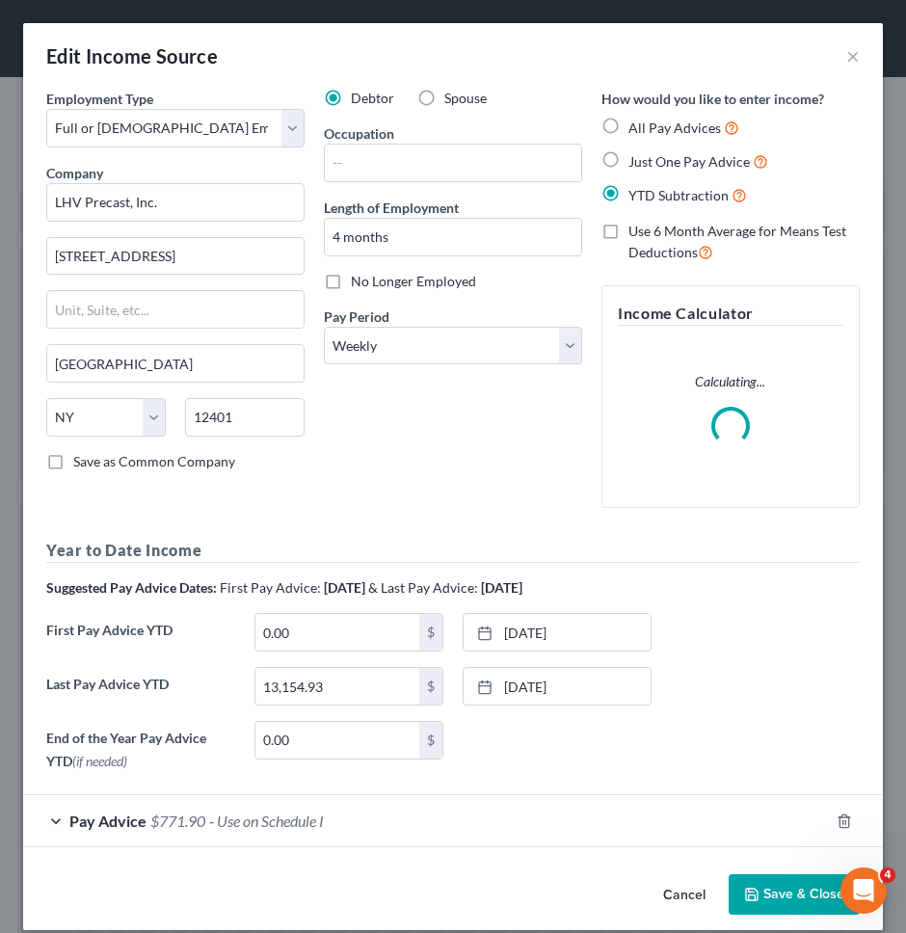
click at [421, 286] on span "No Longer Employed" at bounding box center [413, 281] width 125 height 16
click at [371, 284] on input "No Longer Employed" at bounding box center [365, 278] width 13 height 13
checkbox input "true"
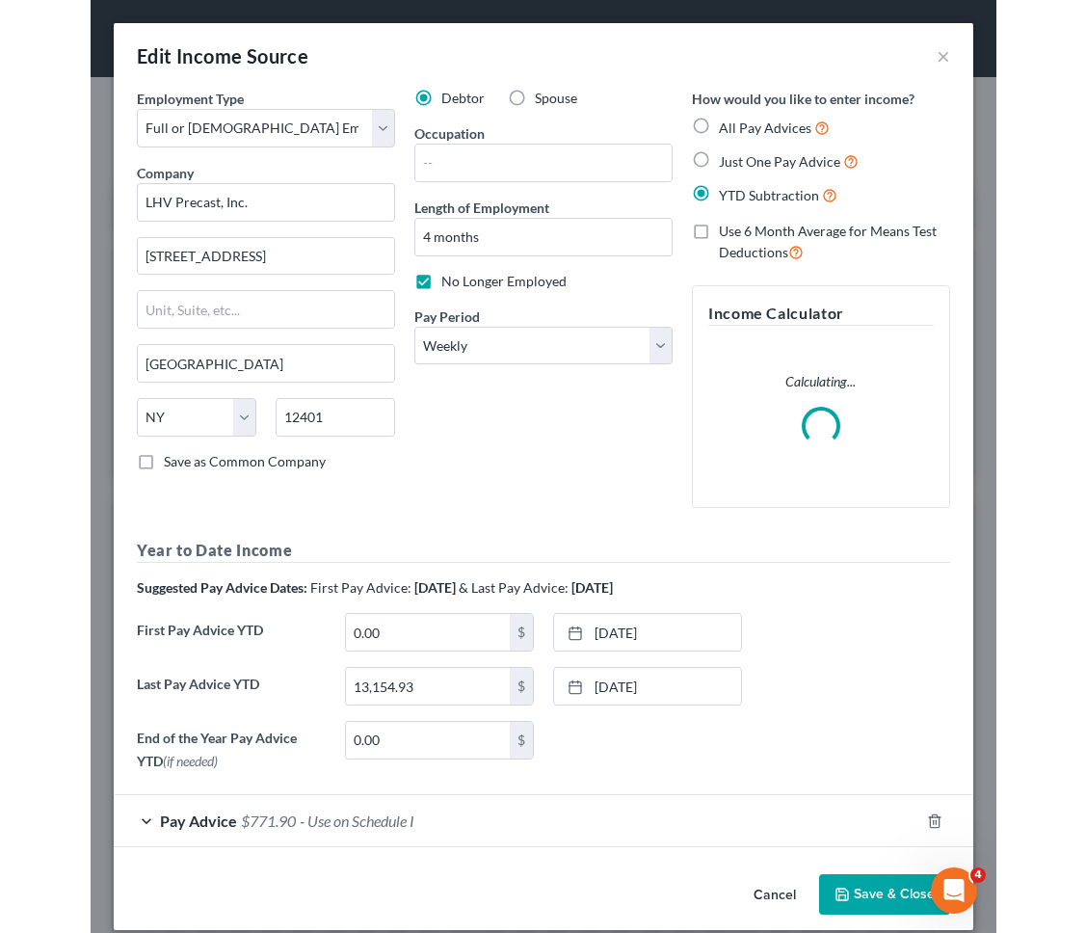
scroll to position [20, 0]
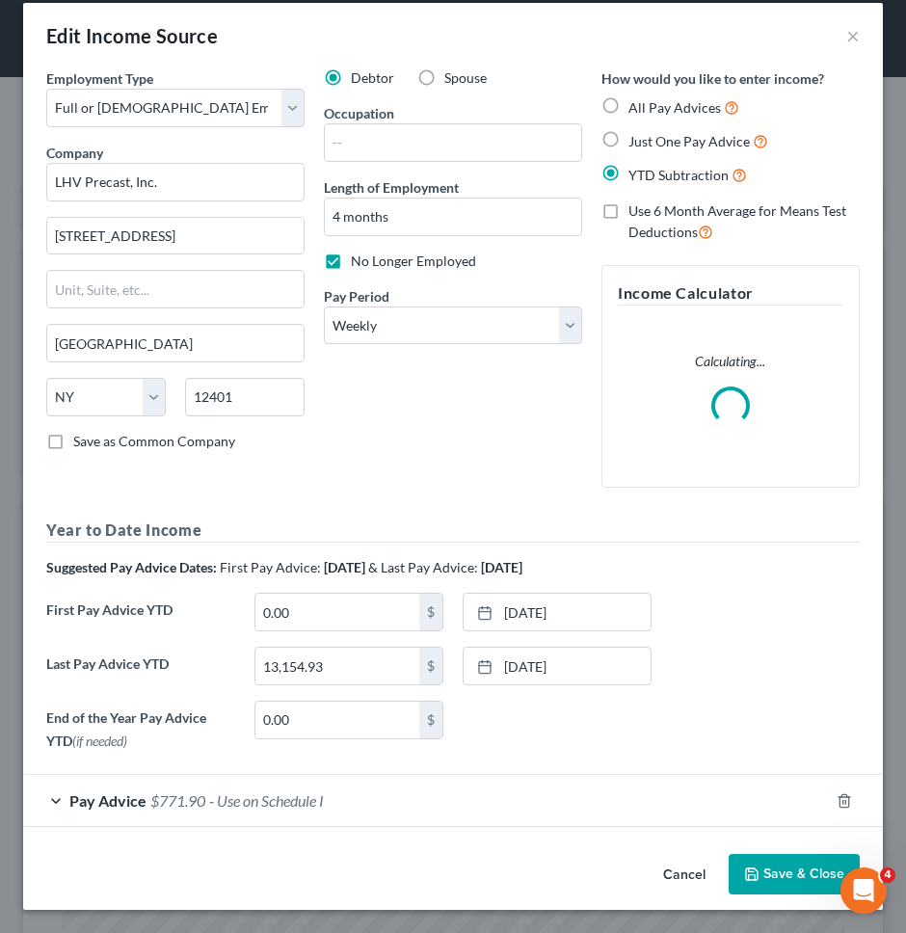
click at [792, 876] on button "Save & Close" at bounding box center [794, 874] width 131 height 40
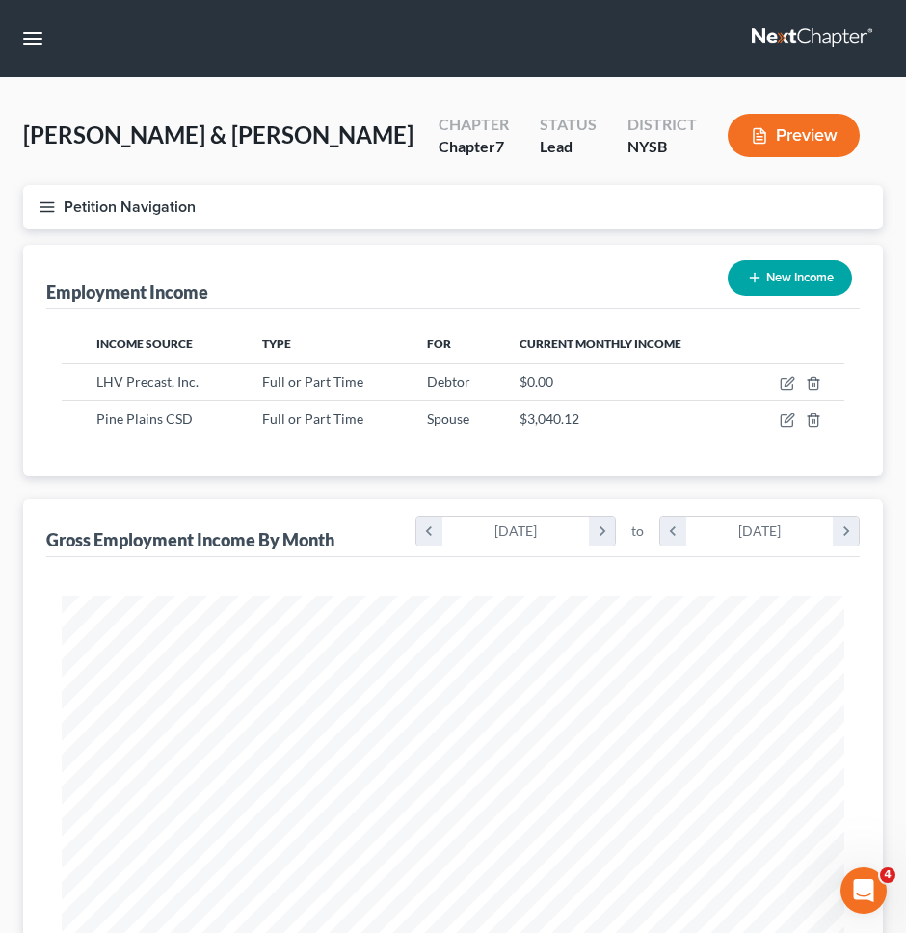
click at [776, 281] on button "New Income" at bounding box center [790, 278] width 124 height 36
select select "0"
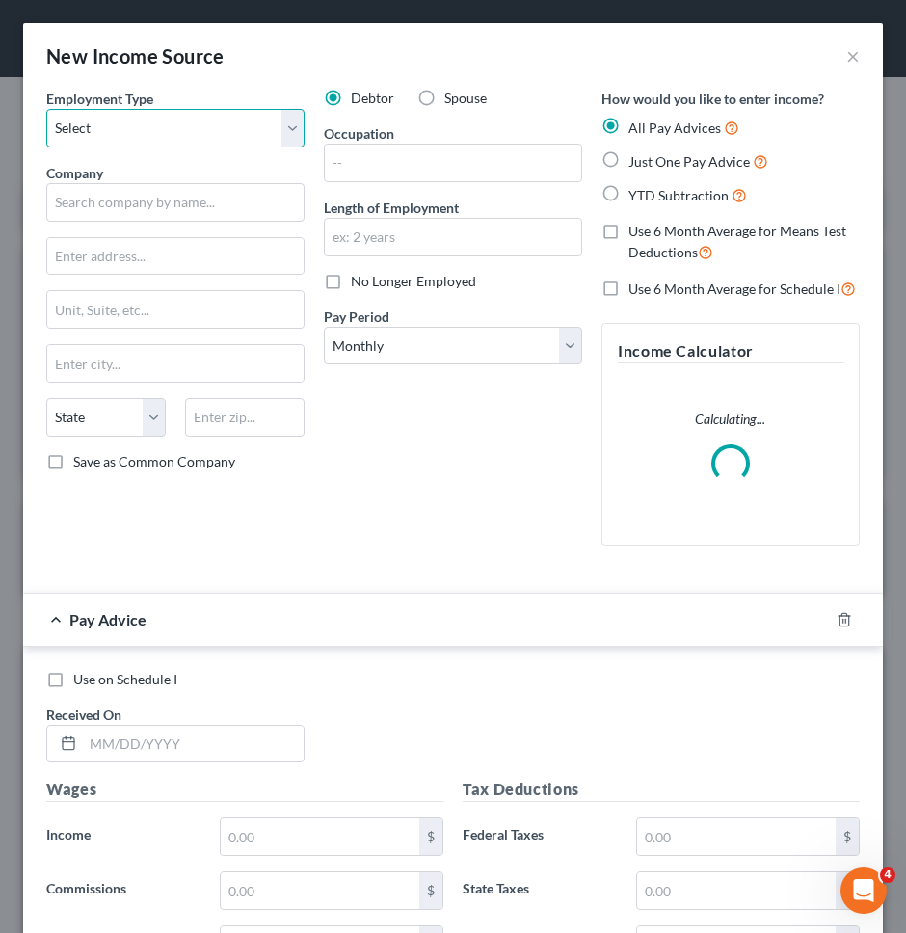
click at [180, 133] on select "Select Full or [DEMOGRAPHIC_DATA] Employment Self Employment" at bounding box center [175, 128] width 258 height 39
select select "0"
click at [46, 109] on select "Select Full or [DEMOGRAPHIC_DATA] Employment Self Employment" at bounding box center [175, 128] width 258 height 39
click at [356, 280] on span "No Longer Employed" at bounding box center [413, 281] width 125 height 16
click at [359, 280] on input "No Longer Employed" at bounding box center [365, 278] width 13 height 13
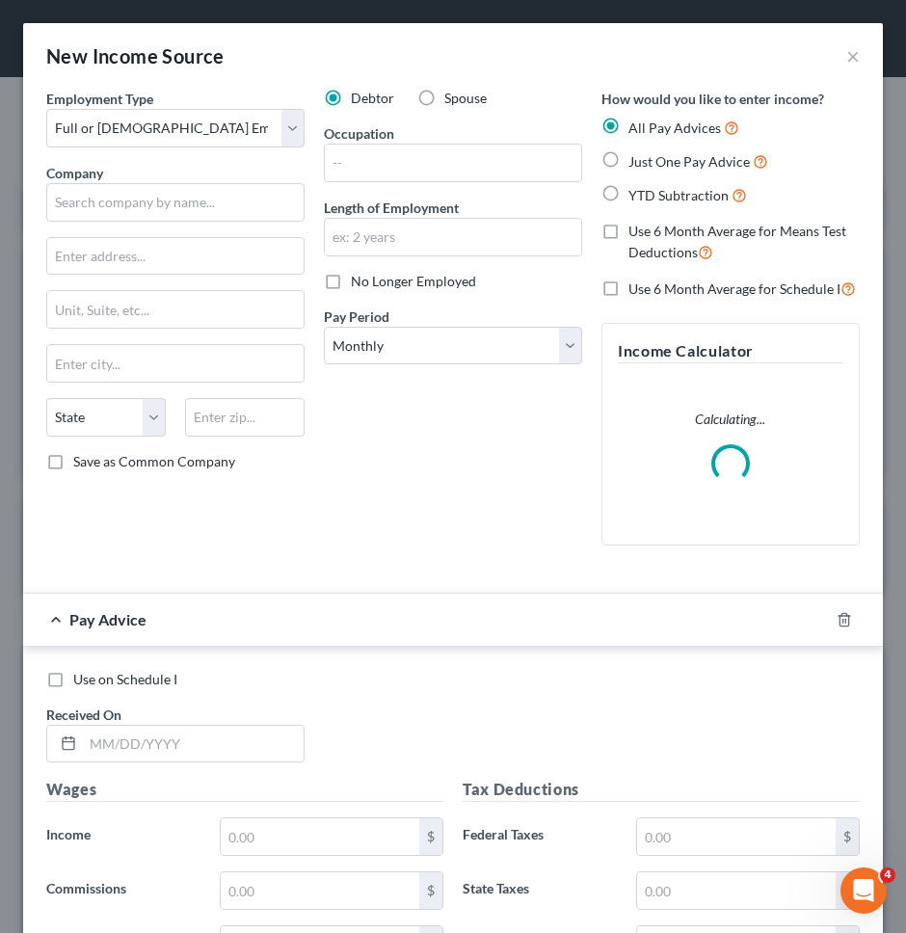
checkbox input "true"
click at [215, 211] on input "text" at bounding box center [175, 202] width 258 height 39
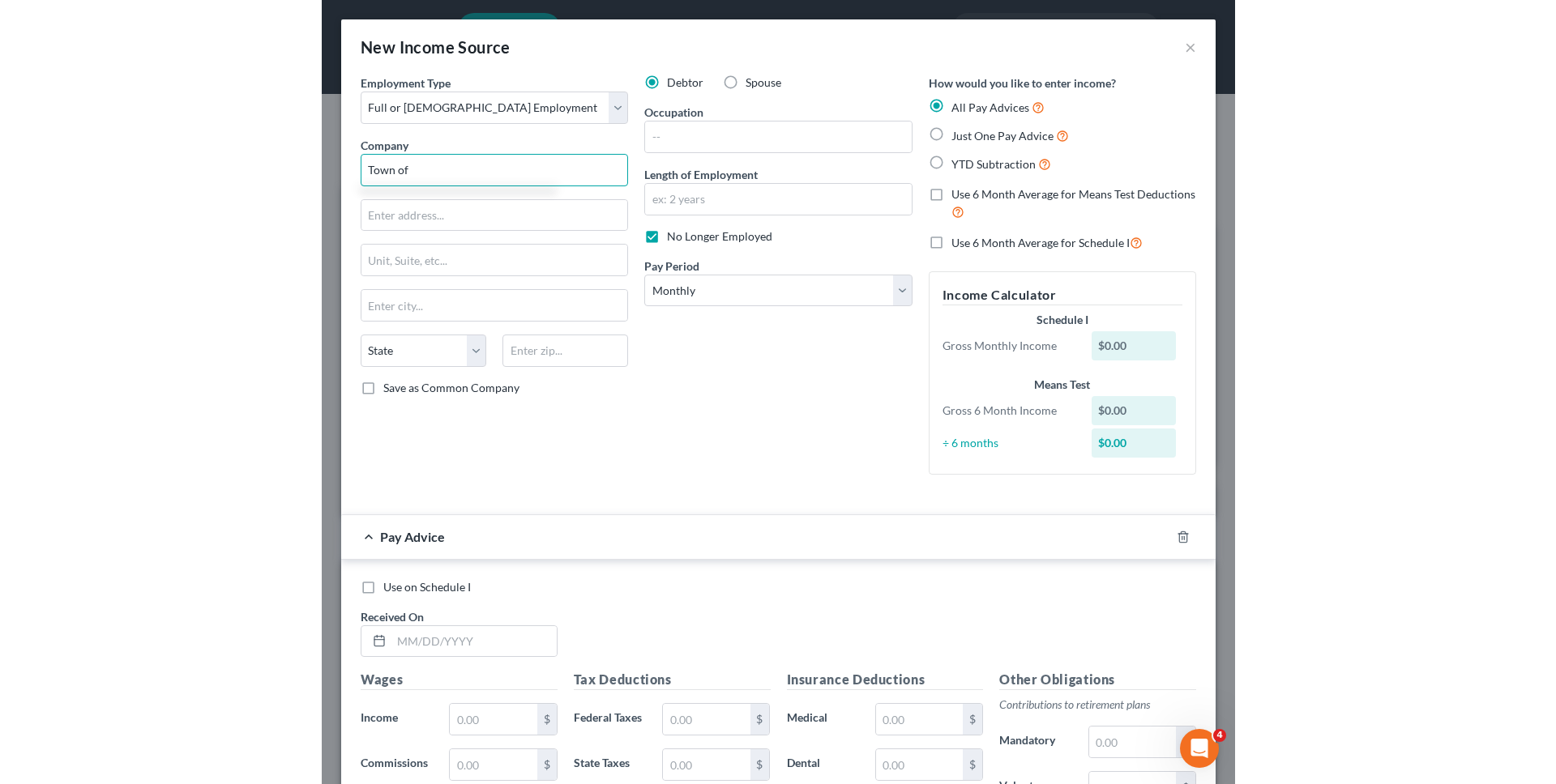
scroll to position [809743, 809719]
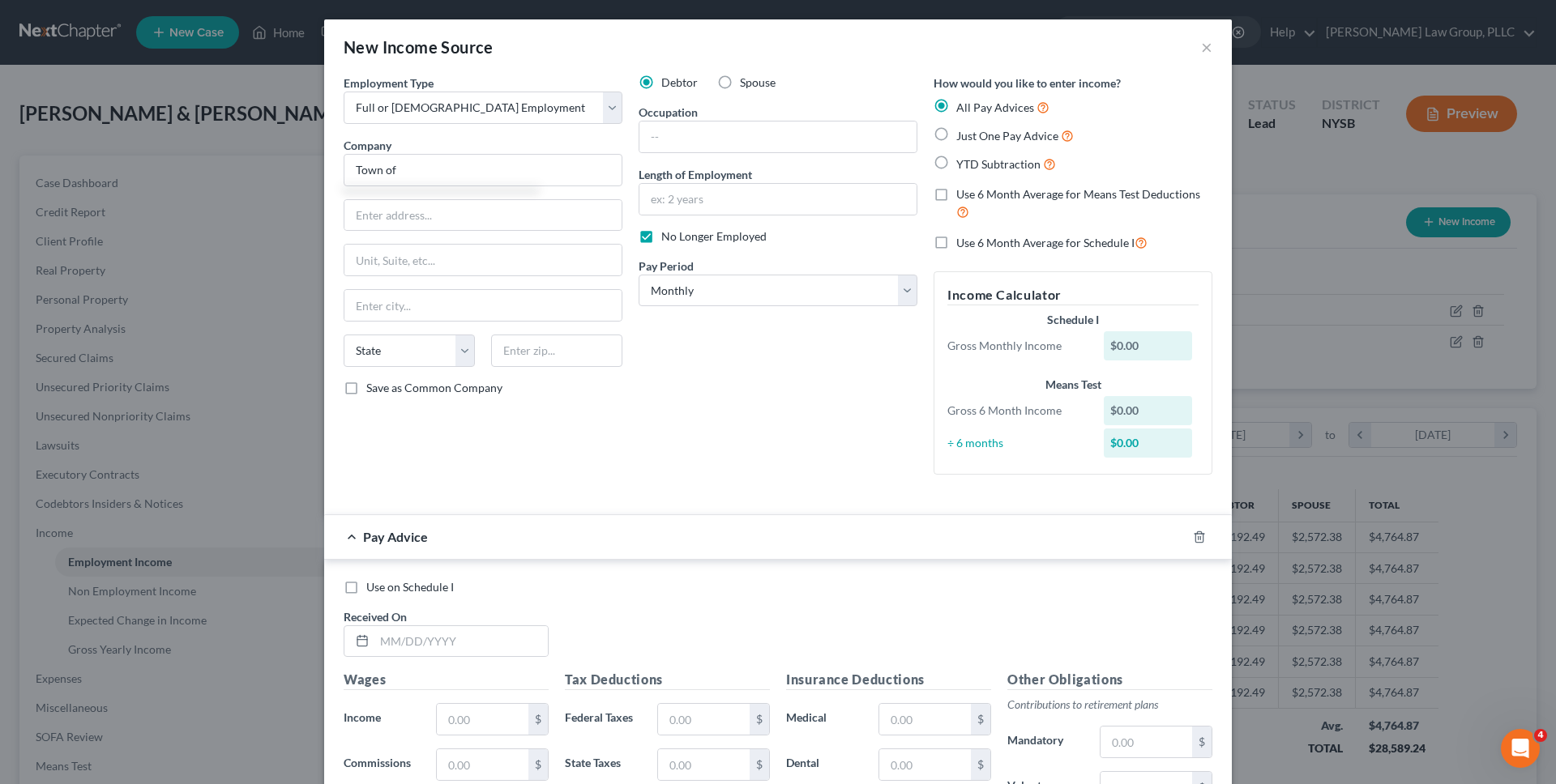
click at [694, 39] on div "New Income Source ×" at bounding box center [778, 47] width 908 height 55
type input "Town of"
